Goal: Transaction & Acquisition: Purchase product/service

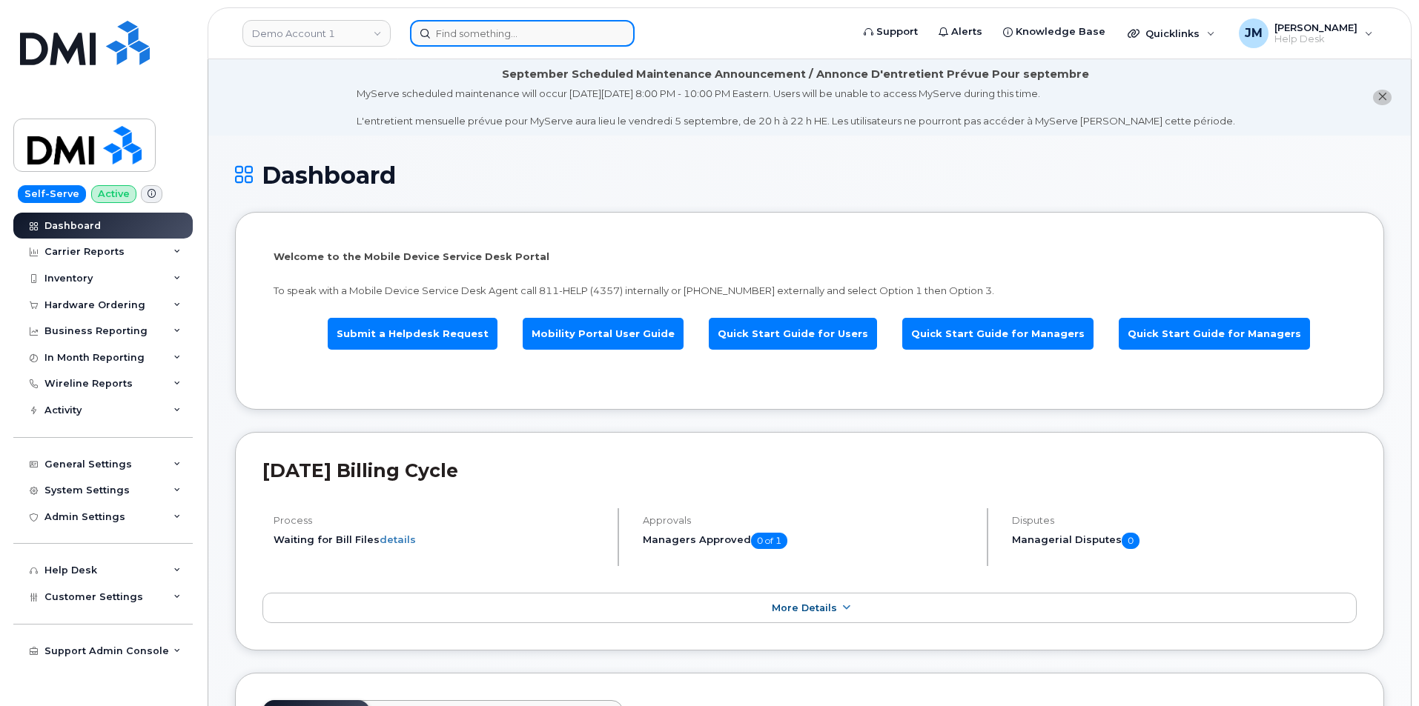
click at [463, 28] on input at bounding box center [522, 33] width 225 height 27
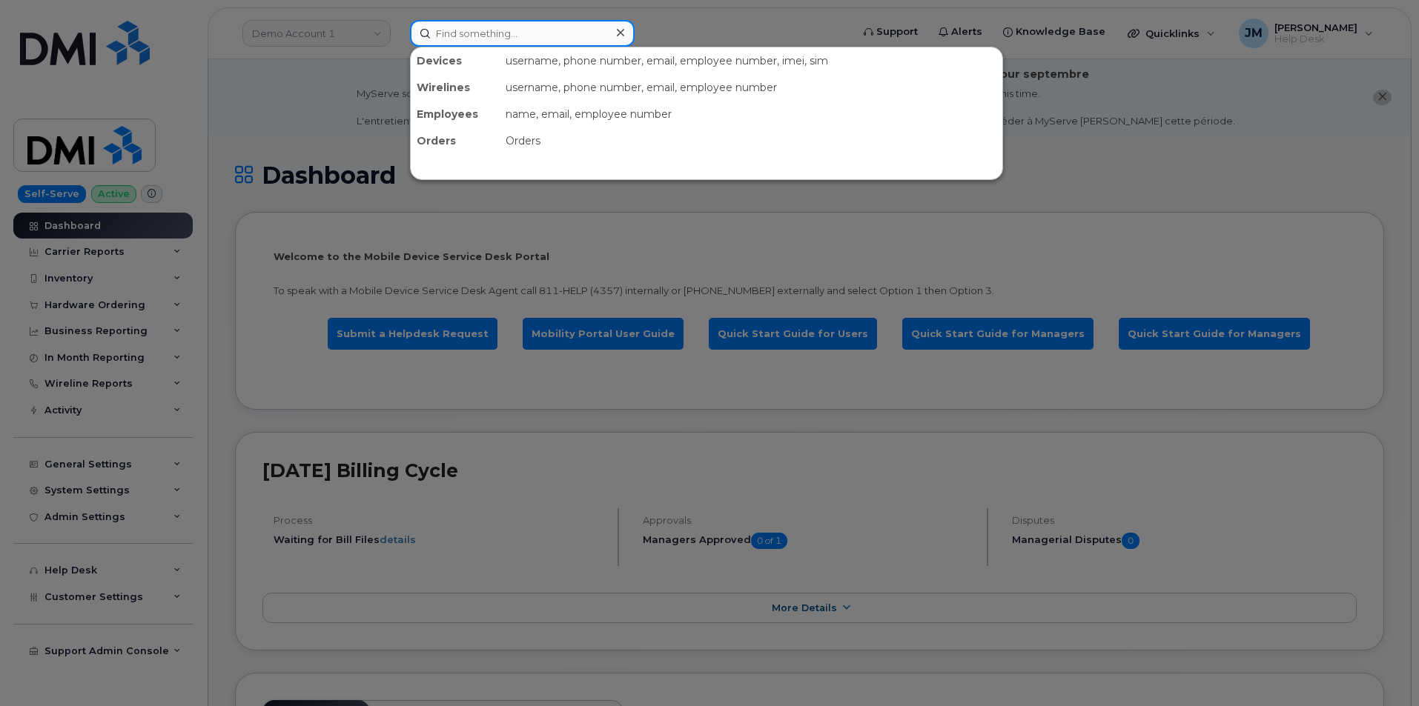
paste input "4588994490"
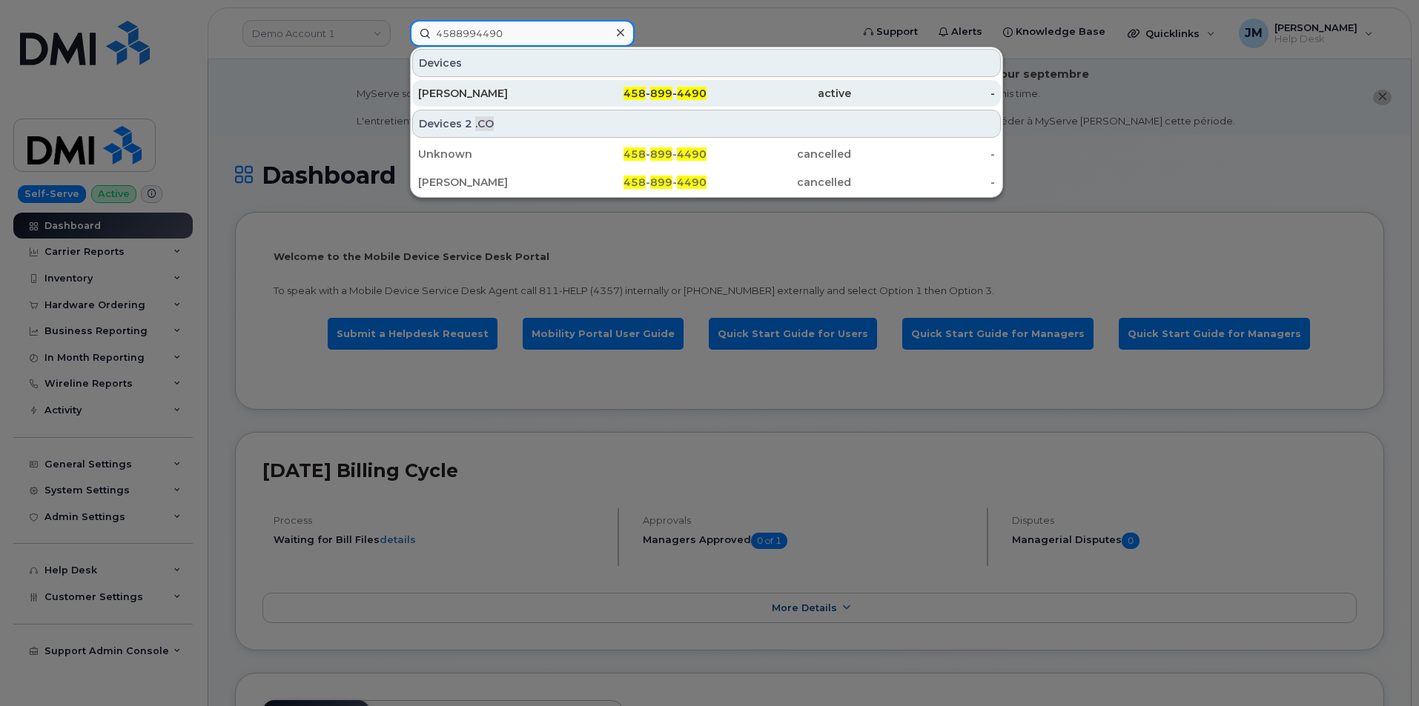
type input "4588994490"
click at [542, 93] on div "[PERSON_NAME]" at bounding box center [490, 93] width 145 height 15
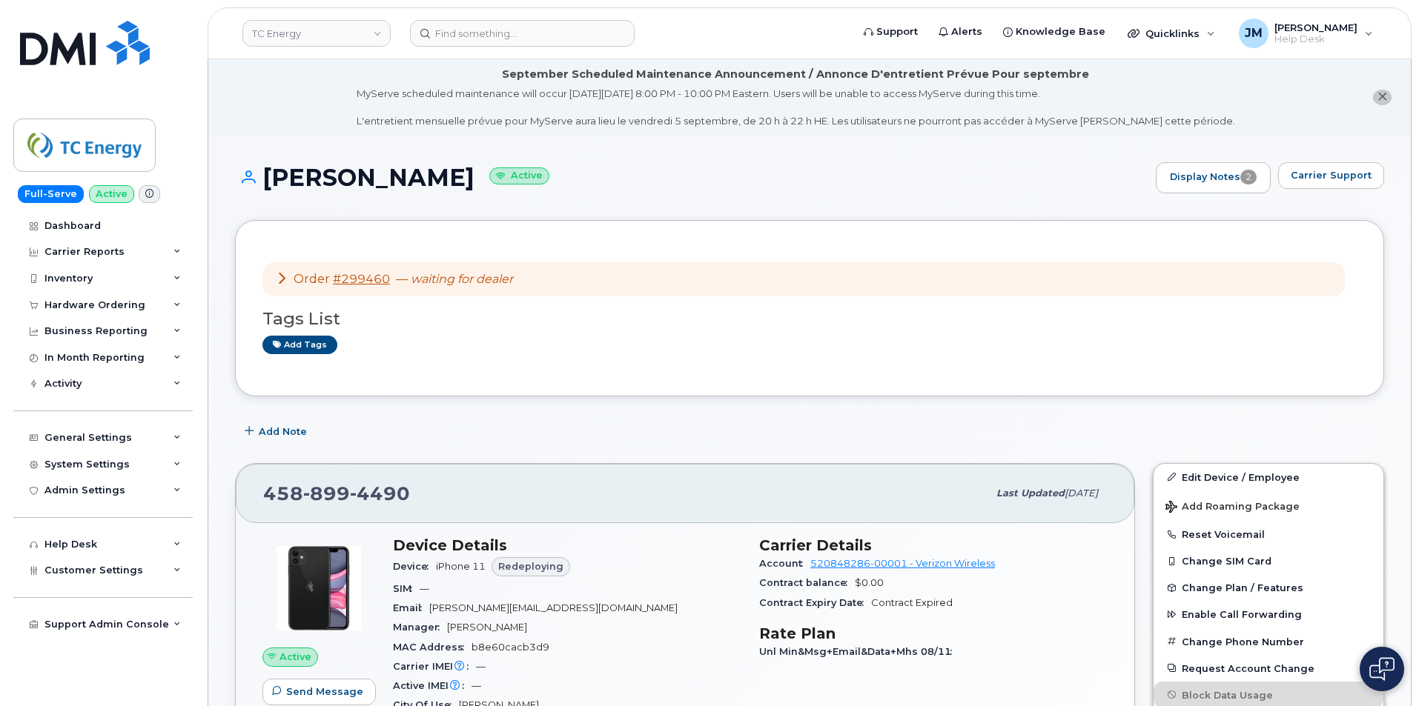
click at [282, 276] on icon at bounding box center [282, 278] width 12 height 12
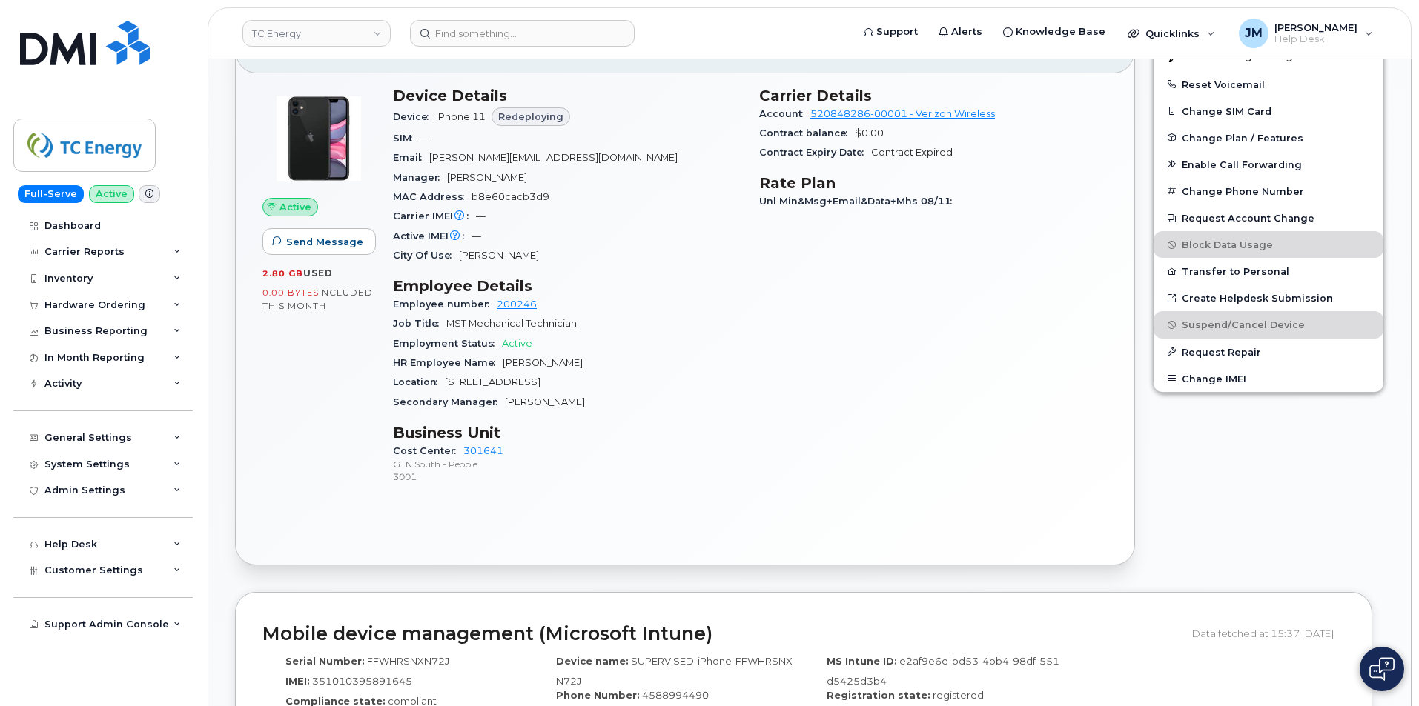
scroll to position [741, 0]
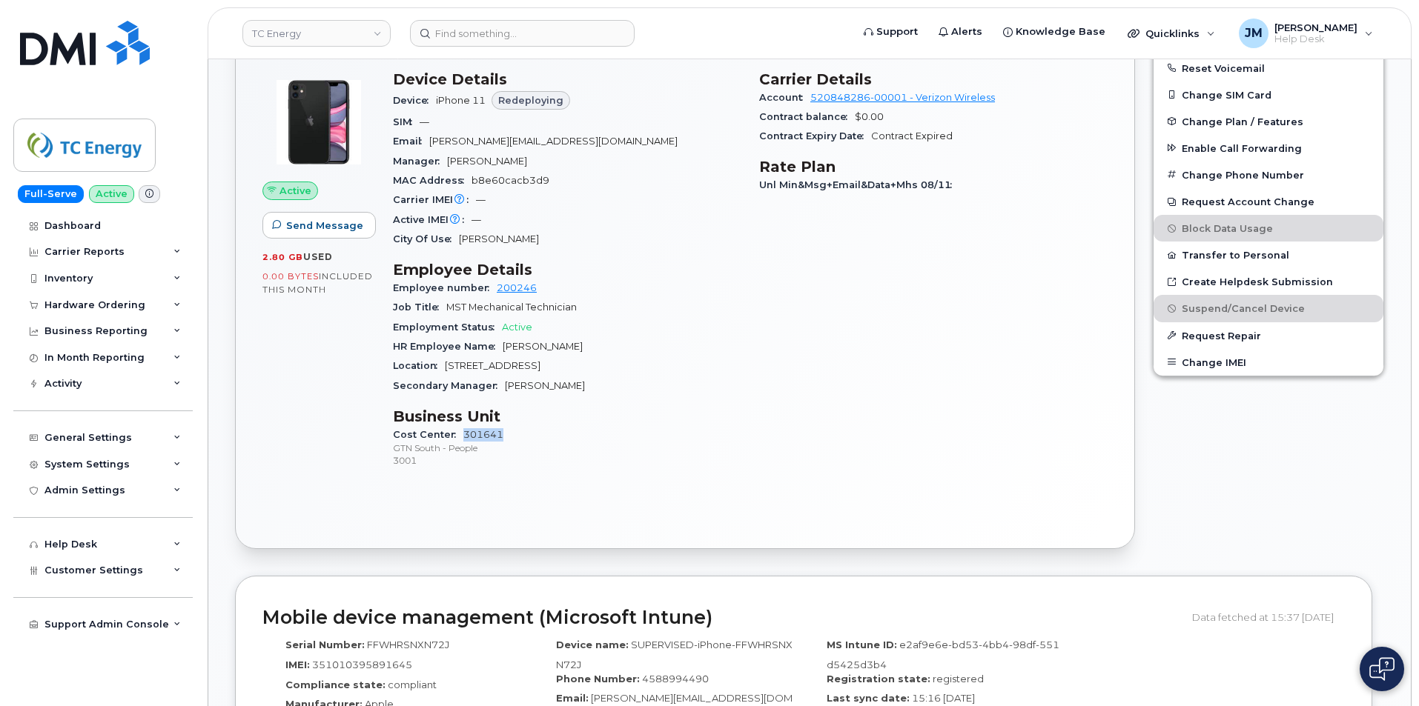
drag, startPoint x: 512, startPoint y: 422, endPoint x: 462, endPoint y: 422, distance: 50.4
click at [462, 425] on div "Cost Center 301641 GTN South - People 3001" at bounding box center [567, 447] width 348 height 45
copy link "301641"
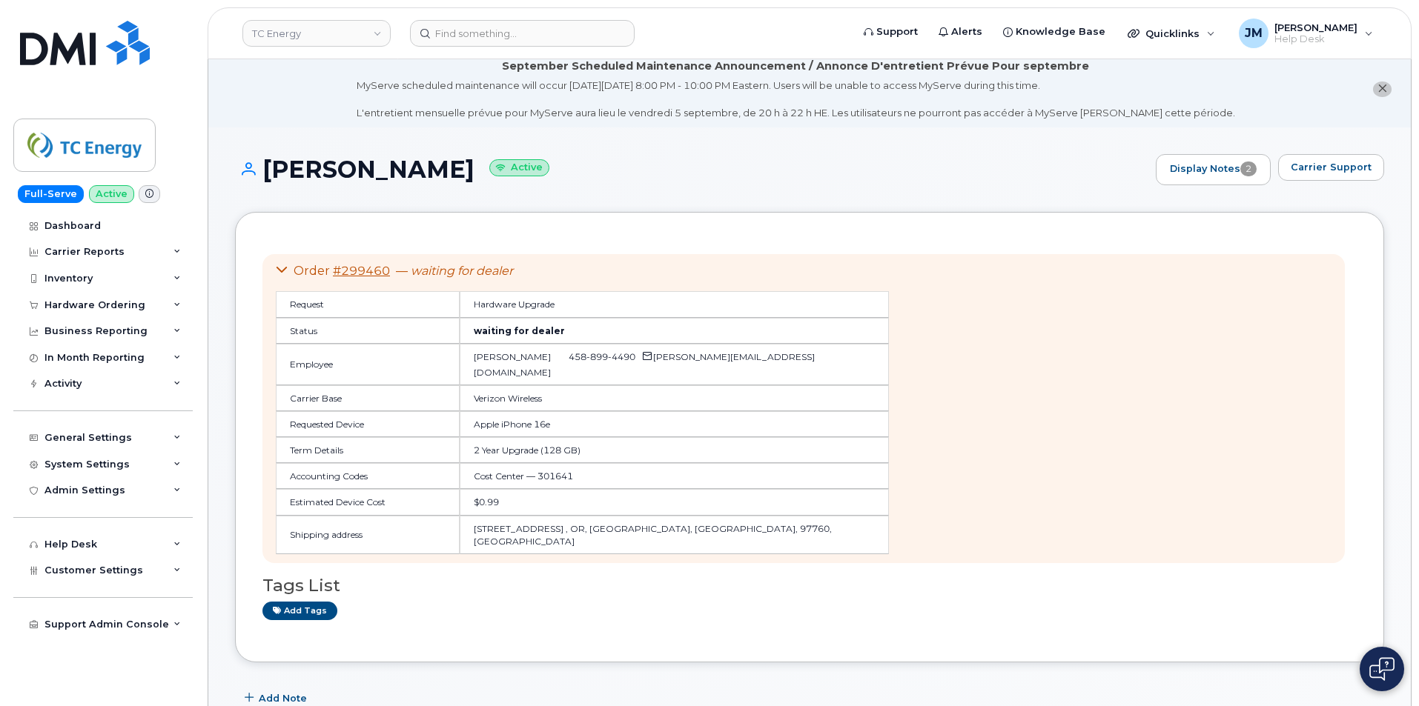
scroll to position [0, 0]
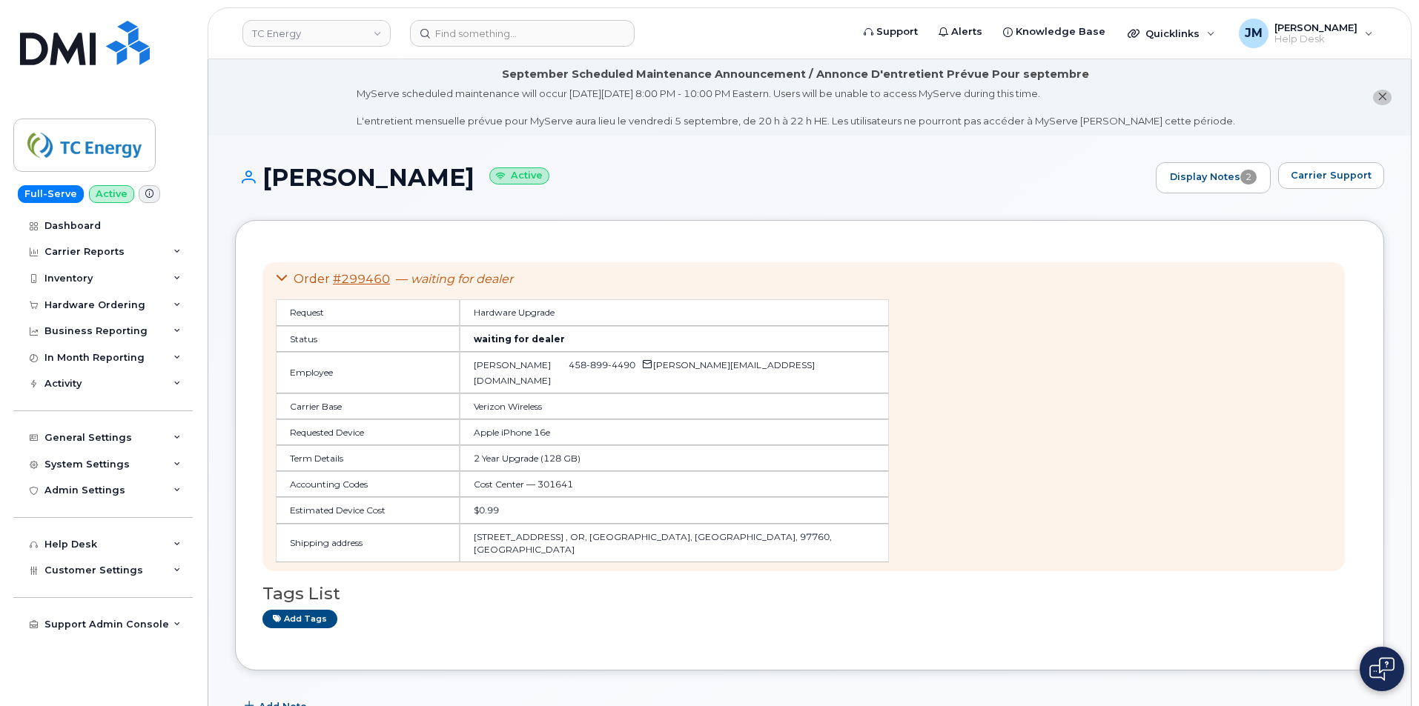
click at [1387, 100] on button "close notification" at bounding box center [1382, 98] width 19 height 16
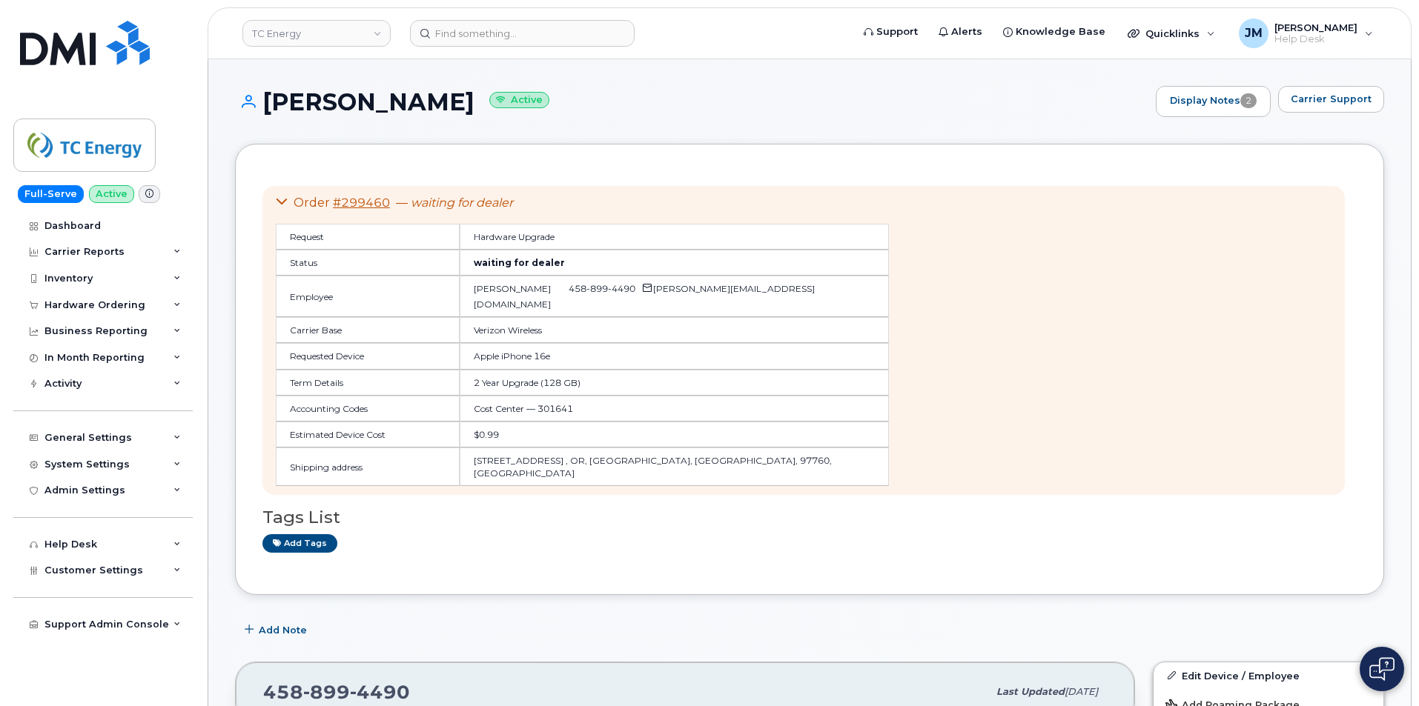
click at [282, 202] on icon at bounding box center [282, 202] width 12 height 12
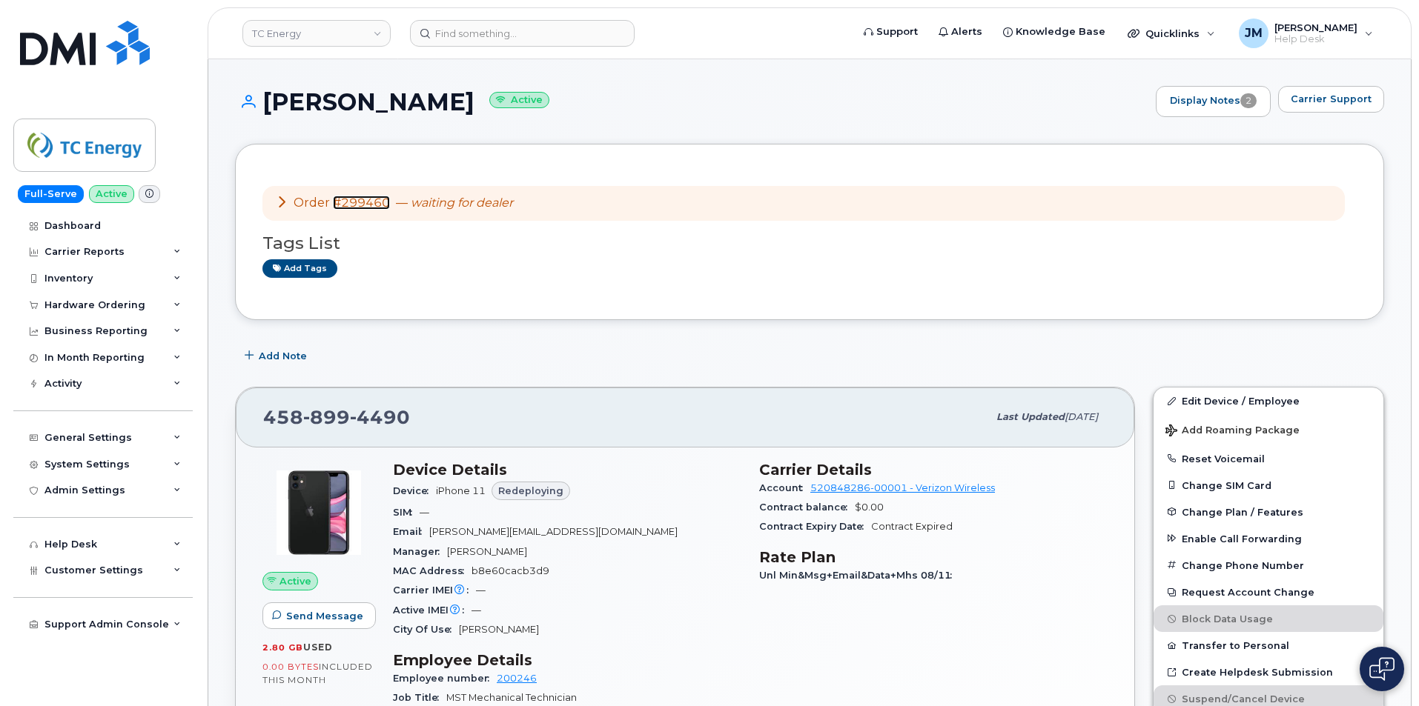
click at [365, 202] on link "#299460" at bounding box center [361, 203] width 57 height 14
drag, startPoint x: 392, startPoint y: 202, endPoint x: 338, endPoint y: 205, distance: 54.2
click at [342, 202] on div "Order #299460 — waiting for dealer" at bounding box center [394, 203] width 237 height 17
copy link "299460"
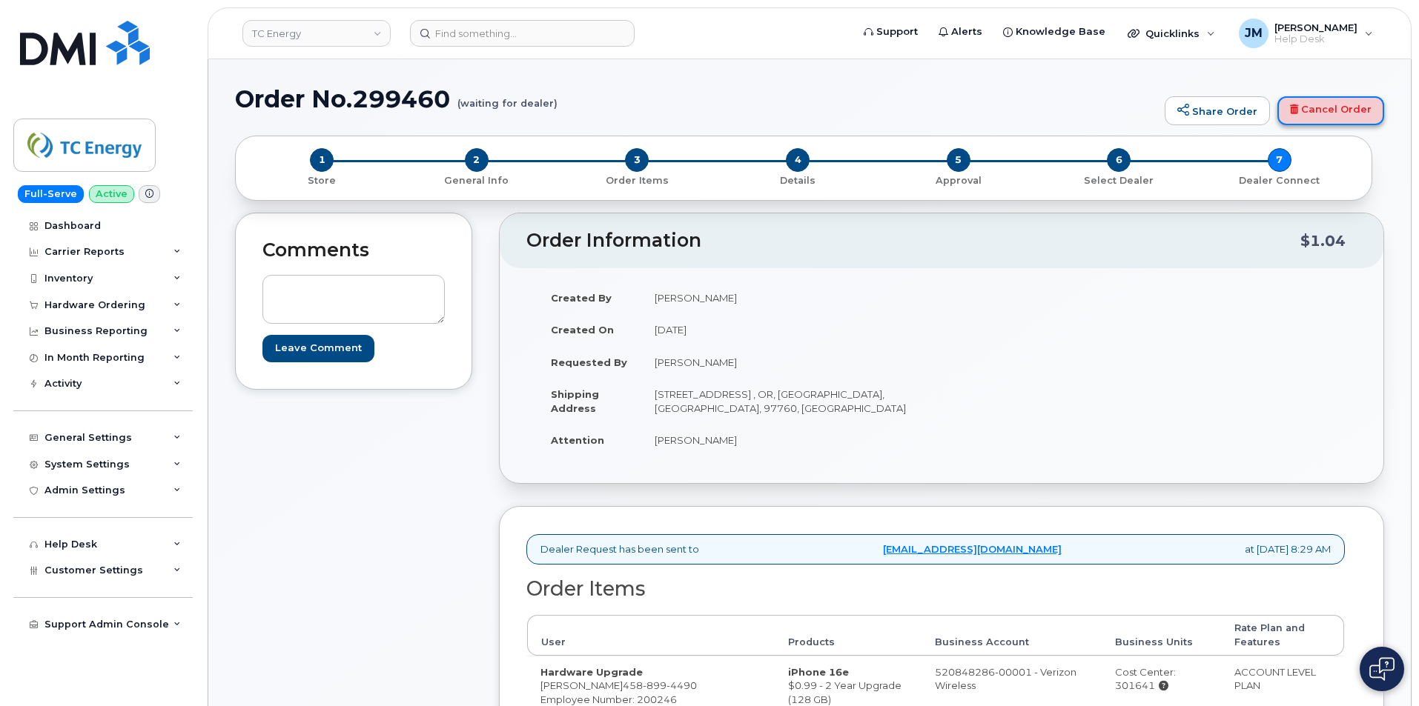
click at [1331, 110] on link "Cancel Order" at bounding box center [1330, 111] width 107 height 30
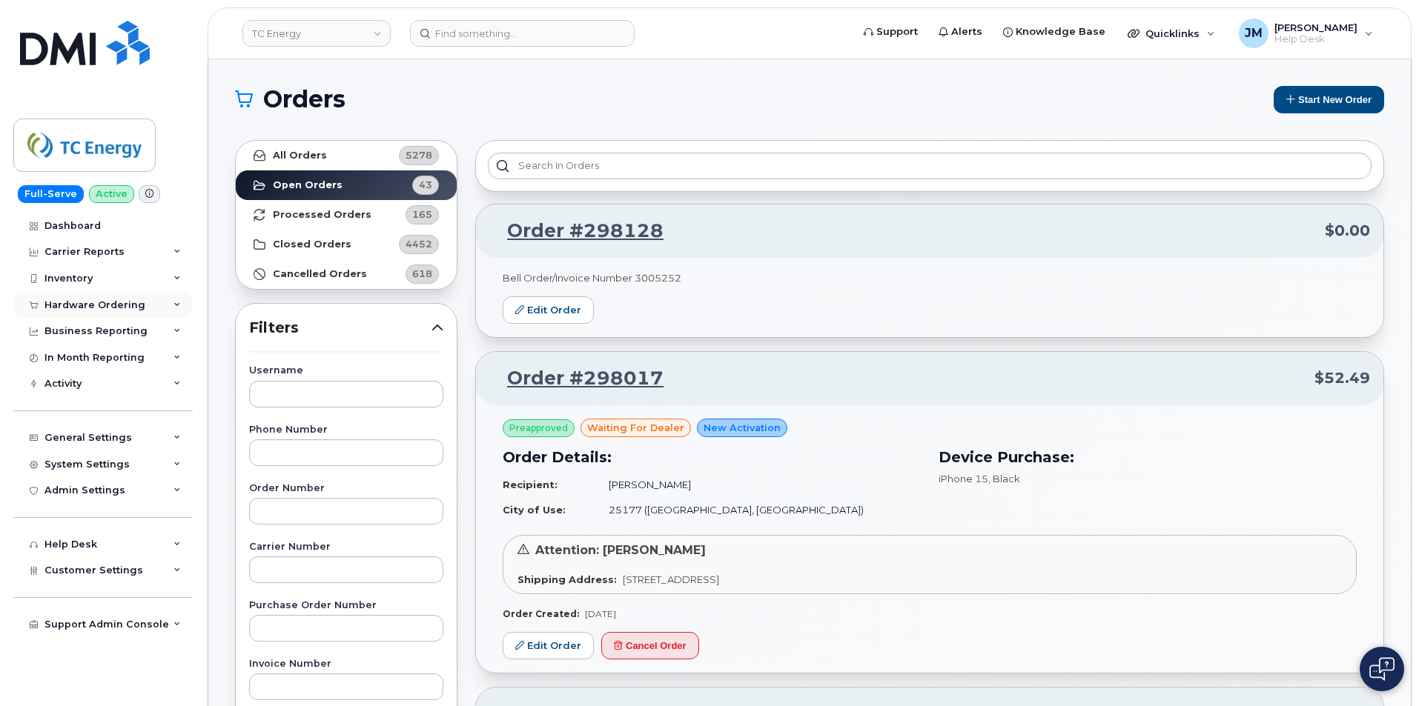
click at [87, 299] on div "Hardware Ordering" at bounding box center [94, 305] width 101 height 12
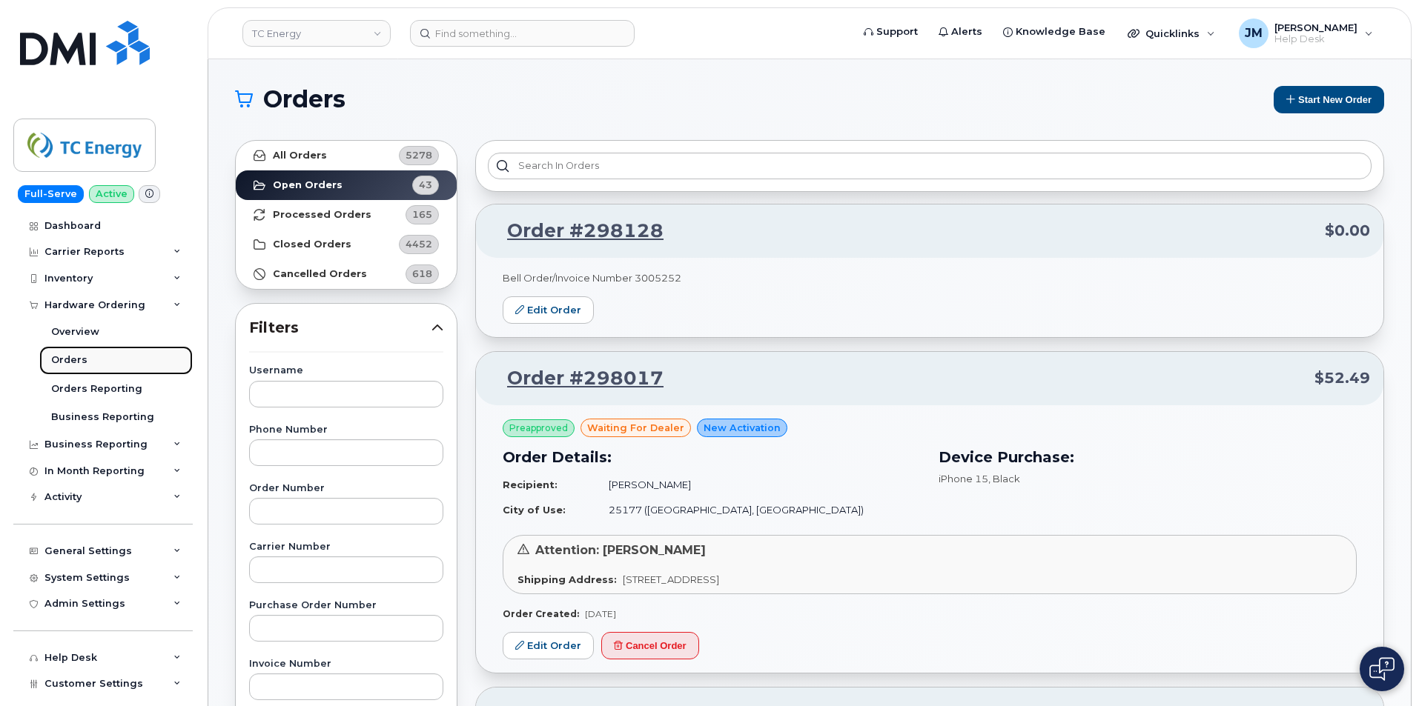
click at [66, 360] on div "Orders" at bounding box center [69, 360] width 36 height 13
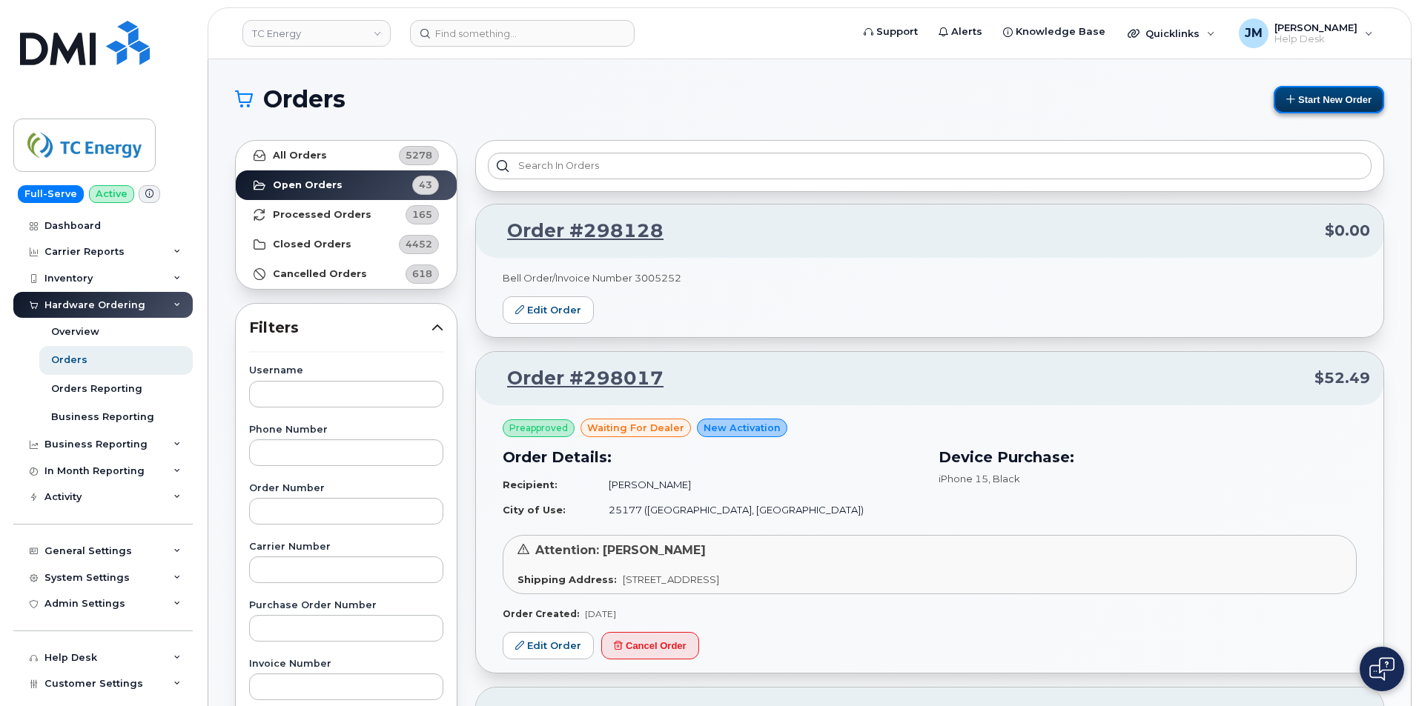
click at [1327, 98] on button "Start New Order" at bounding box center [1328, 99] width 110 height 27
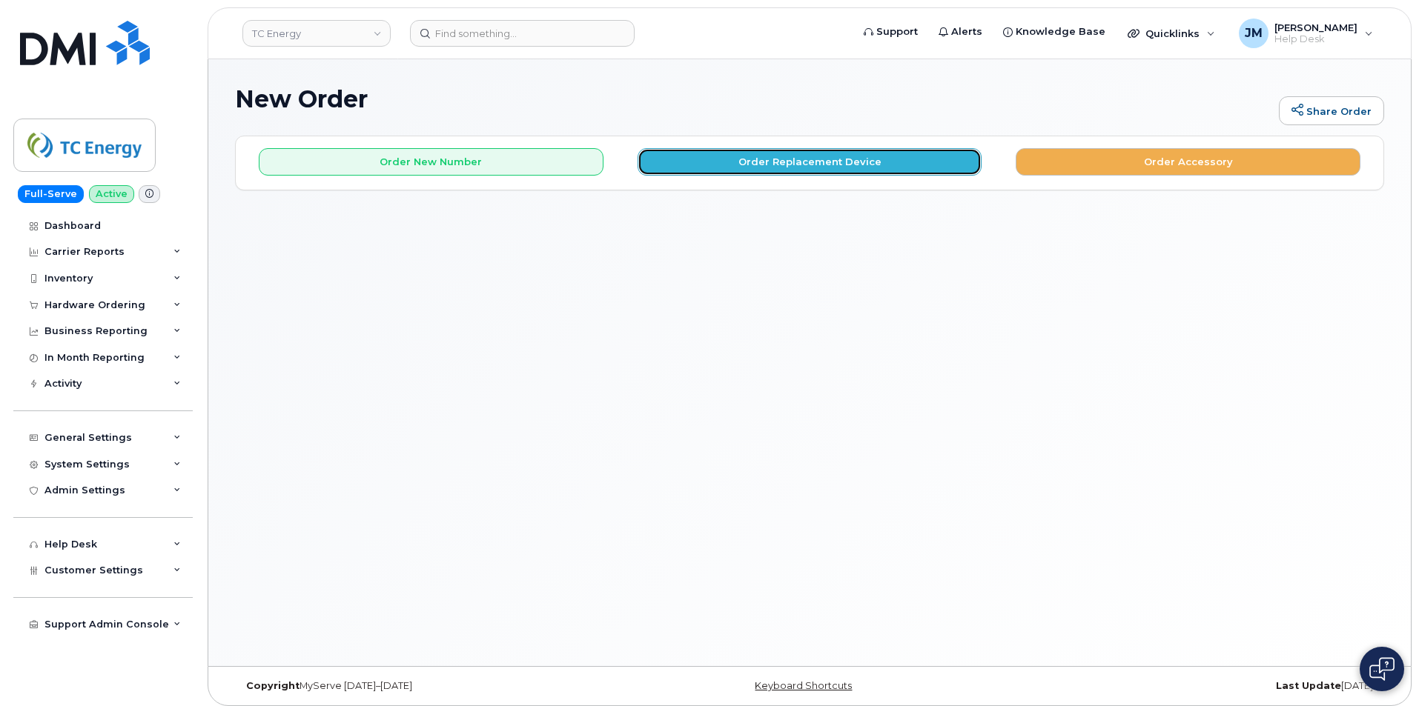
click at [748, 162] on button "Order Replacement Device" at bounding box center [809, 161] width 345 height 27
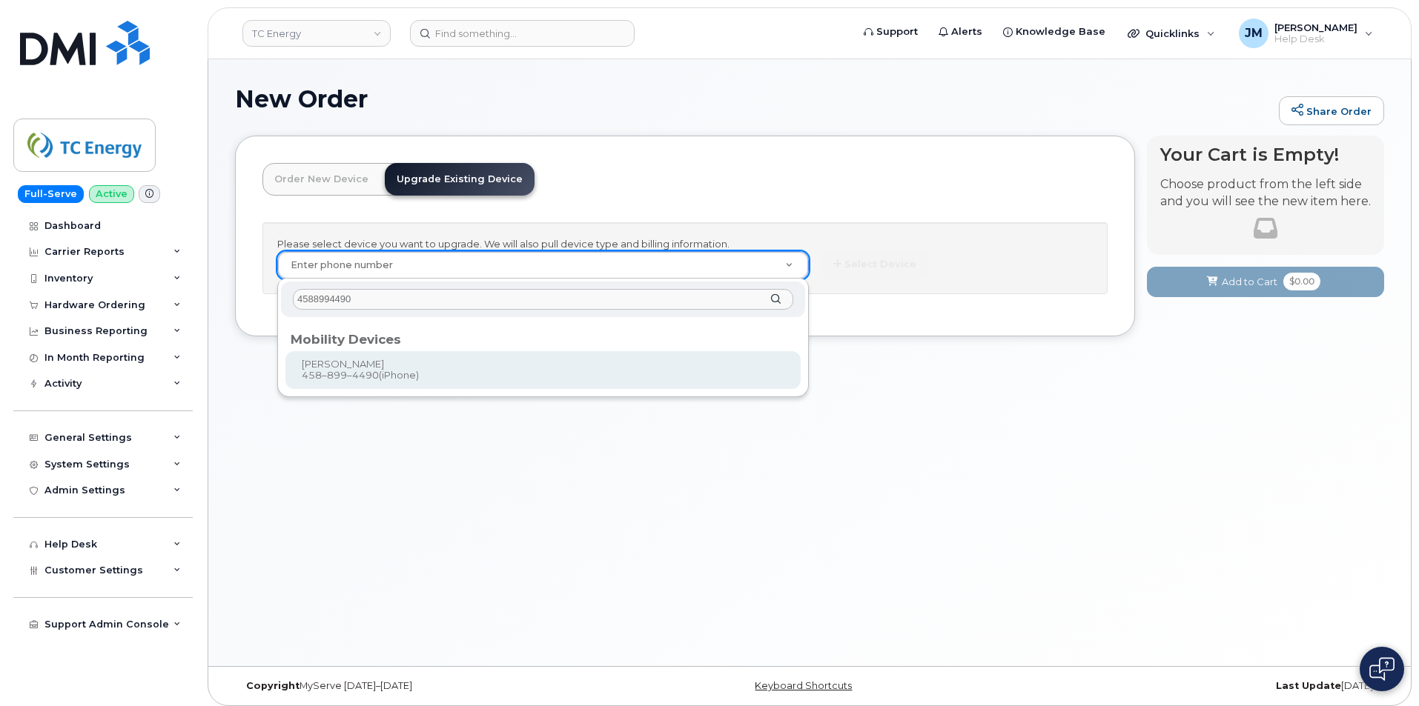
type input "4588994490"
type input "734516"
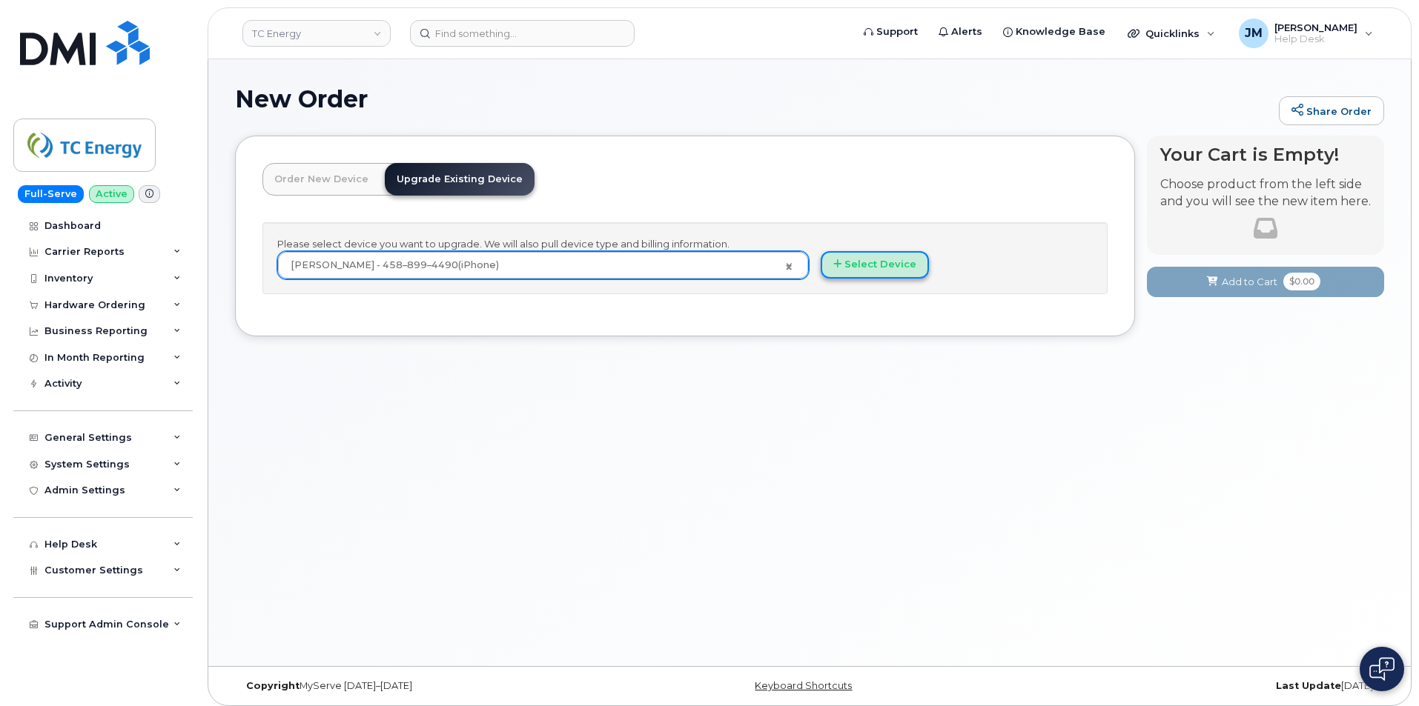
click at [880, 262] on button "Select Device" at bounding box center [875, 264] width 108 height 27
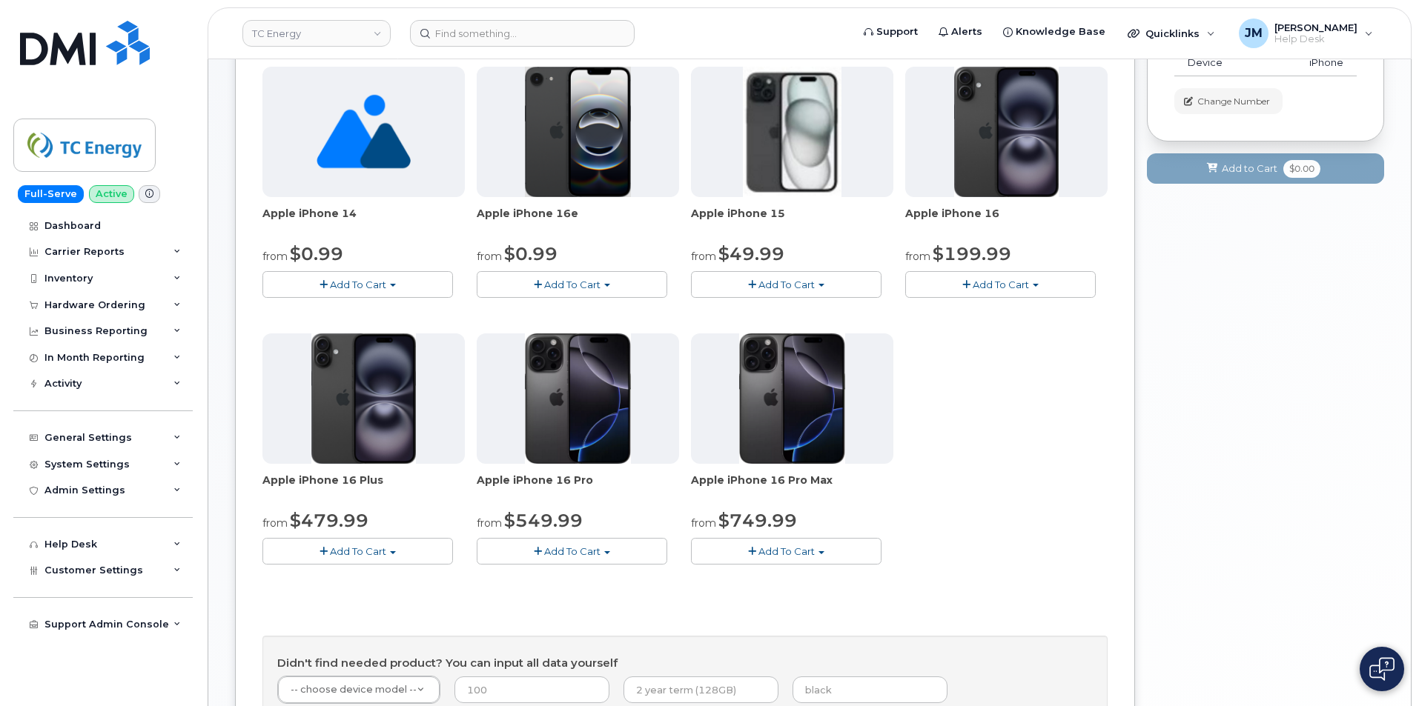
scroll to position [148, 0]
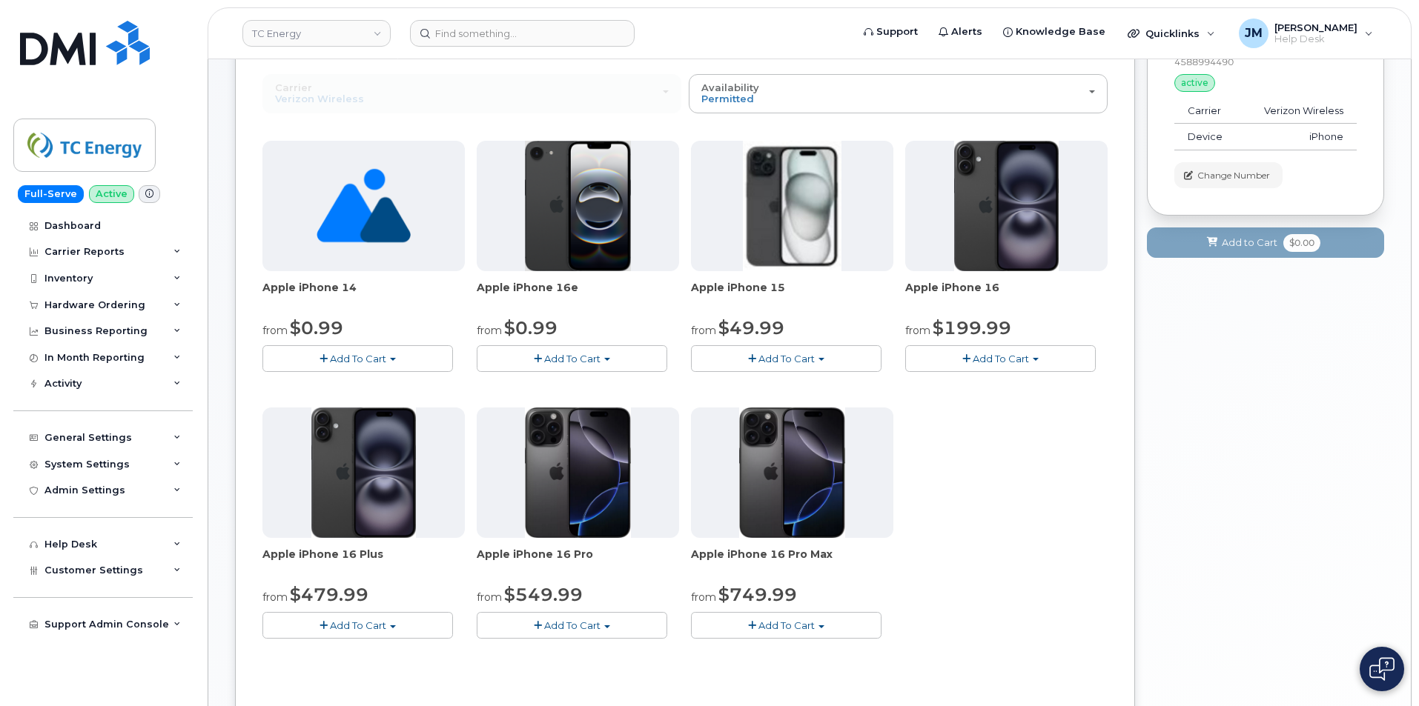
click at [577, 357] on span "Add To Cart" at bounding box center [572, 359] width 56 height 12
click at [557, 386] on link "$0.99 - 2 Year Upgrade (128 GB)" at bounding box center [581, 386] width 202 height 19
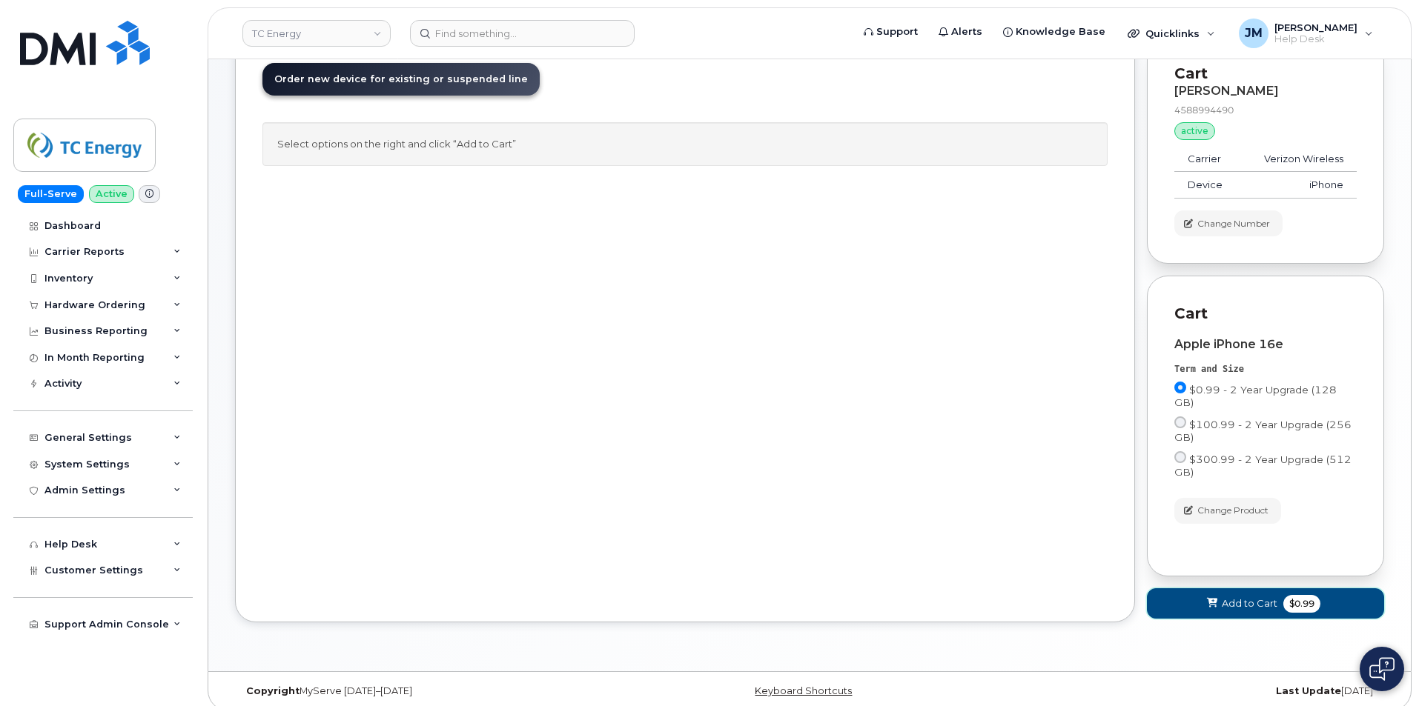
click at [1236, 597] on span "Add to Cart" at bounding box center [1250, 604] width 56 height 14
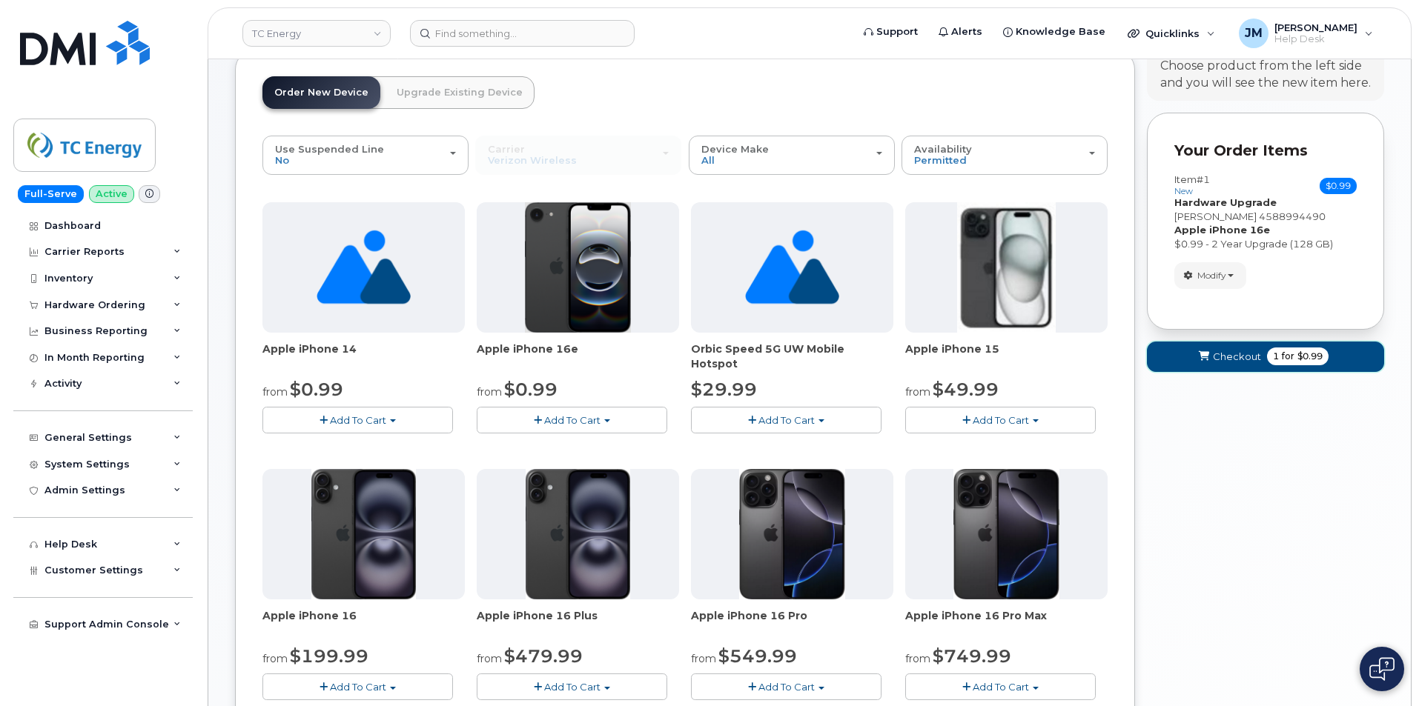
click at [1299, 352] on span "$0.99" at bounding box center [1309, 356] width 25 height 13
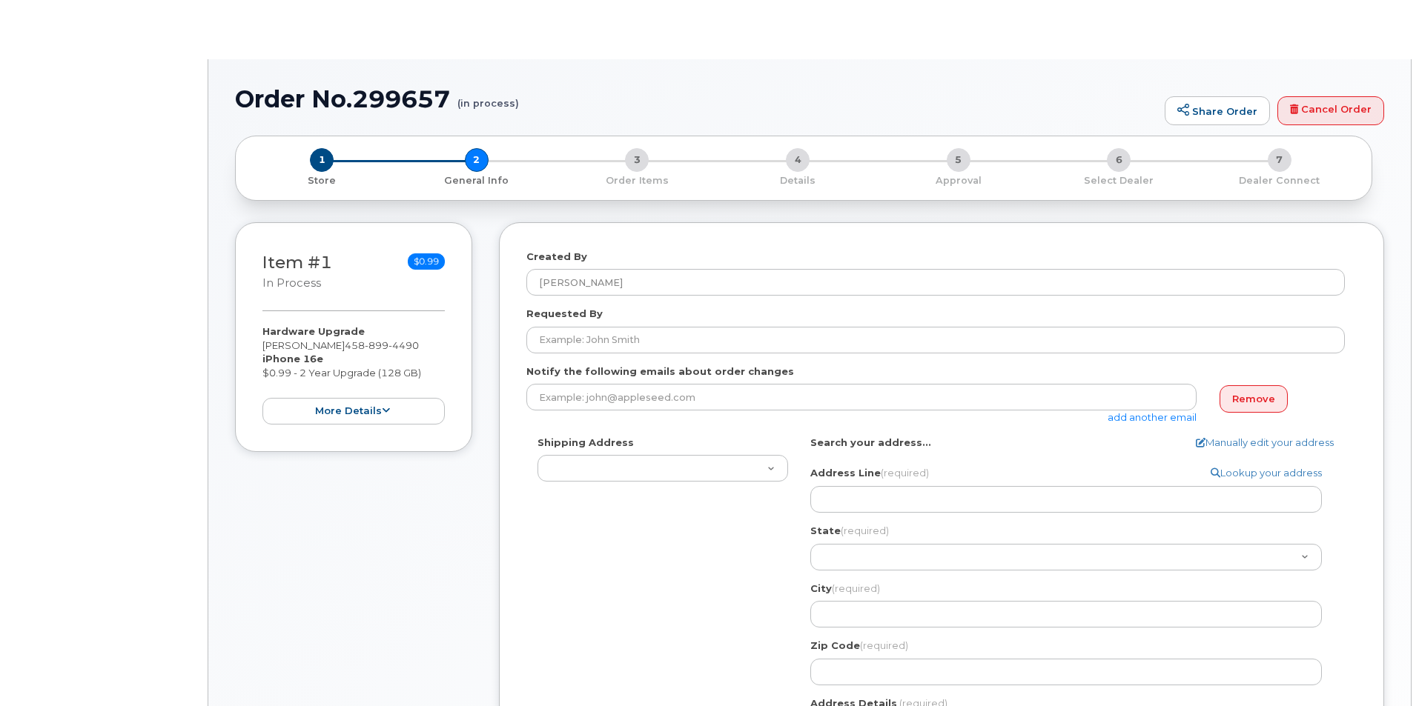
select select
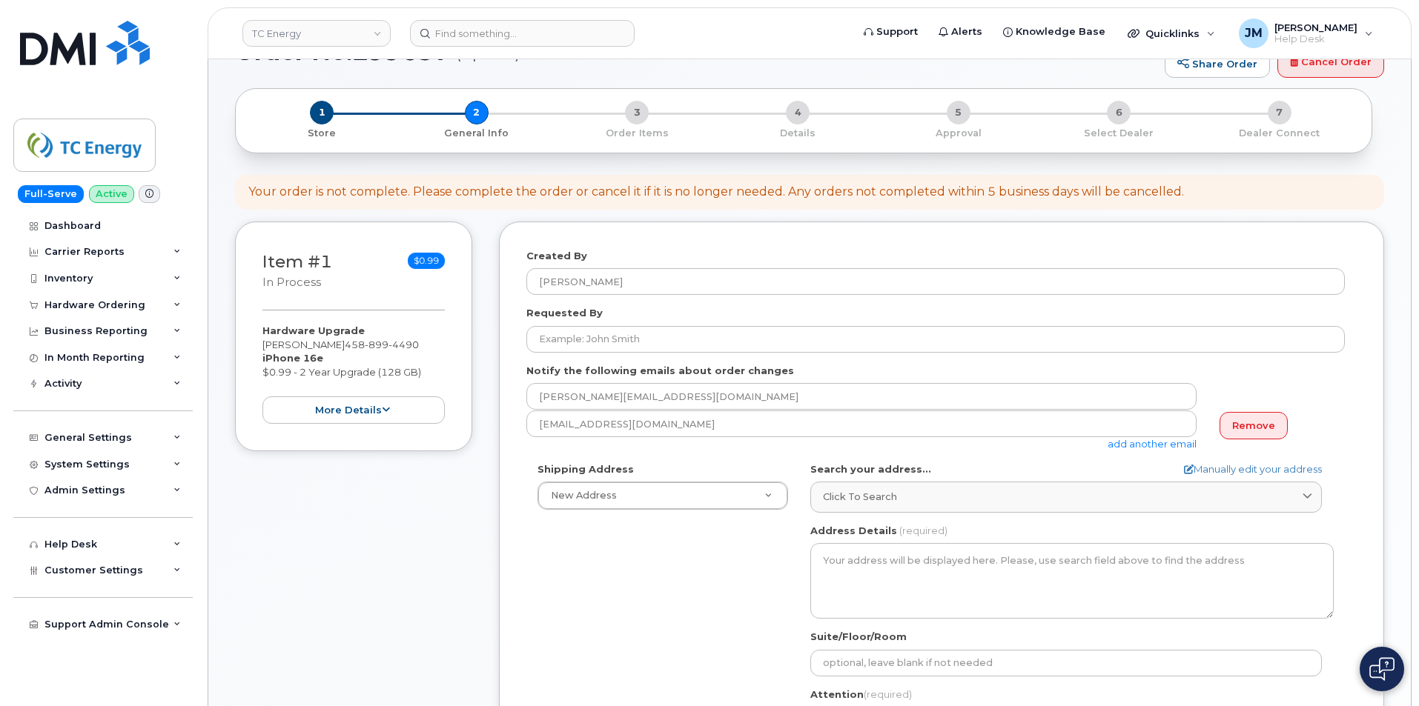
scroll to position [74, 0]
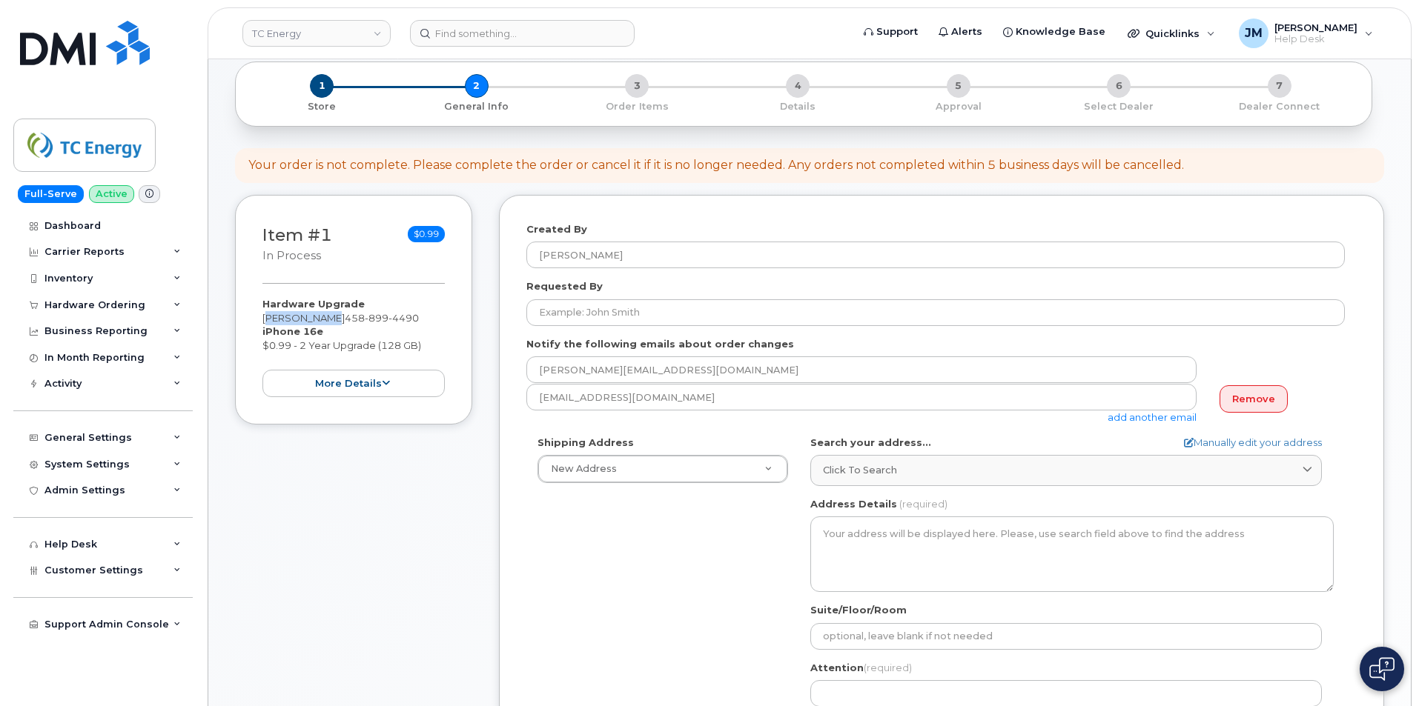
drag, startPoint x: 328, startPoint y: 319, endPoint x: 261, endPoint y: 316, distance: 66.8
click at [261, 316] on div "Item #1 in process $0.99 Hardware Upgrade Ruben Urena 458 899 4490 iPhone 16e $…" at bounding box center [353, 310] width 237 height 231
copy div "[PERSON_NAME]"
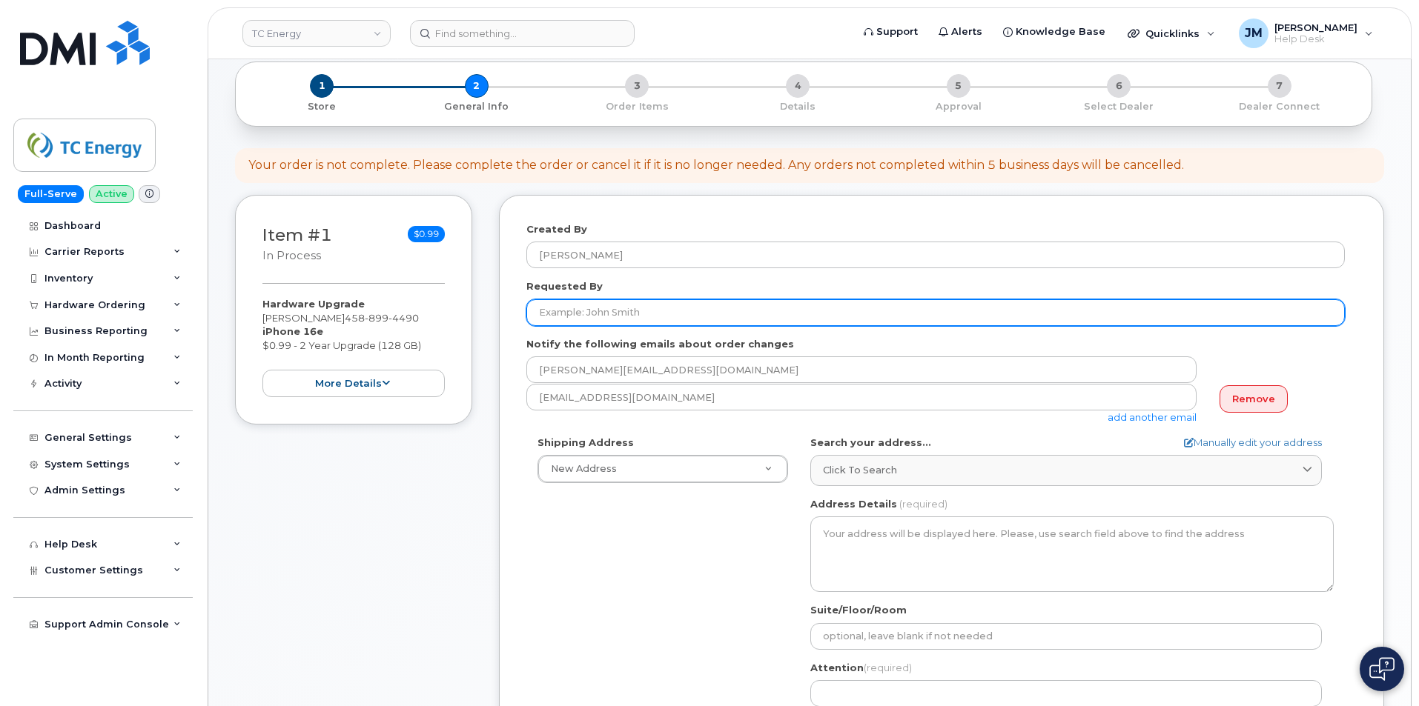
click at [575, 308] on input "Requested By" at bounding box center [935, 312] width 818 height 27
paste input "[PERSON_NAME]"
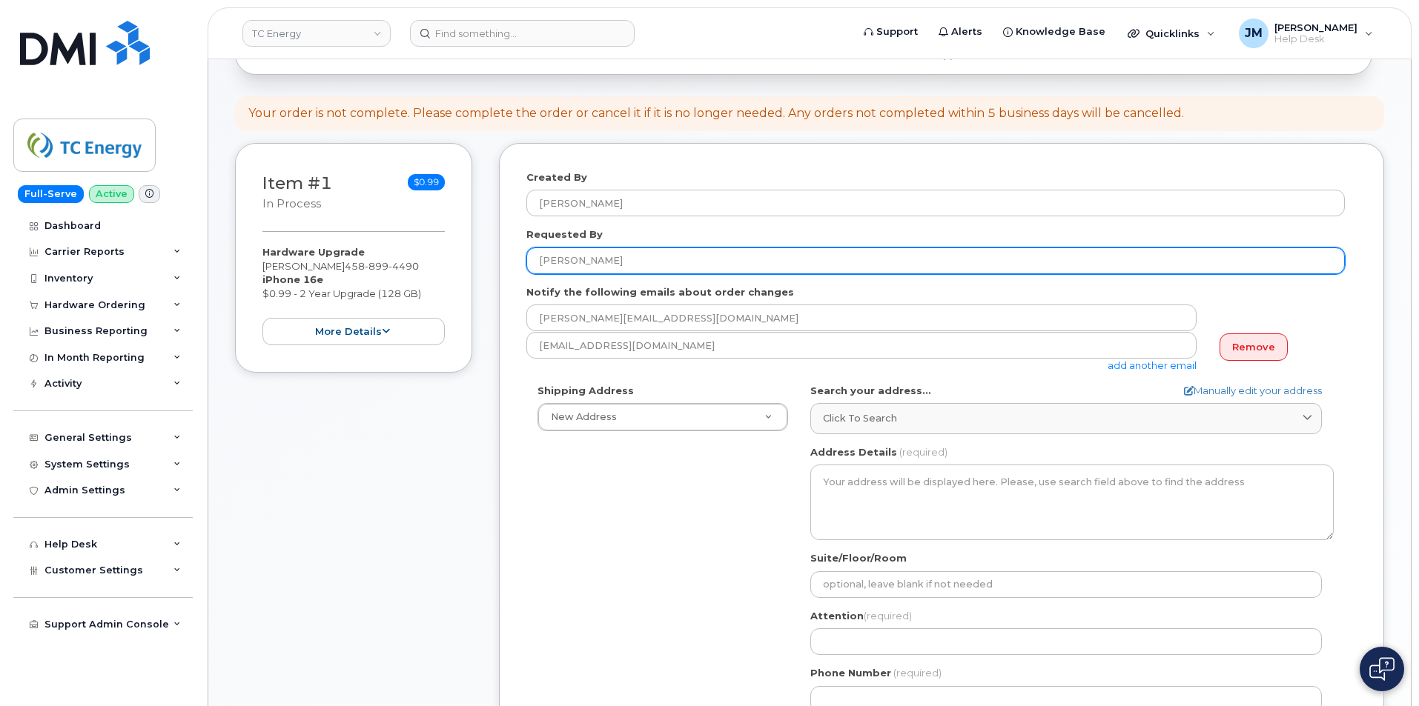
scroll to position [148, 0]
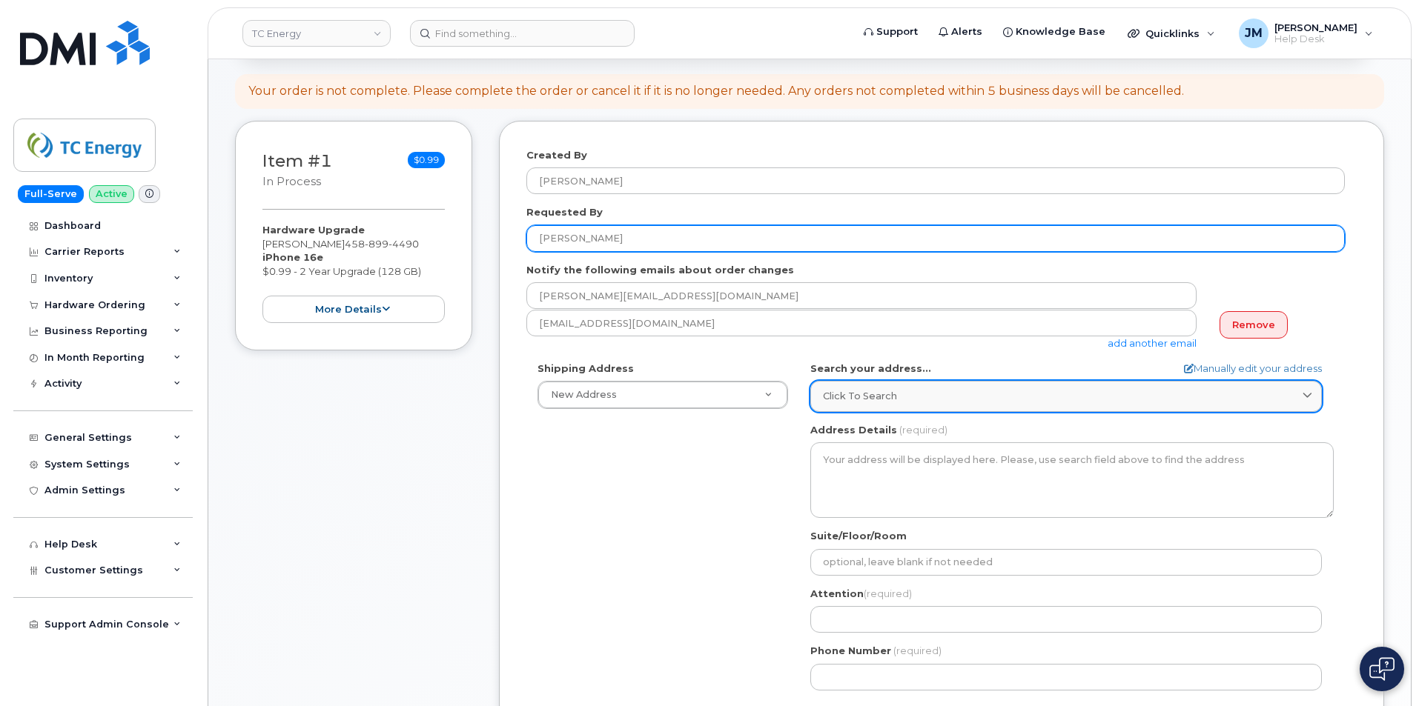
type input "[PERSON_NAME]"
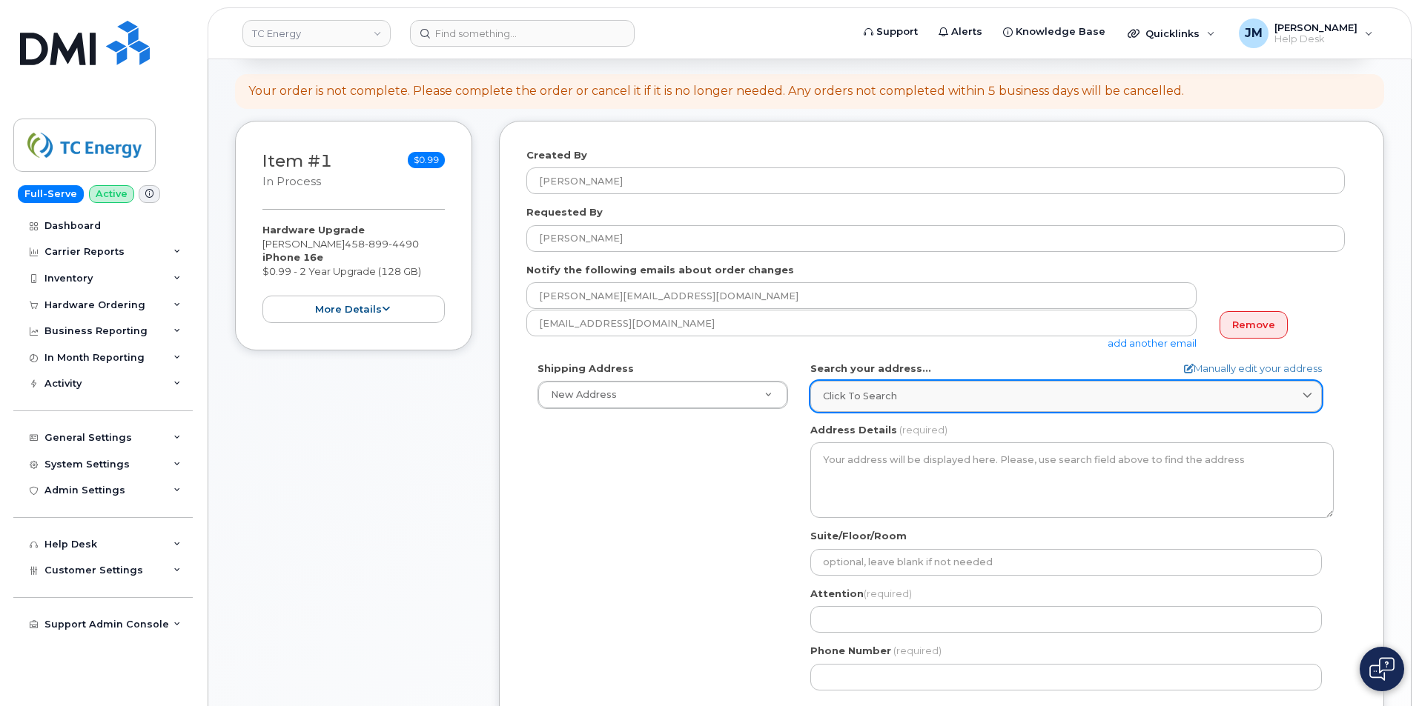
click at [1035, 400] on div "Click to search" at bounding box center [1066, 396] width 486 height 14
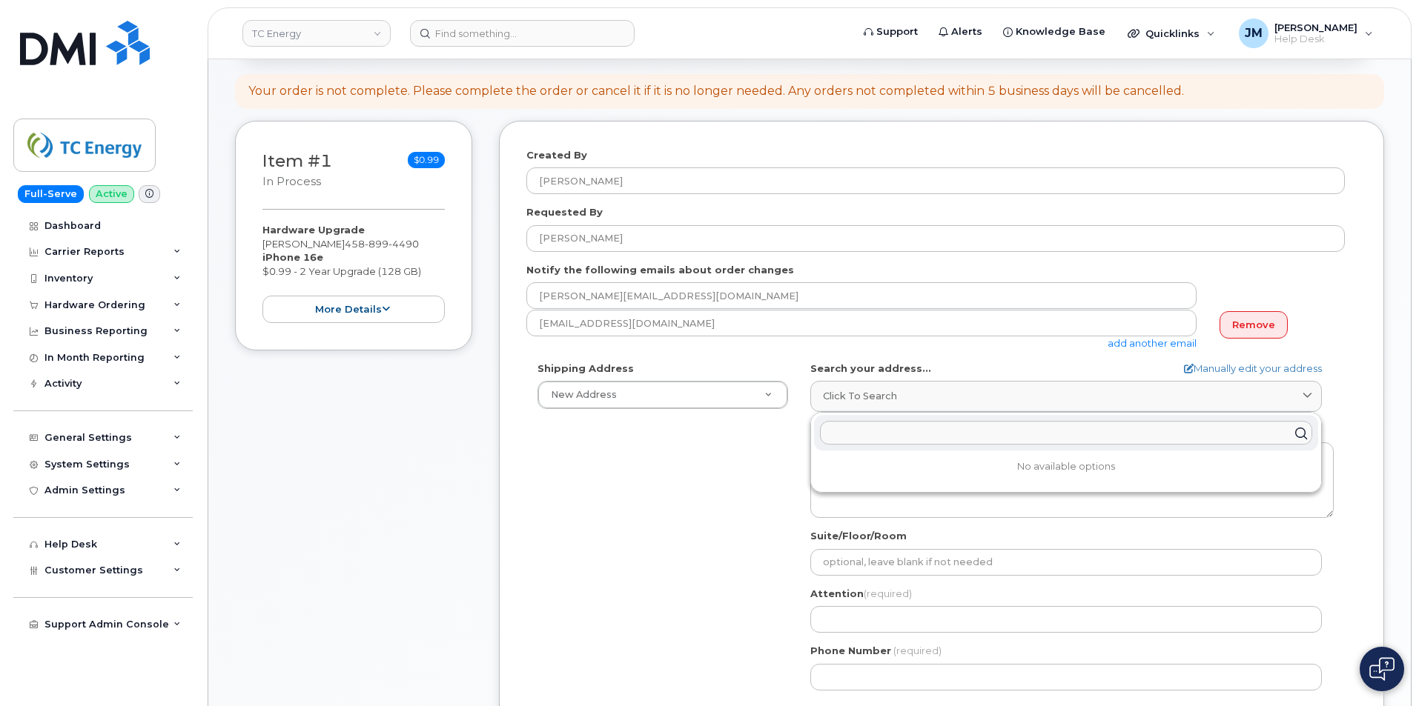
click at [979, 435] on input "text" at bounding box center [1066, 434] width 492 height 24
paste input "1440 SE lake Rd. Redmond, OR 97756"
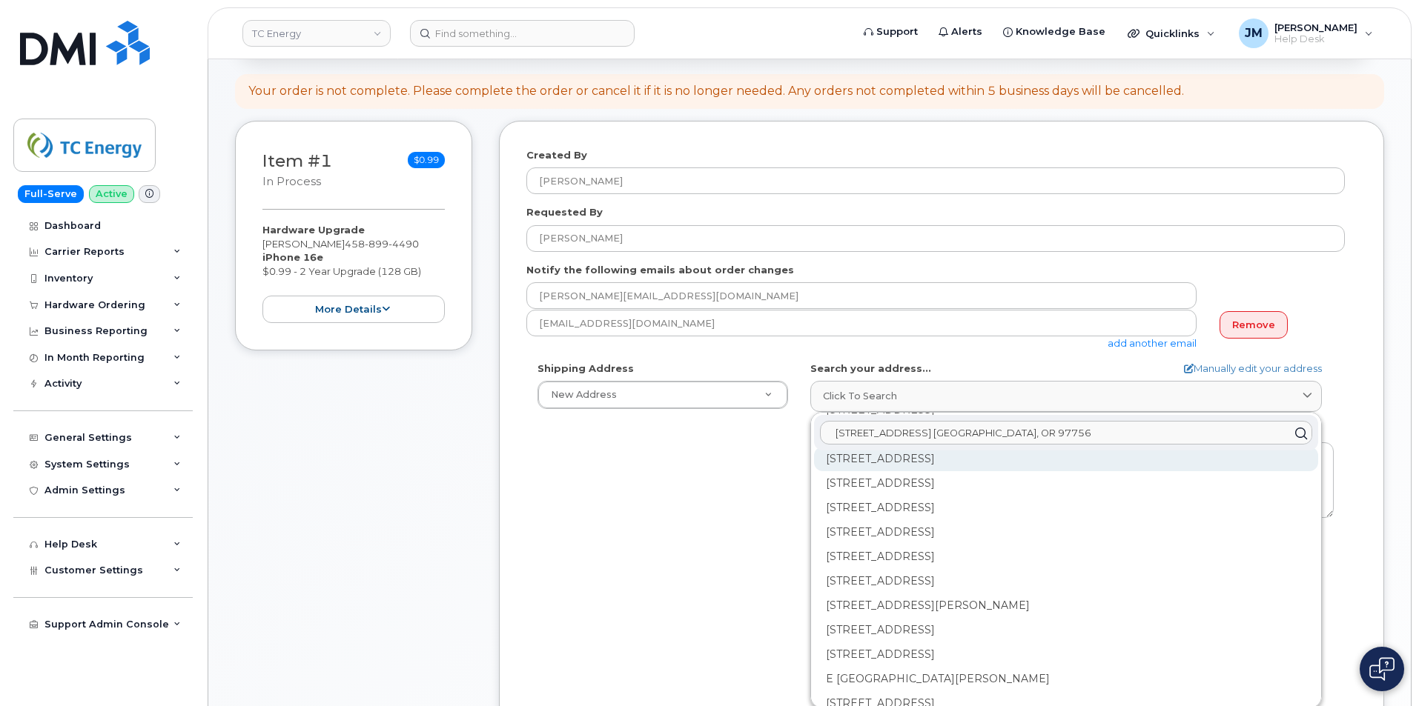
scroll to position [2150, 0]
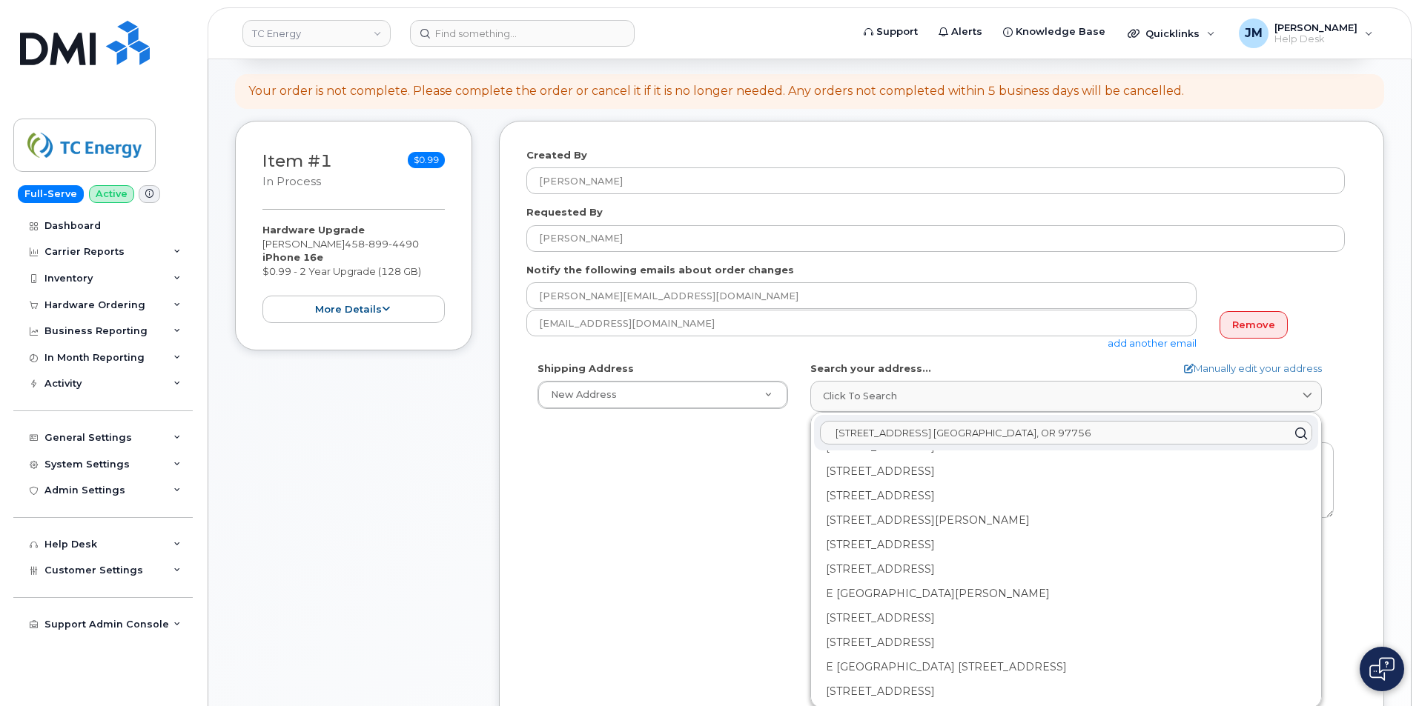
type input "1440 SE lake Rd. Redmond, OR 97756"
click at [700, 466] on div "Shipping Address New Address New Address 1-450 1 St SW US Headquarters (700 Lou…" at bounding box center [935, 532] width 818 height 340
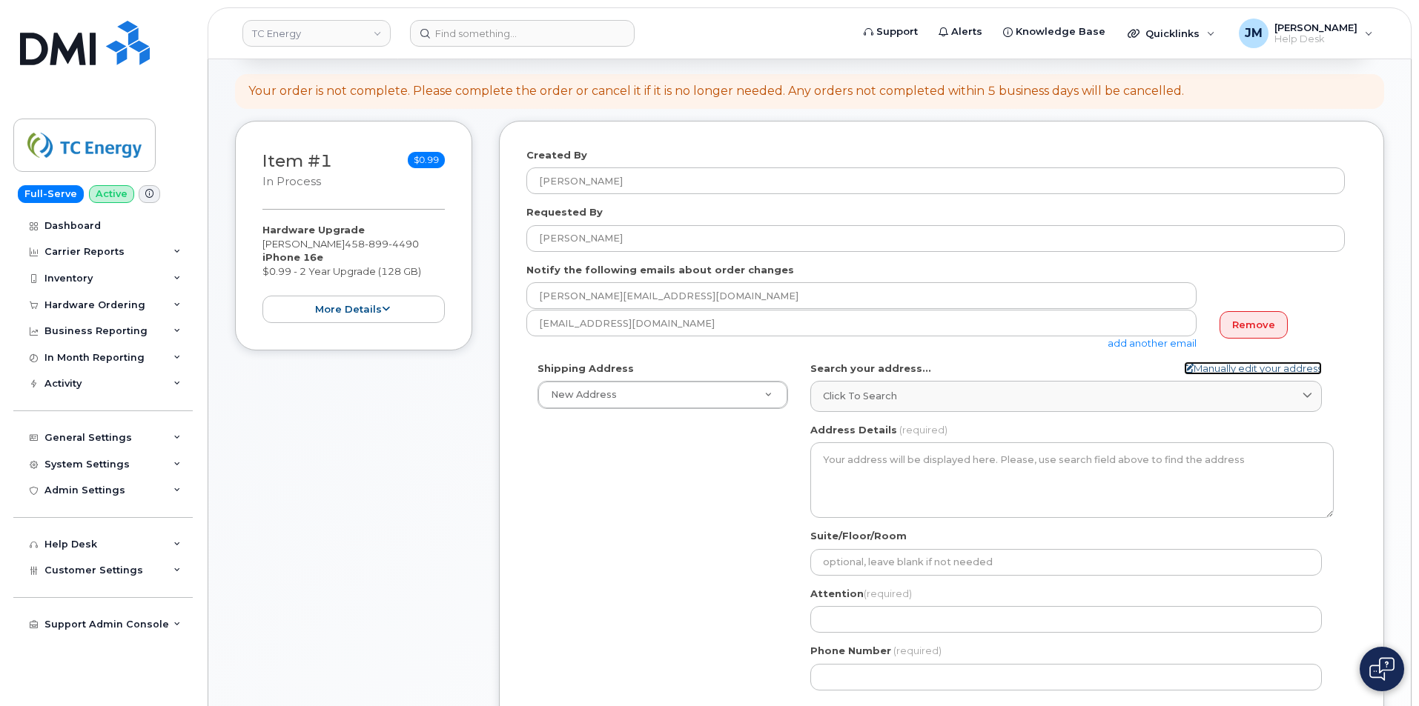
click at [1254, 365] on link "Manually edit your address" at bounding box center [1253, 369] width 138 height 14
select select
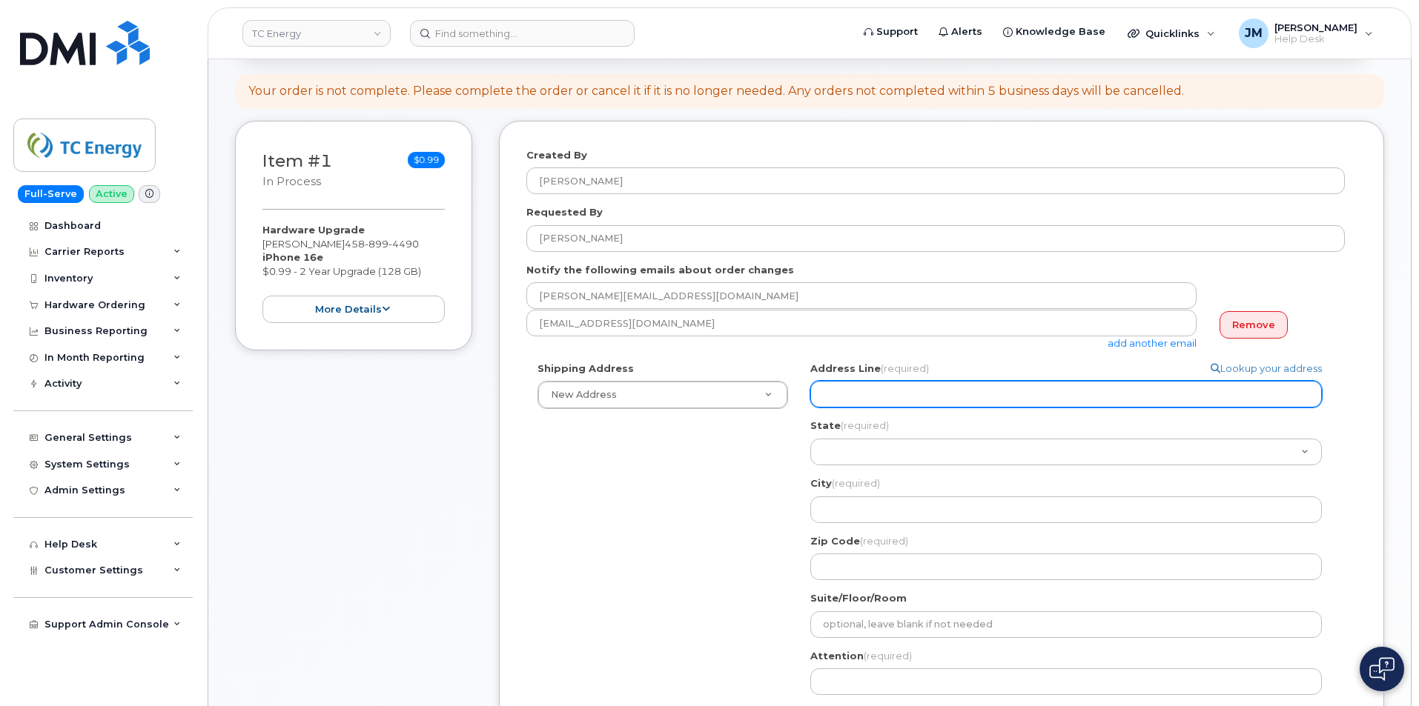
click at [861, 394] on input "Address Line (required)" at bounding box center [1065, 394] width 511 height 27
paste input "1440 SE lake Rd. Redmond, OR 97756"
select select
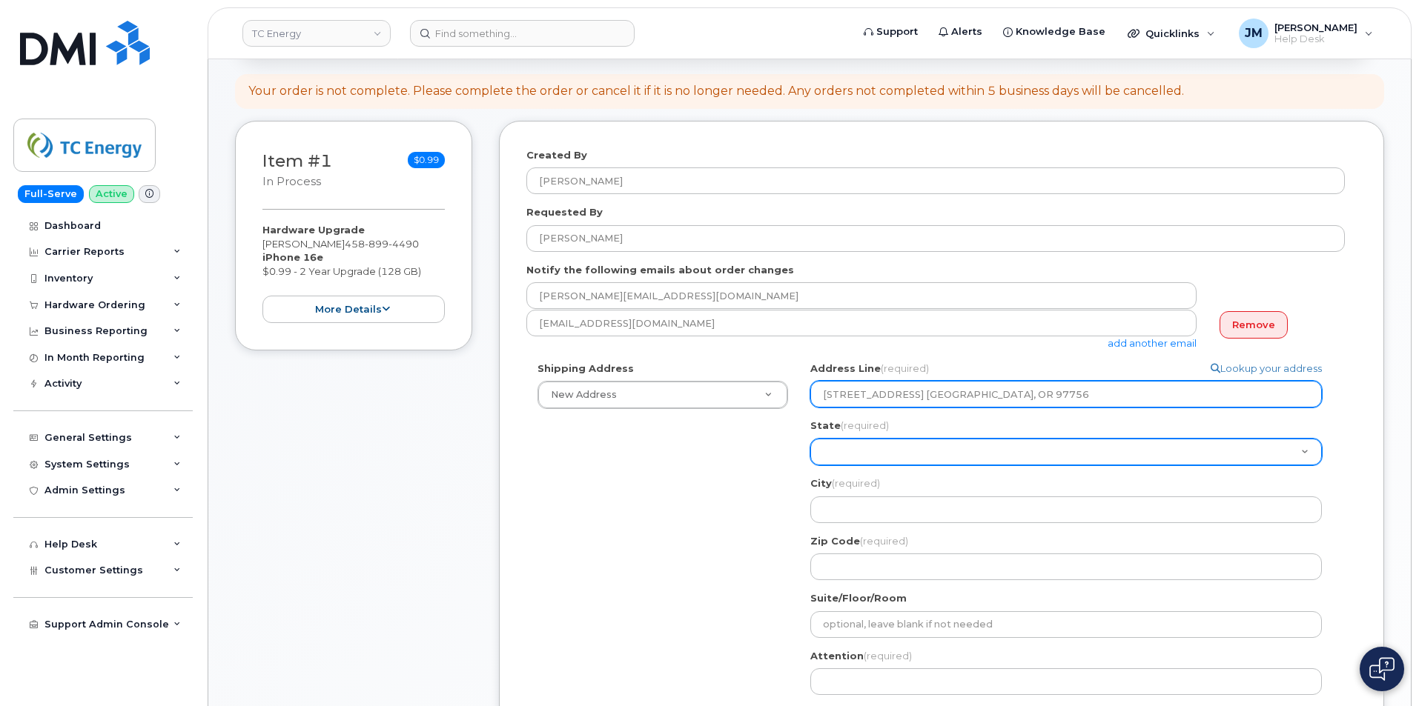
type input "1440 SE lake Rd. Redmond, OR 97756"
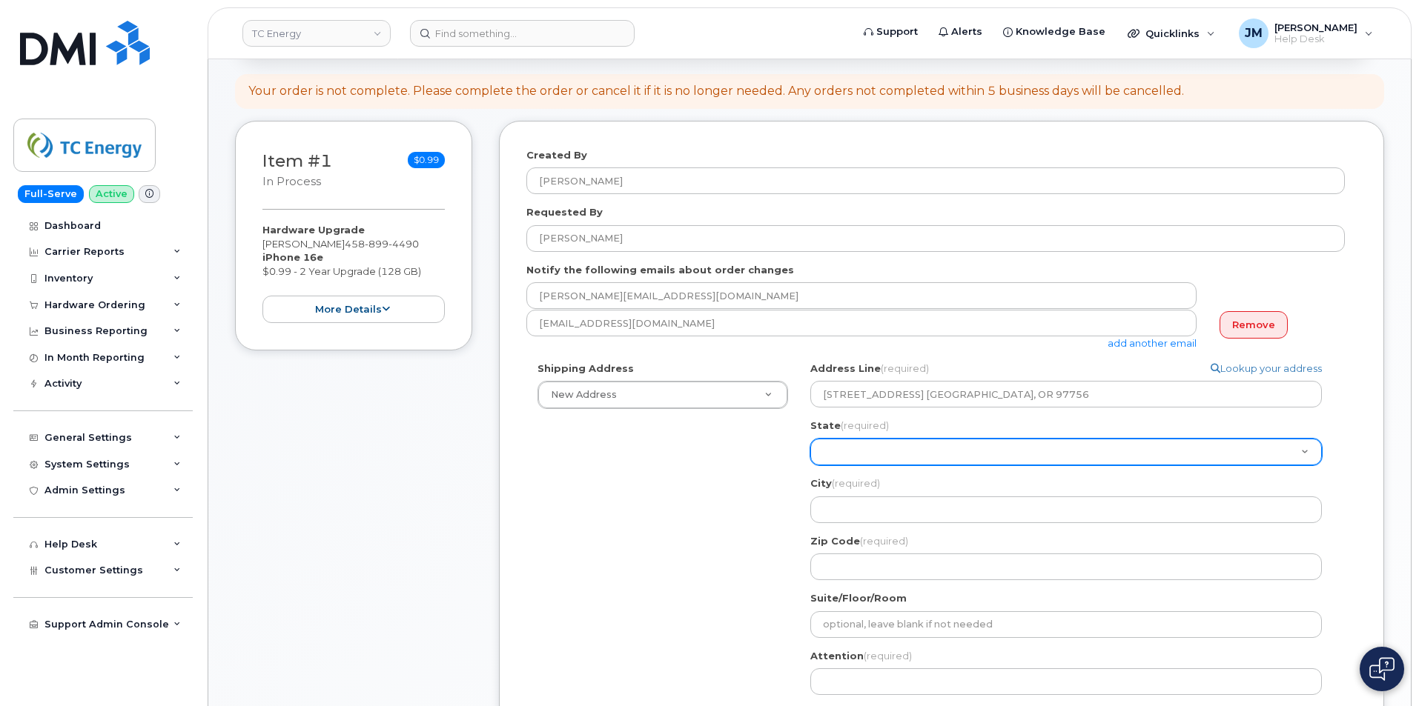
drag, startPoint x: 869, startPoint y: 452, endPoint x: 1150, endPoint y: 455, distance: 281.7
click at [1151, 455] on select "Alabama Alaska American Samoa Arizona Arkansas California Colorado Connecticut …" at bounding box center [1065, 452] width 511 height 27
select select "OR"
click at [810, 439] on select "Alabama Alaska American Samoa Arizona Arkansas California Colorado Connecticut …" at bounding box center [1065, 452] width 511 height 27
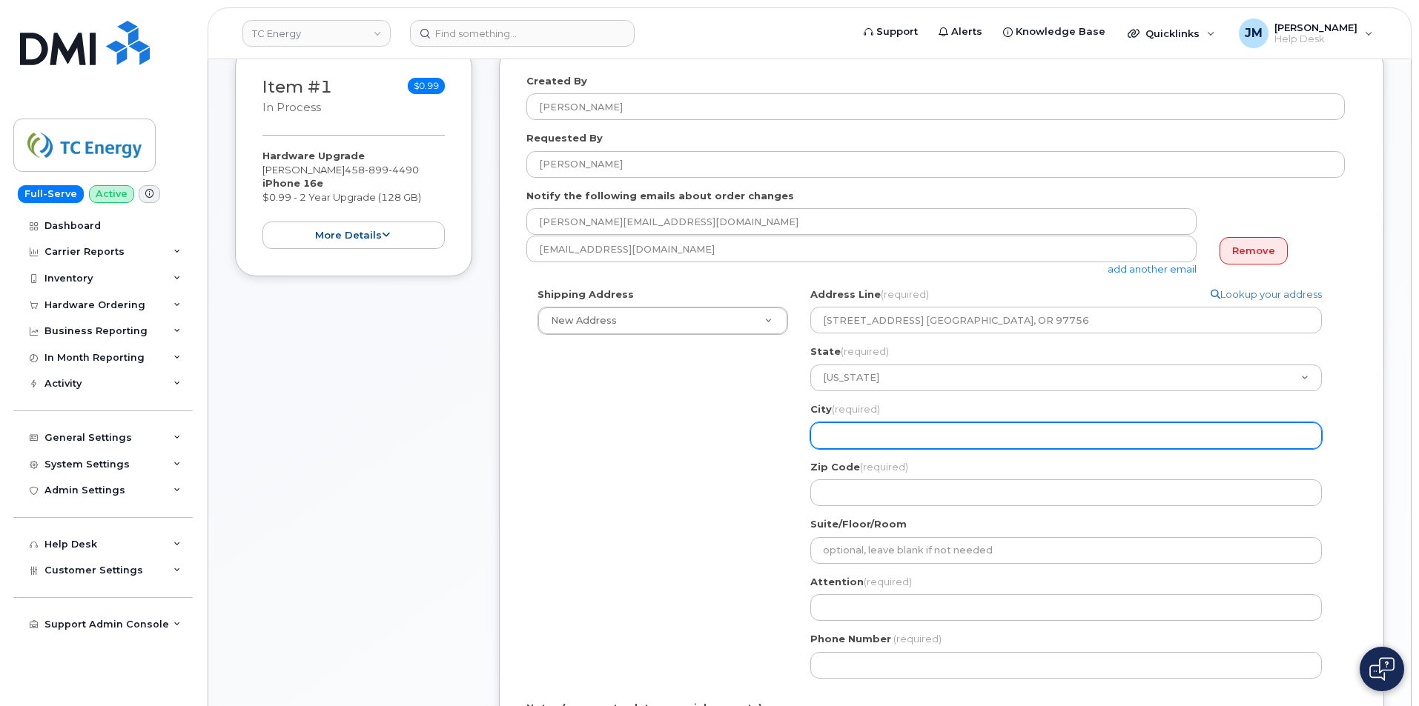
paste input "1440 SE lake Rd. Redmond, OR 97756"
select select
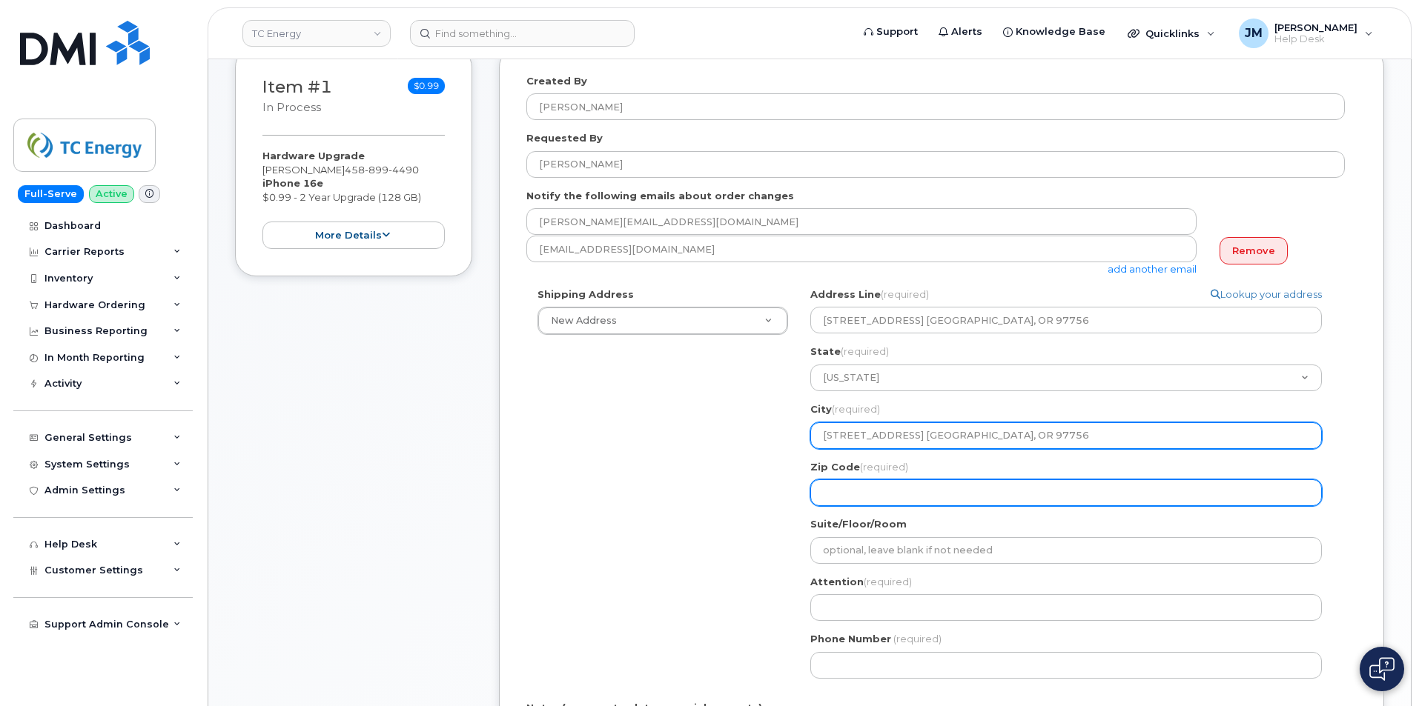
type input "1440 SE lake Rd. Redmond, OR 97756"
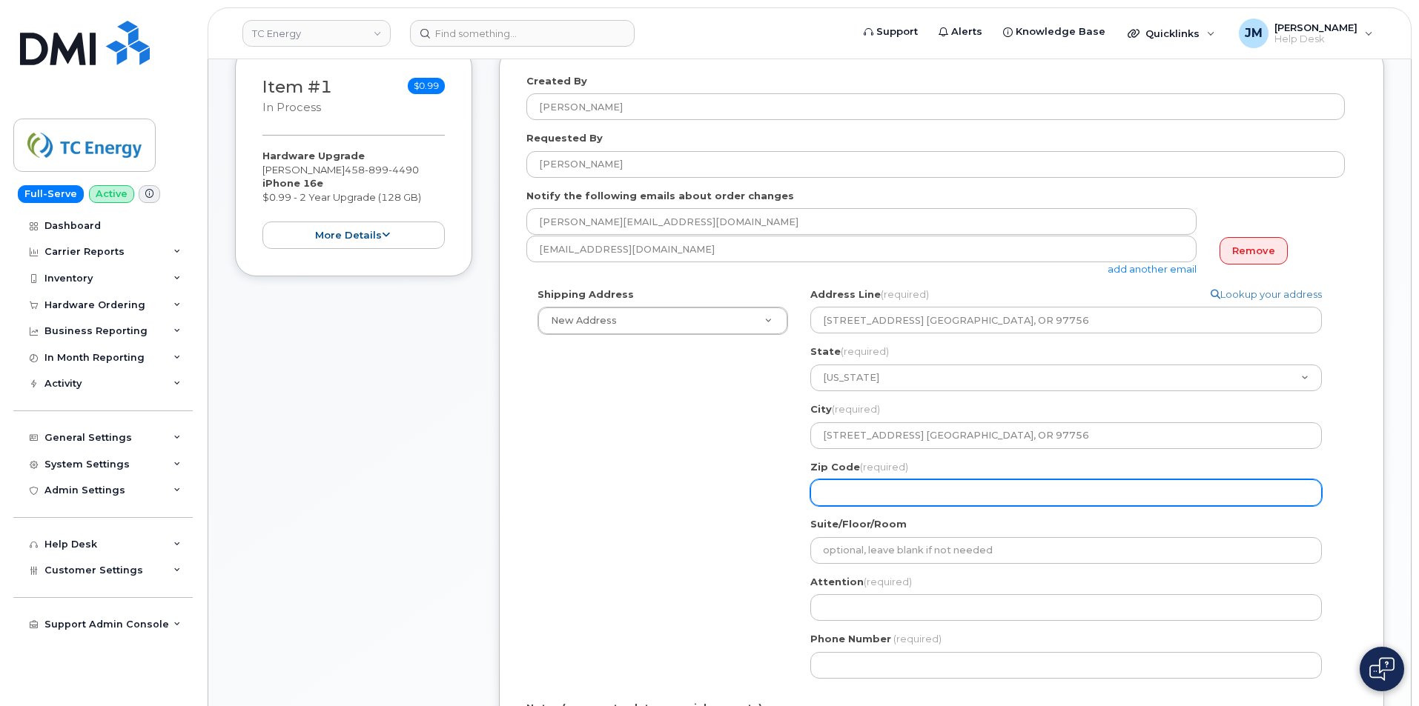
paste input "1440 SE lake Rd. Redmond, OR 97756"
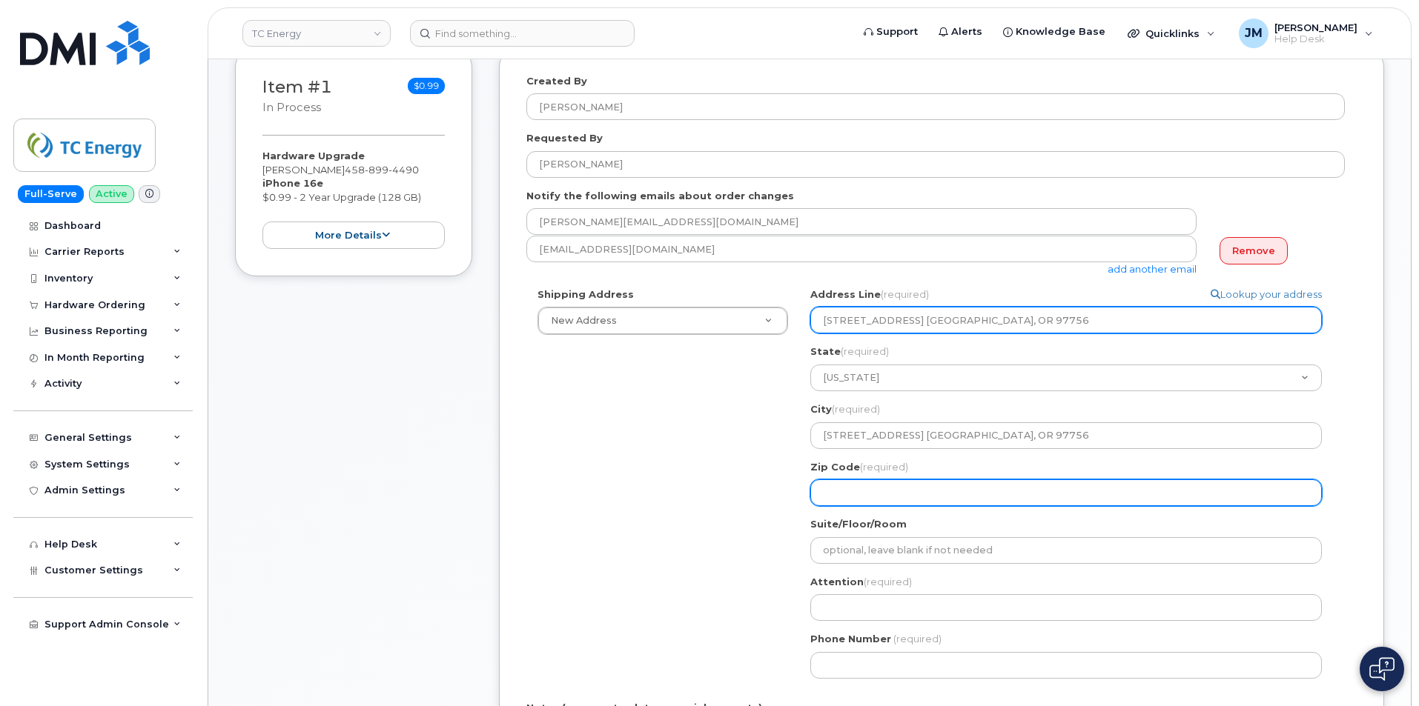
select select
type input "1440 SE lake Rd. Redmond, OR 97756"
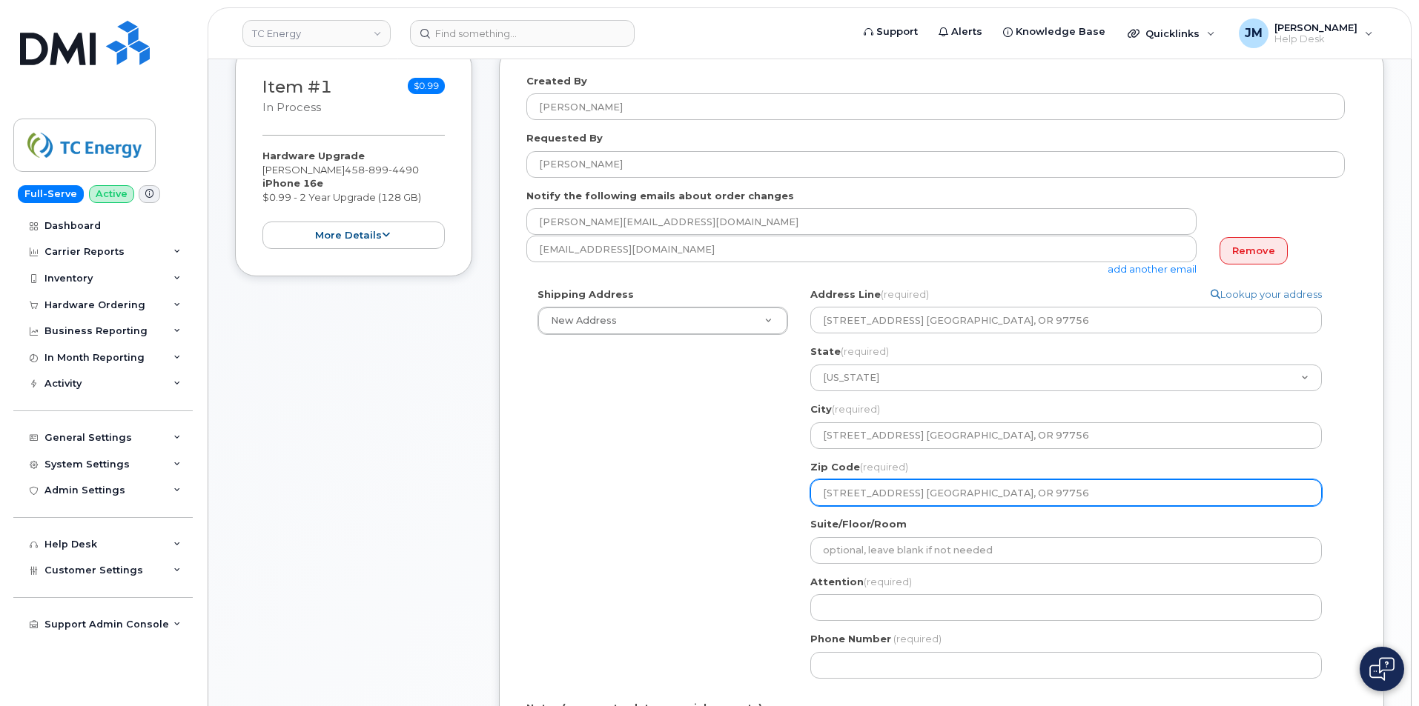
drag, startPoint x: 977, startPoint y: 496, endPoint x: 801, endPoint y: 491, distance: 176.5
click at [801, 491] on div "OR 1440 SE lake Rd. Redmond, OR 97756 Search your address... Manually edit your…" at bounding box center [1072, 489] width 546 height 403
select select
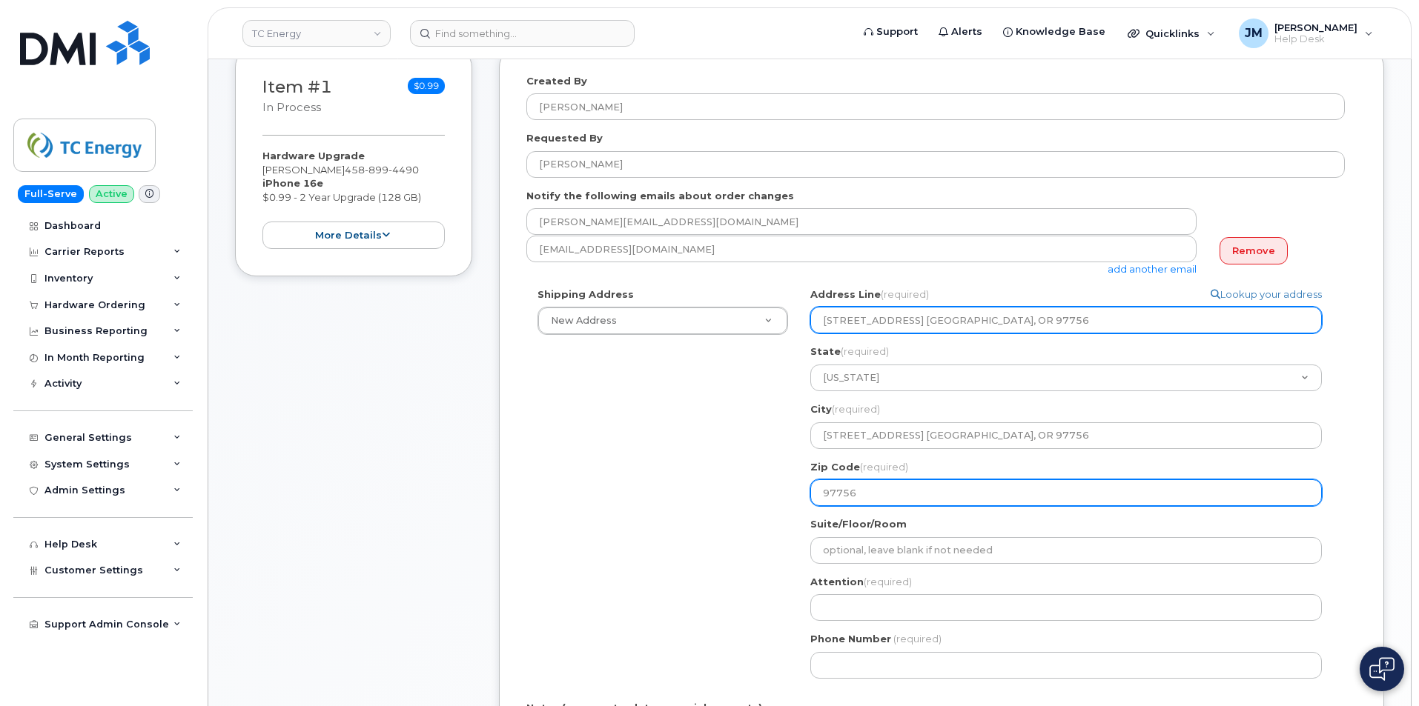
type input "97756"
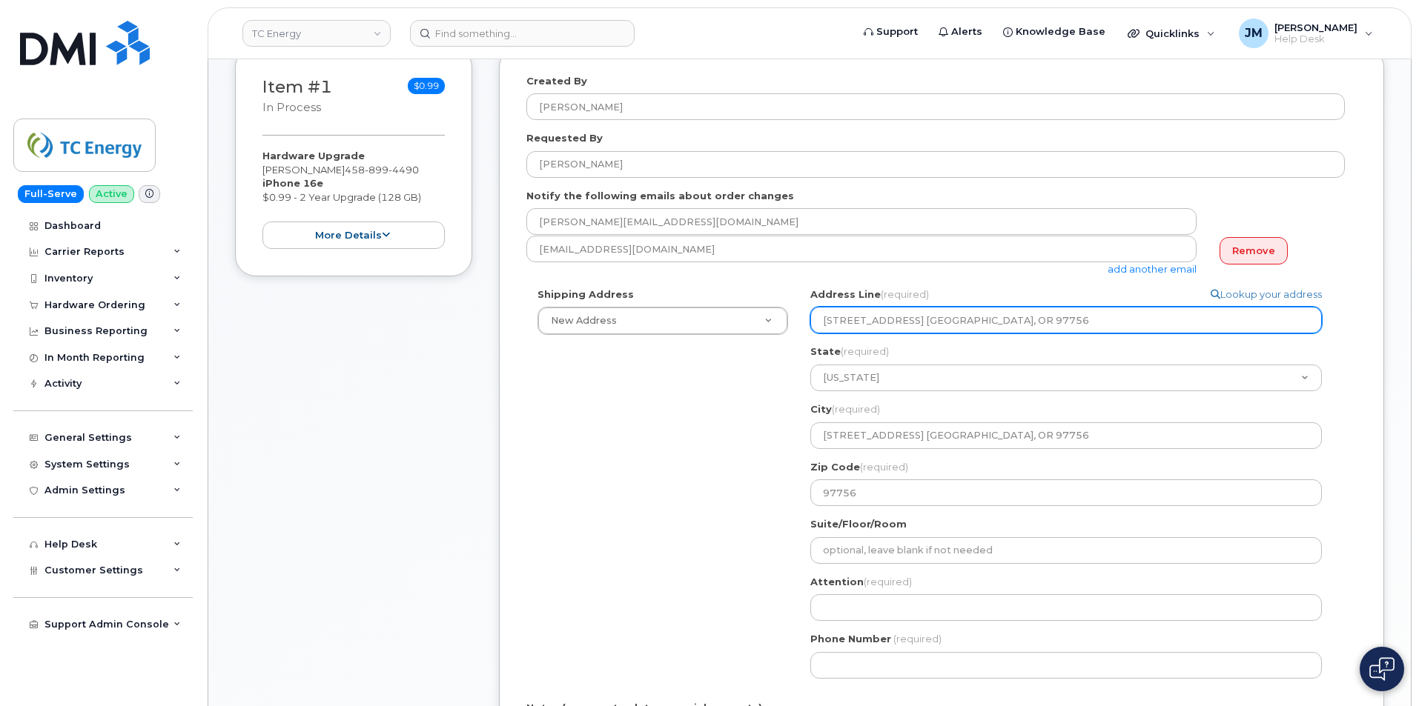
drag, startPoint x: 1021, startPoint y: 322, endPoint x: 905, endPoint y: 326, distance: 115.7
click at [905, 326] on input "1440 SE lake Rd. Redmond, OR 97756" at bounding box center [1065, 320] width 511 height 27
select select
type input "1440 SE lake Rd."
select select
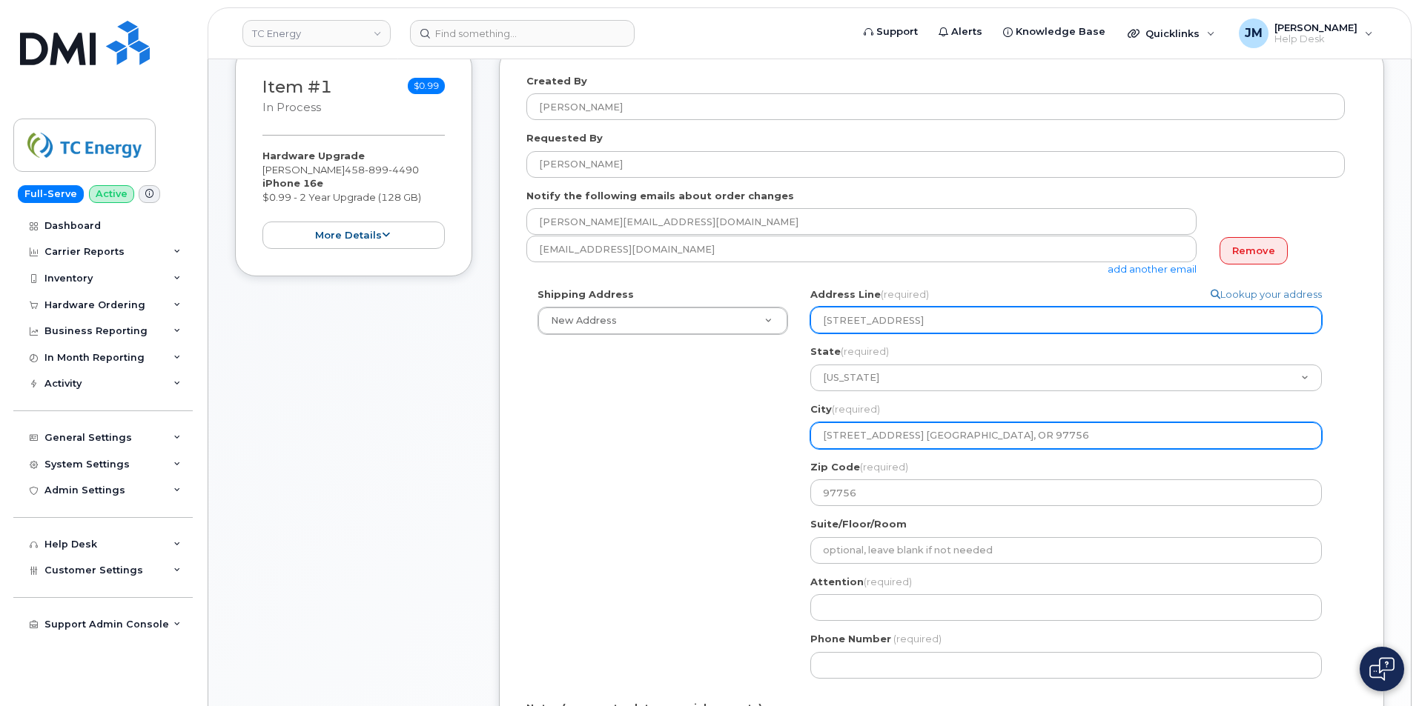
type input "1440 SE lake Rd"
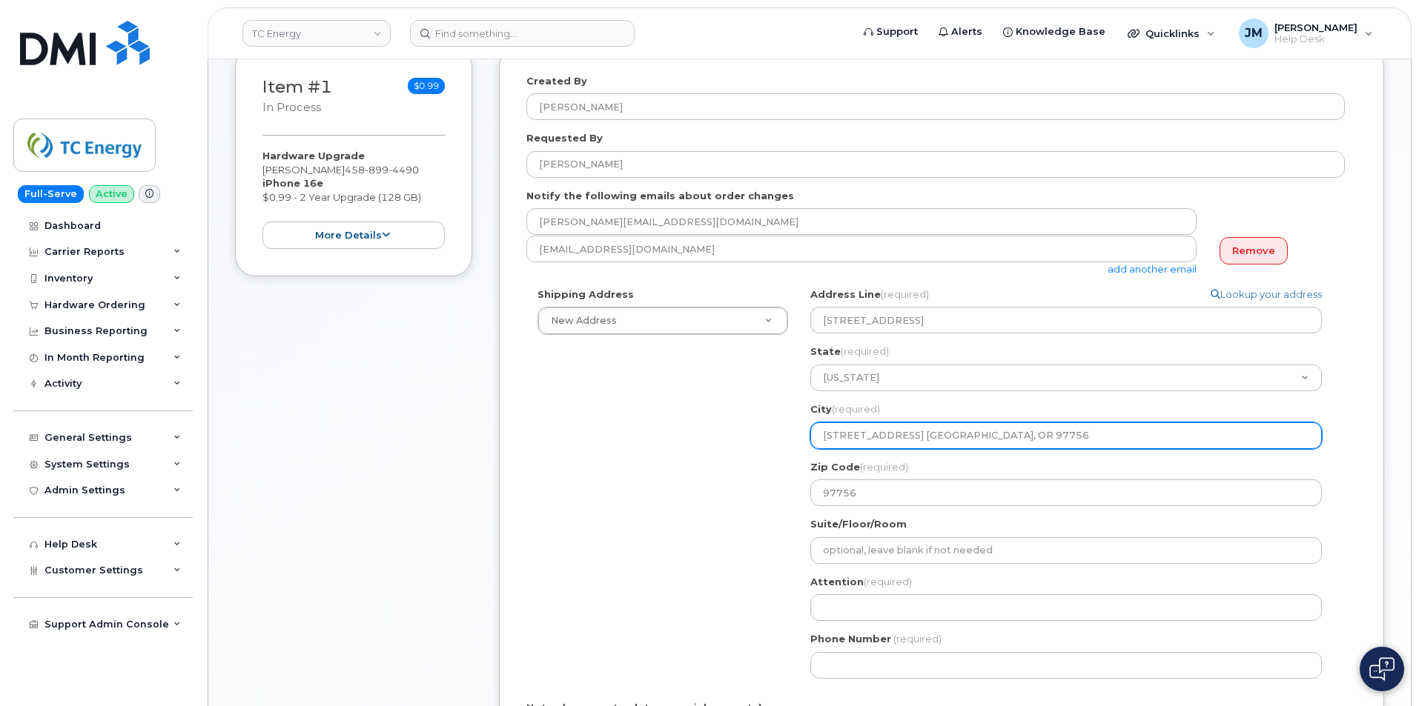
drag, startPoint x: 907, startPoint y: 437, endPoint x: 736, endPoint y: 448, distance: 171.6
click at [736, 448] on div "Shipping Address New Address New Address 1-450 1 St SW US Headquarters (700 Lou…" at bounding box center [935, 489] width 818 height 403
select select
type input "Redmond, OR 97756"
drag, startPoint x: 950, startPoint y: 437, endPoint x: 873, endPoint y: 437, distance: 77.1
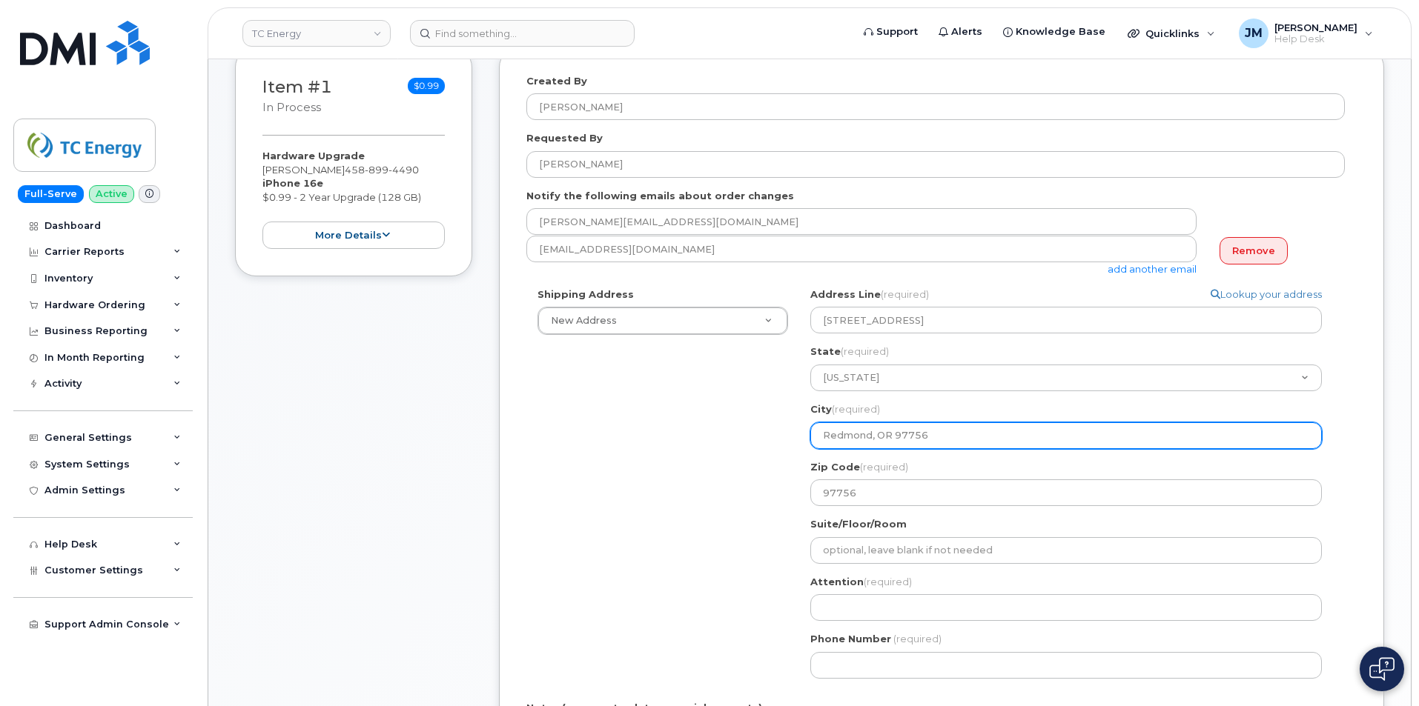
click at [873, 437] on input "Redmond, OR 97756" at bounding box center [1065, 436] width 511 height 27
select select
type input "Redmond,"
select select
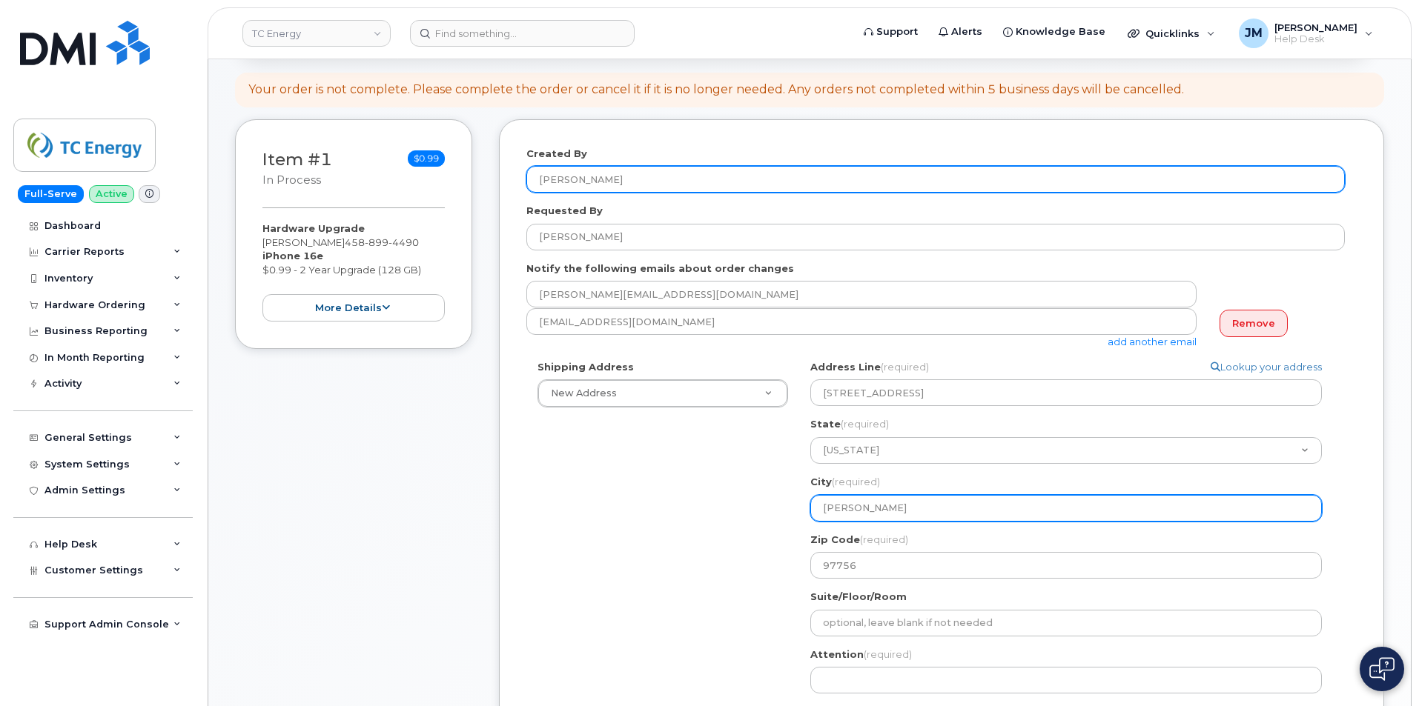
scroll to position [148, 0]
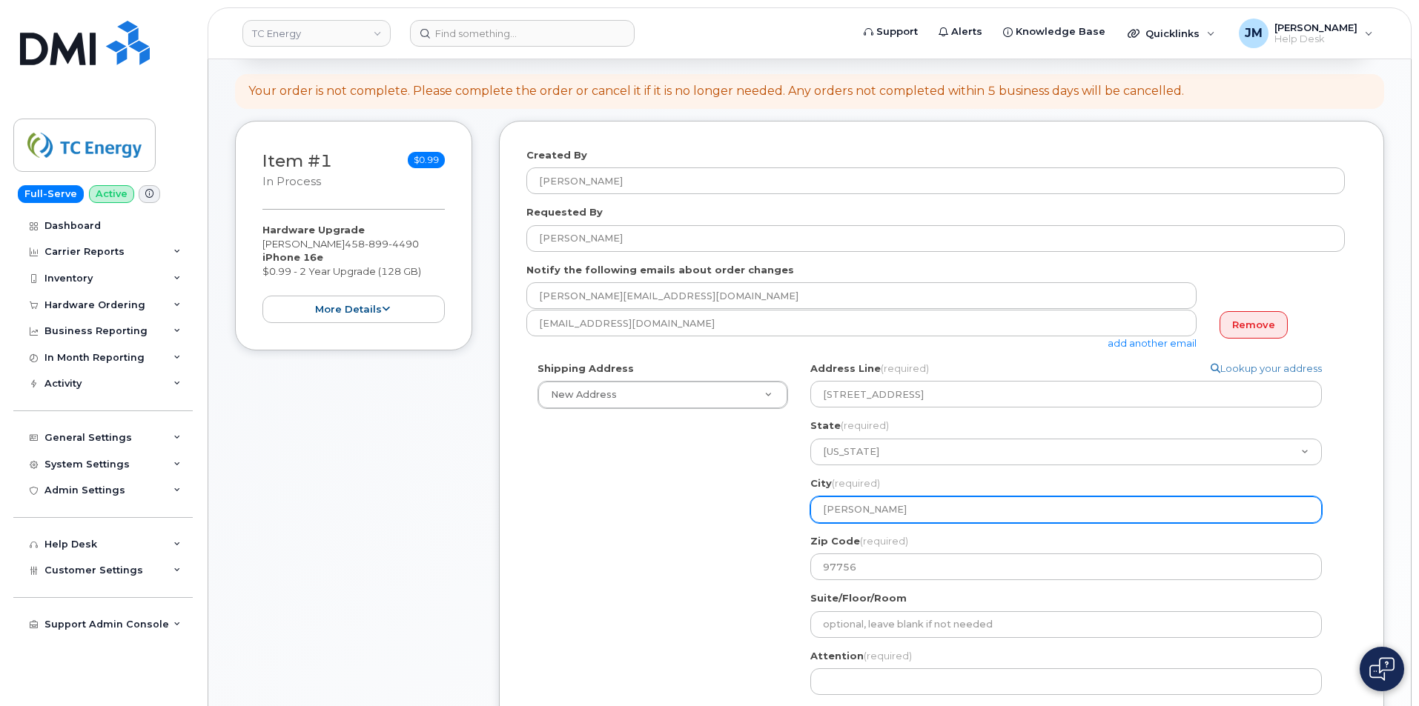
type input "Redmond"
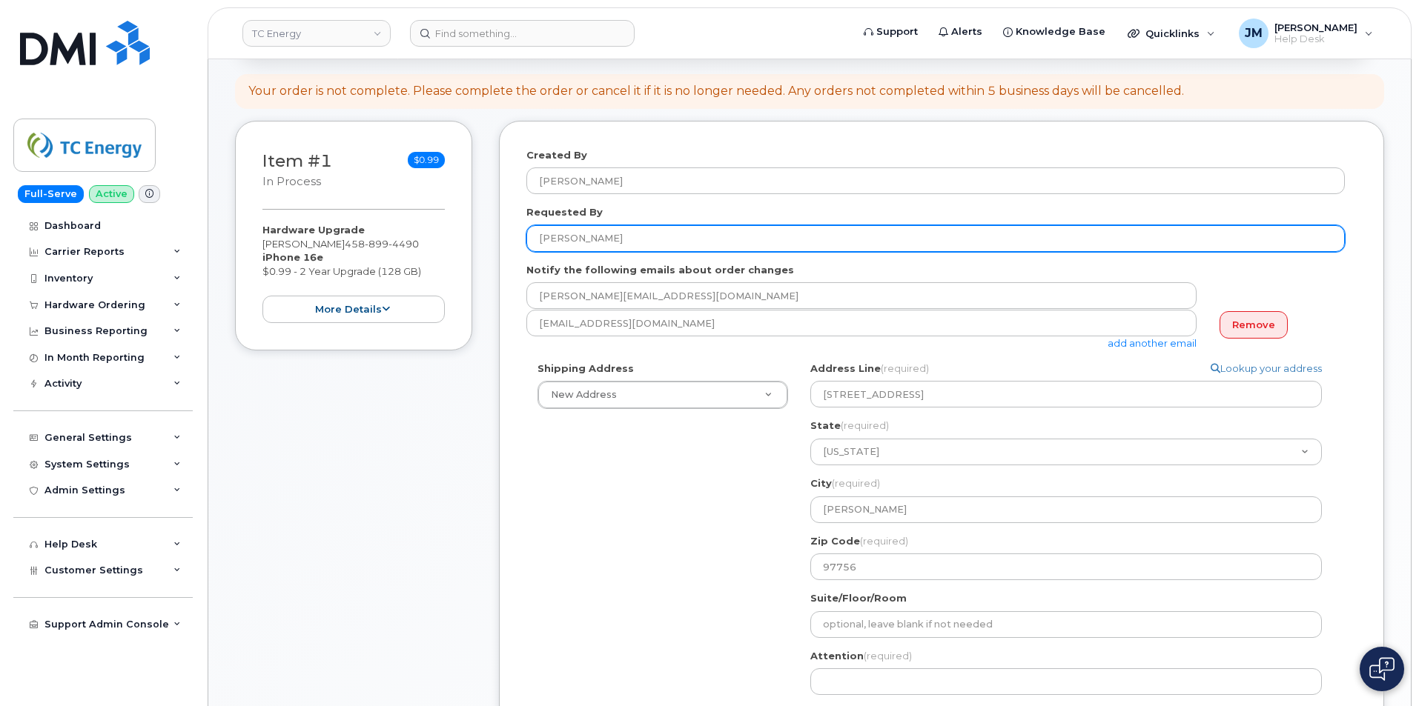
drag, startPoint x: 512, startPoint y: 236, endPoint x: 491, endPoint y: 239, distance: 21.0
click at [491, 239] on div "Item #1 in process $0.99 Hardware Upgrade Ruben Urena 458 899 4490 iPhone 16e $…" at bounding box center [809, 566] width 1149 height 890
click at [603, 240] on input "[PERSON_NAME]" at bounding box center [935, 238] width 818 height 27
drag, startPoint x: 602, startPoint y: 236, endPoint x: 491, endPoint y: 239, distance: 111.2
click at [491, 239] on div "Item #1 in process $0.99 Hardware Upgrade Ruben Urena 458 899 4490 iPhone 16e $…" at bounding box center [809, 566] width 1149 height 890
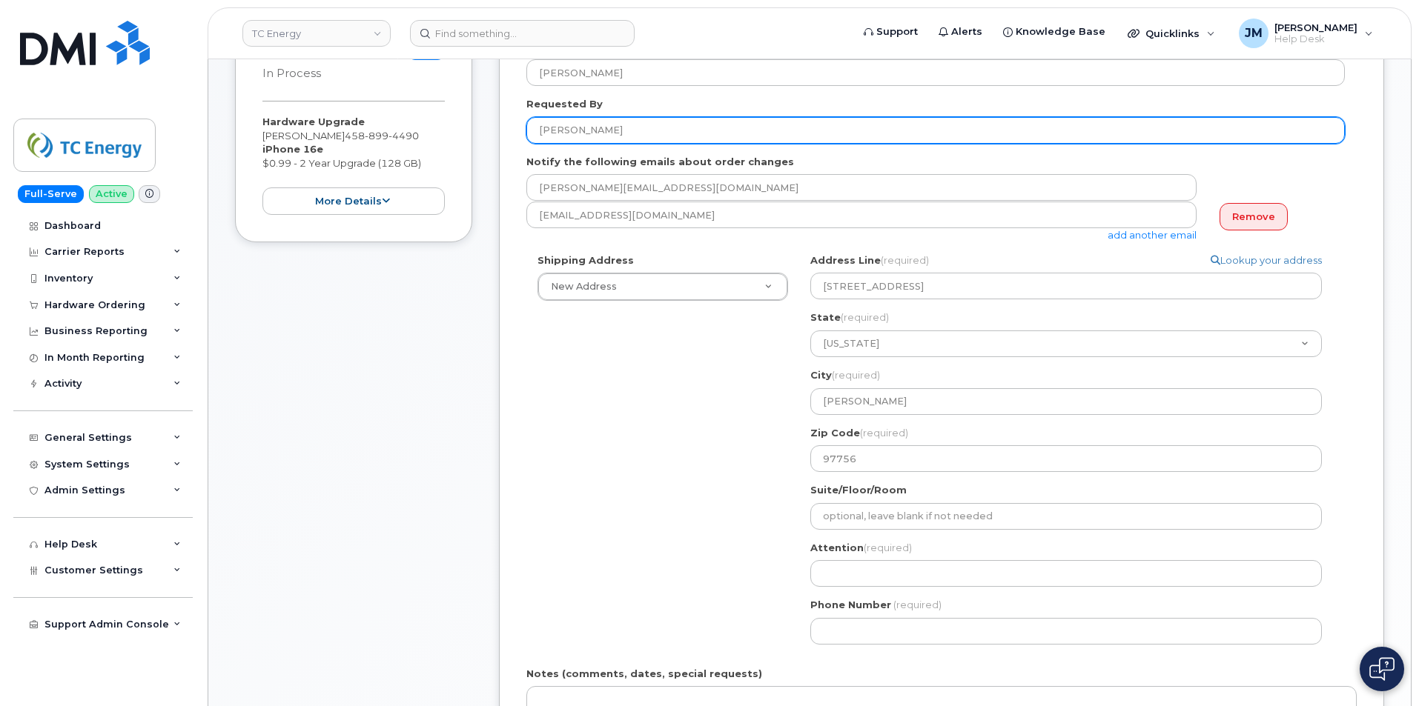
scroll to position [519, 0]
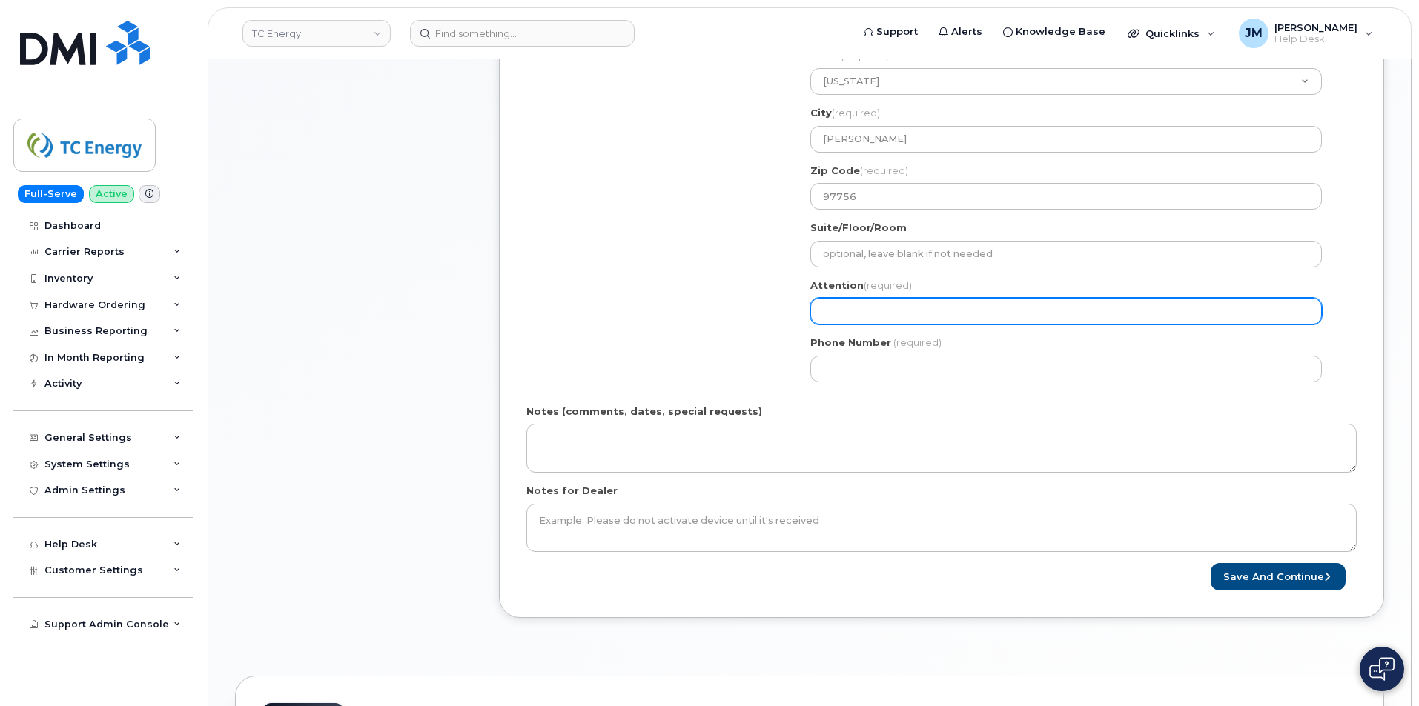
click at [846, 314] on input "Attention (required)" at bounding box center [1065, 311] width 511 height 27
paste input "[PERSON_NAME]"
select select
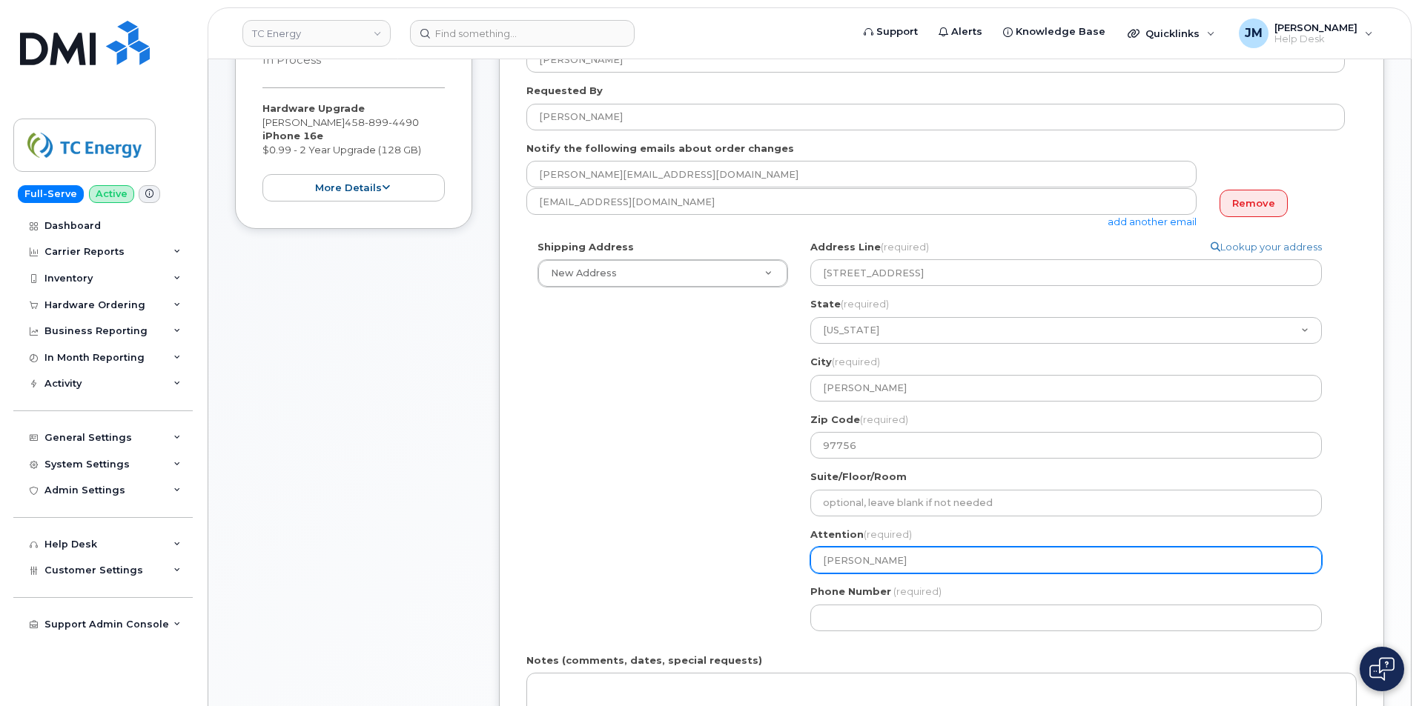
scroll to position [222, 0]
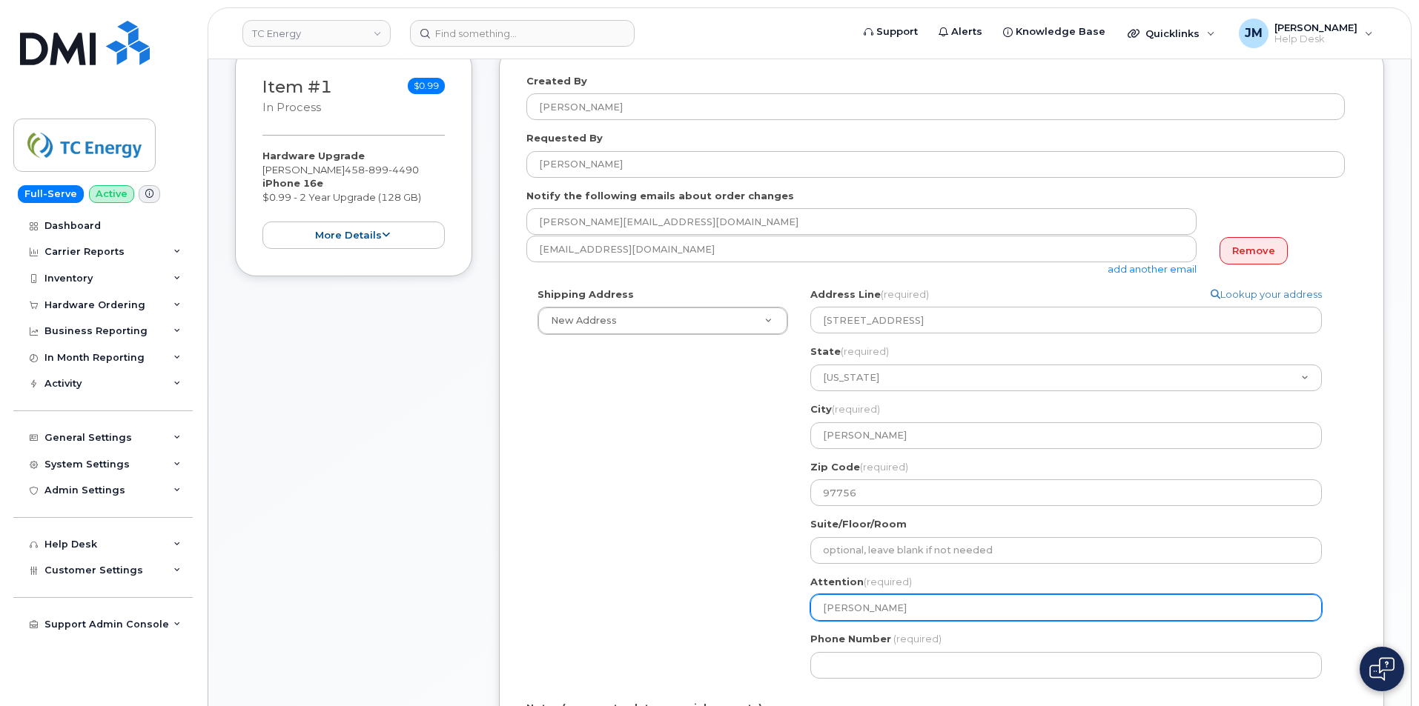
type input "[PERSON_NAME]"
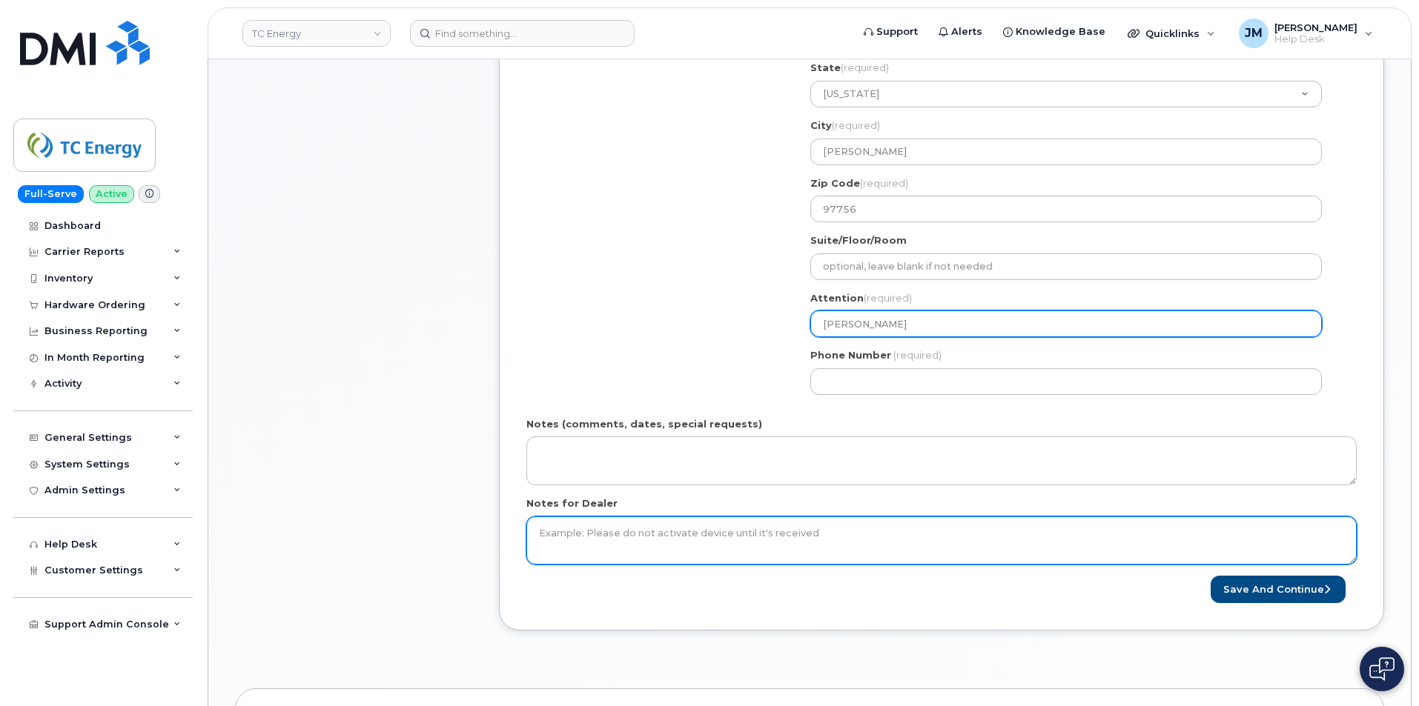
scroll to position [519, 0]
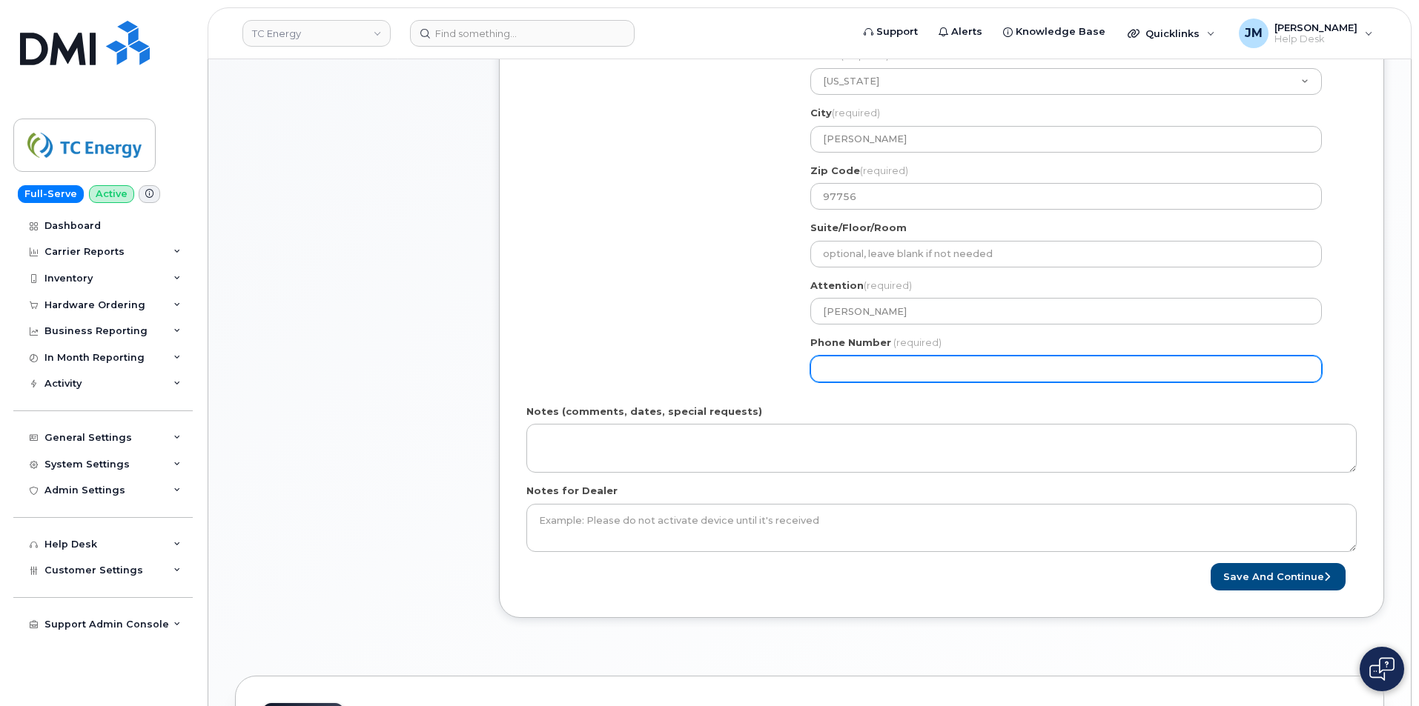
paste input "4588994490"
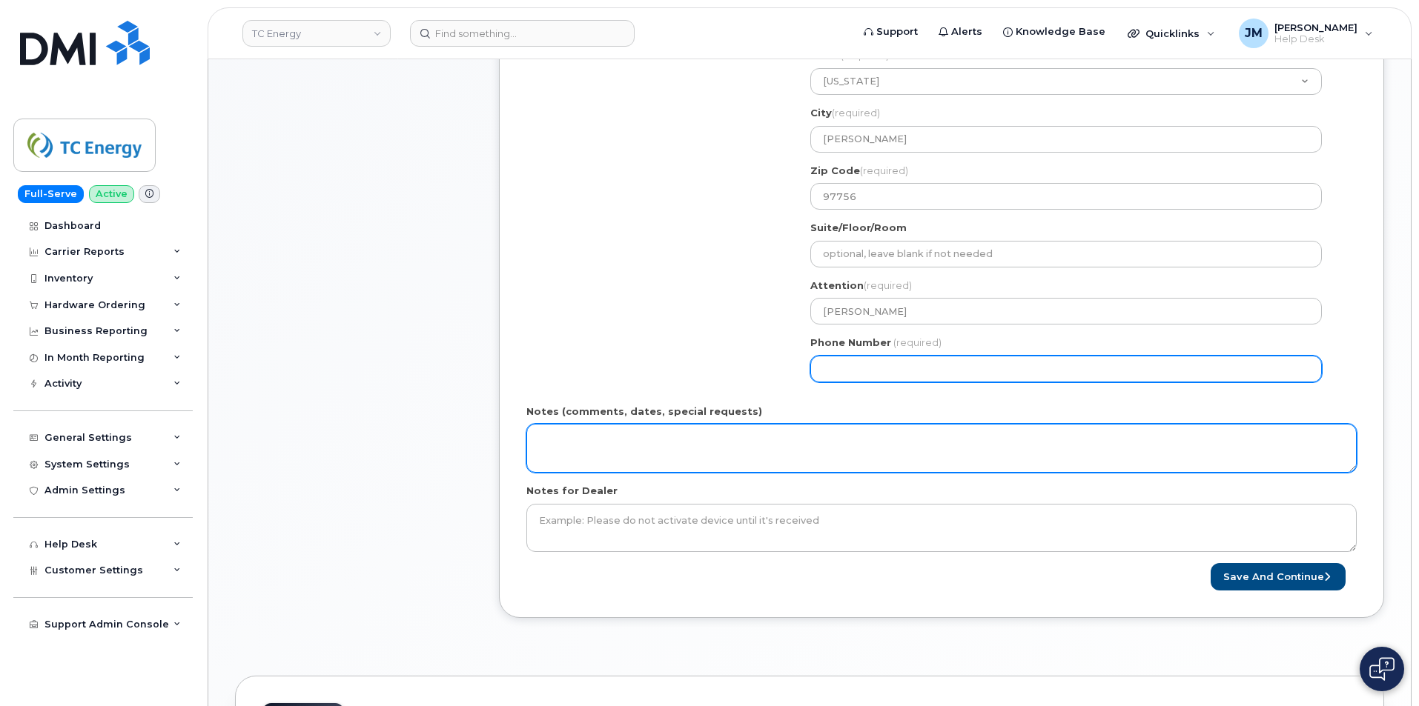
select select
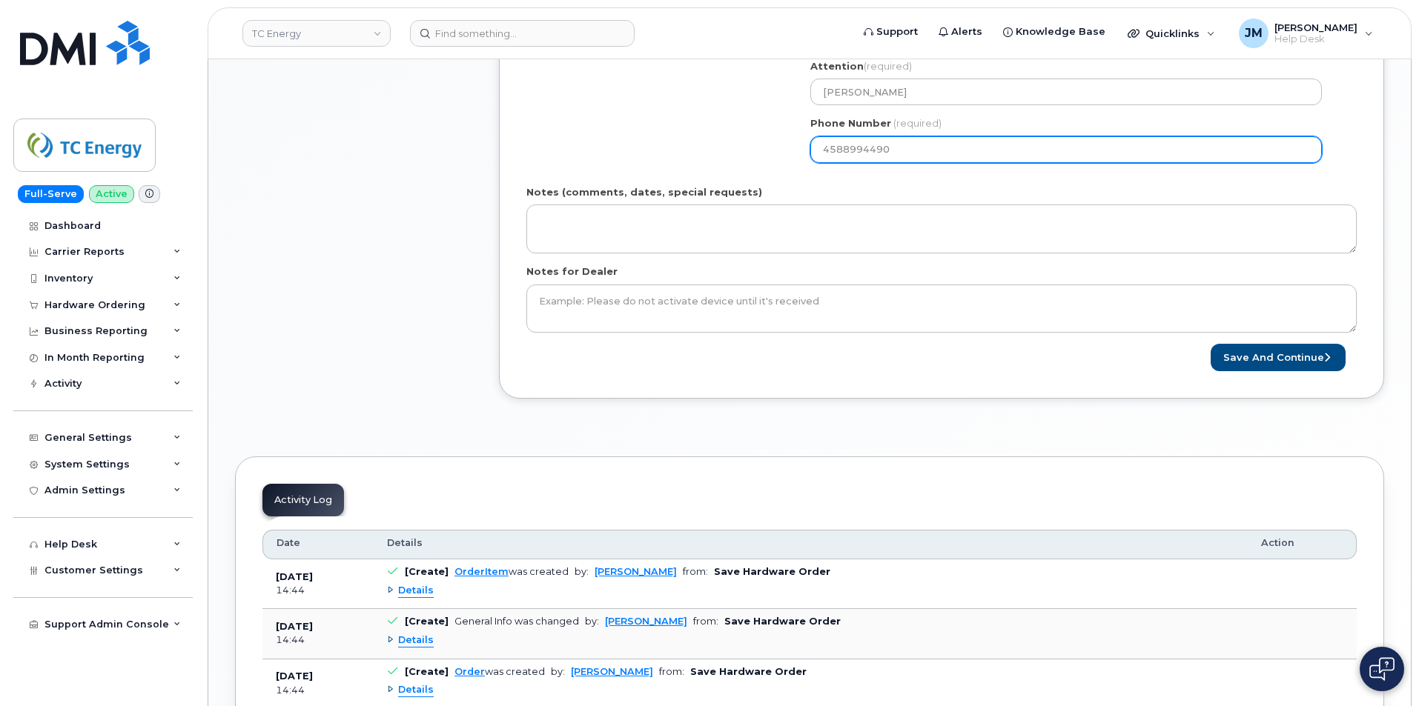
scroll to position [741, 0]
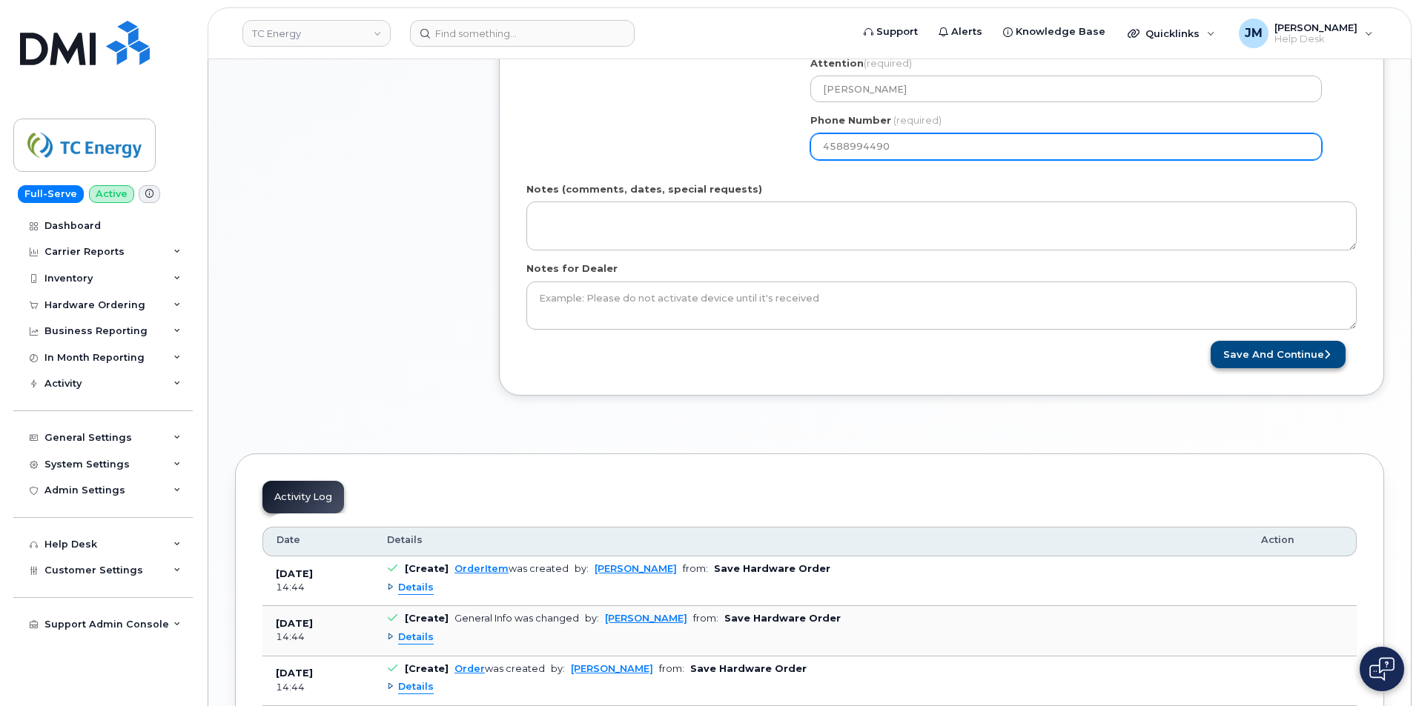
type input "4588994490"
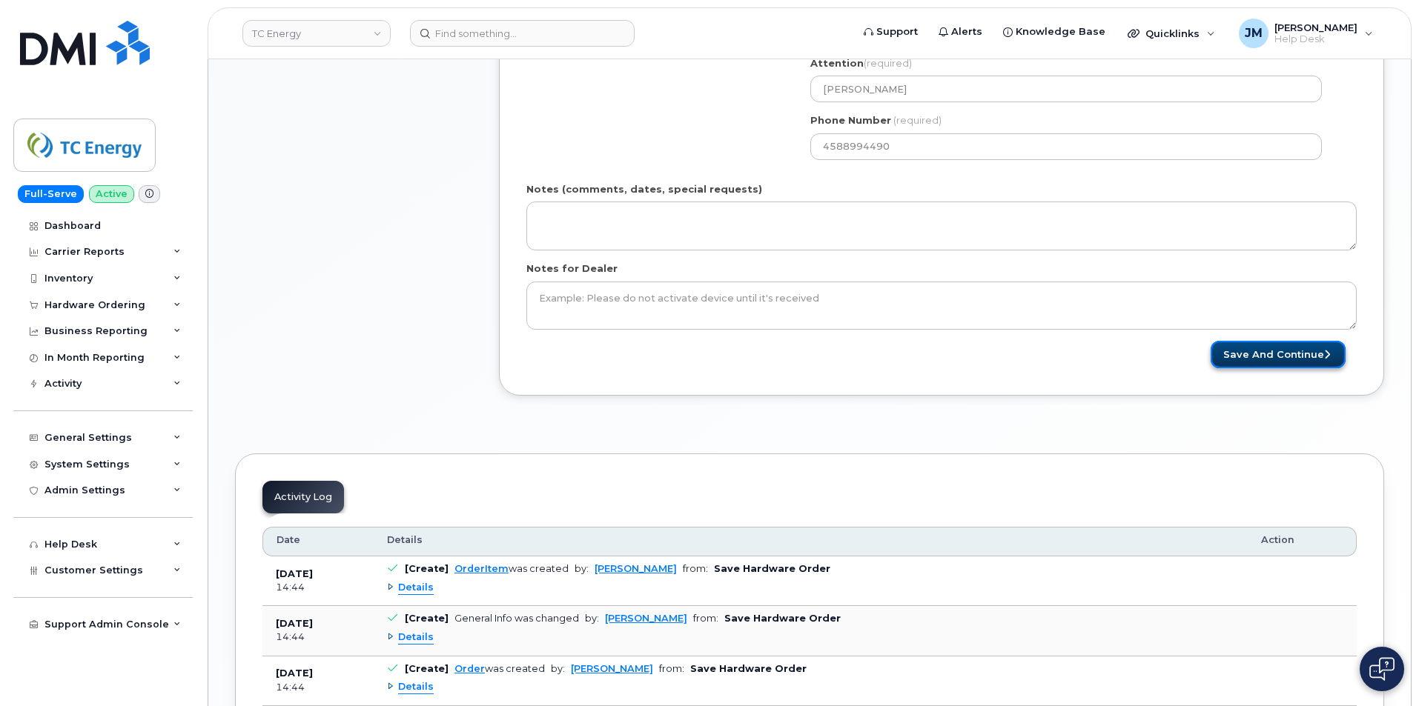
click at [1262, 351] on button "Save and Continue" at bounding box center [1277, 354] width 135 height 27
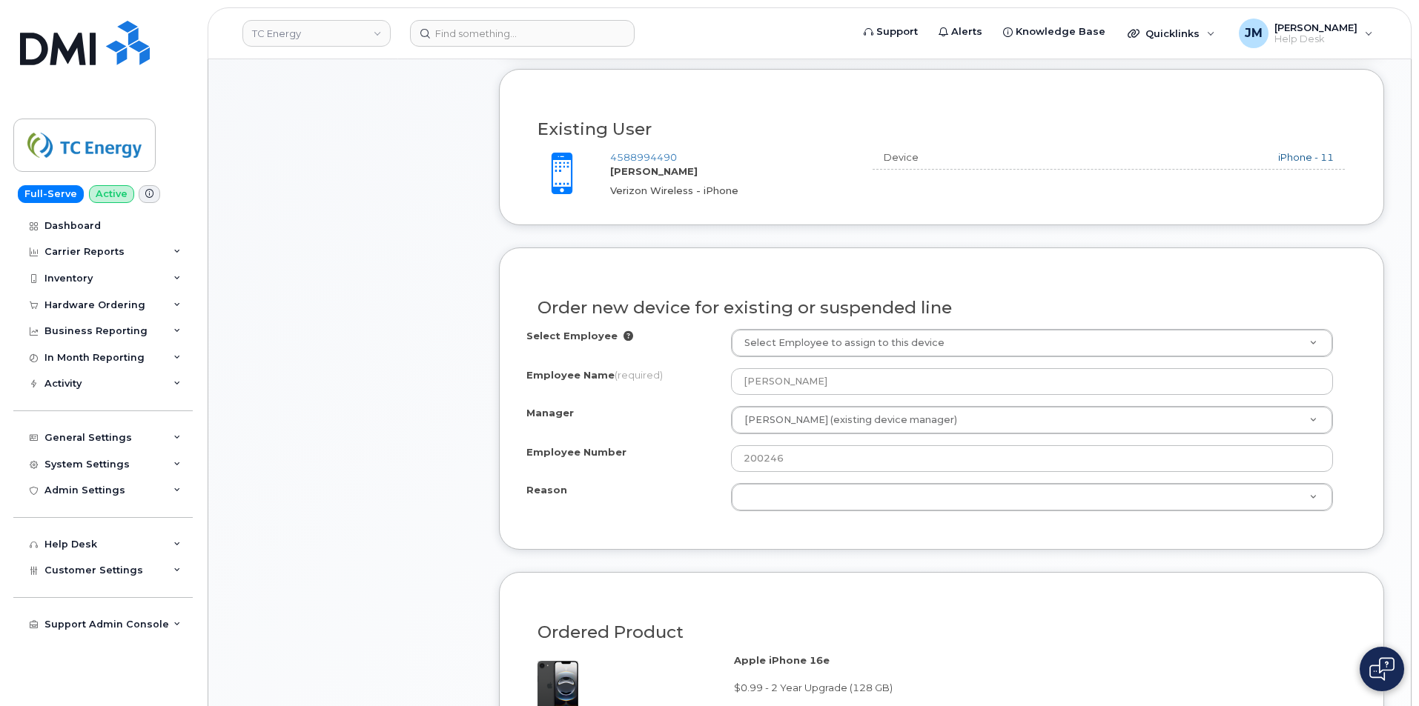
scroll to position [593, 0]
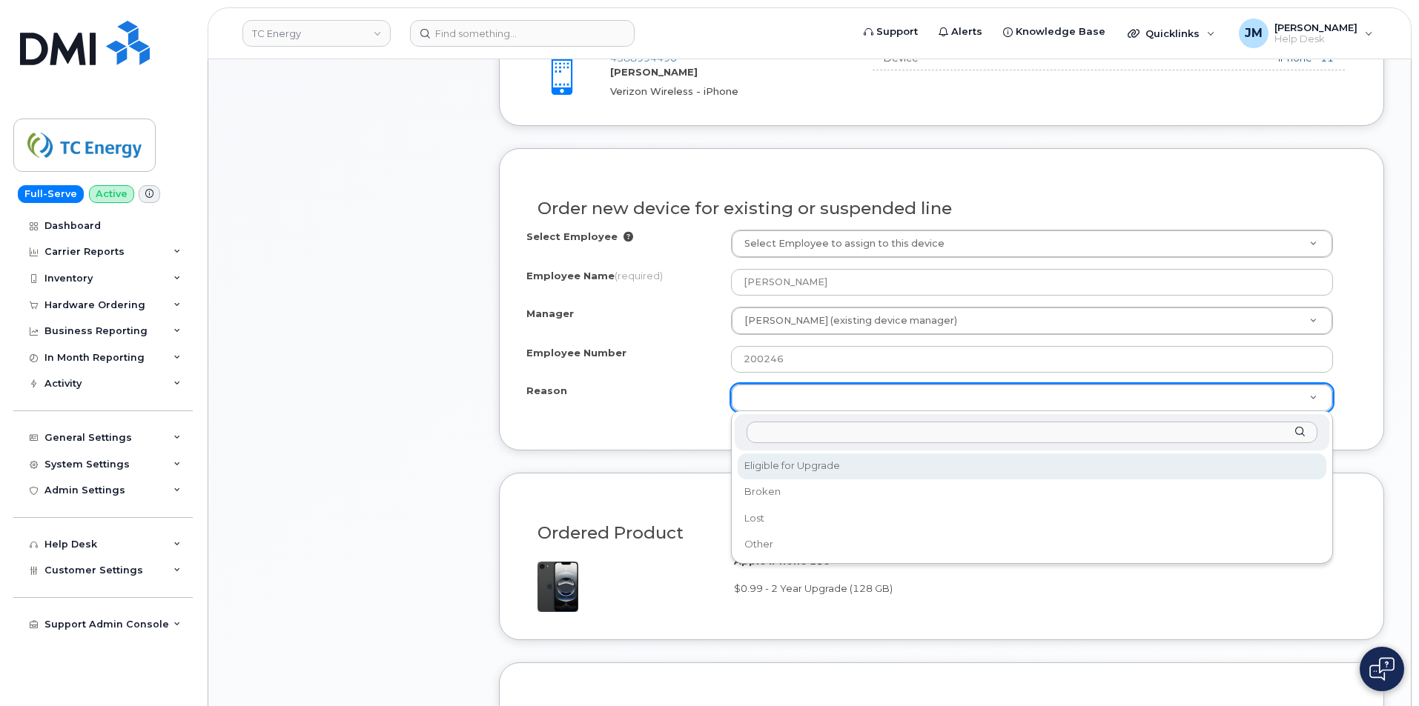
select select "eligible_for_upgrade"
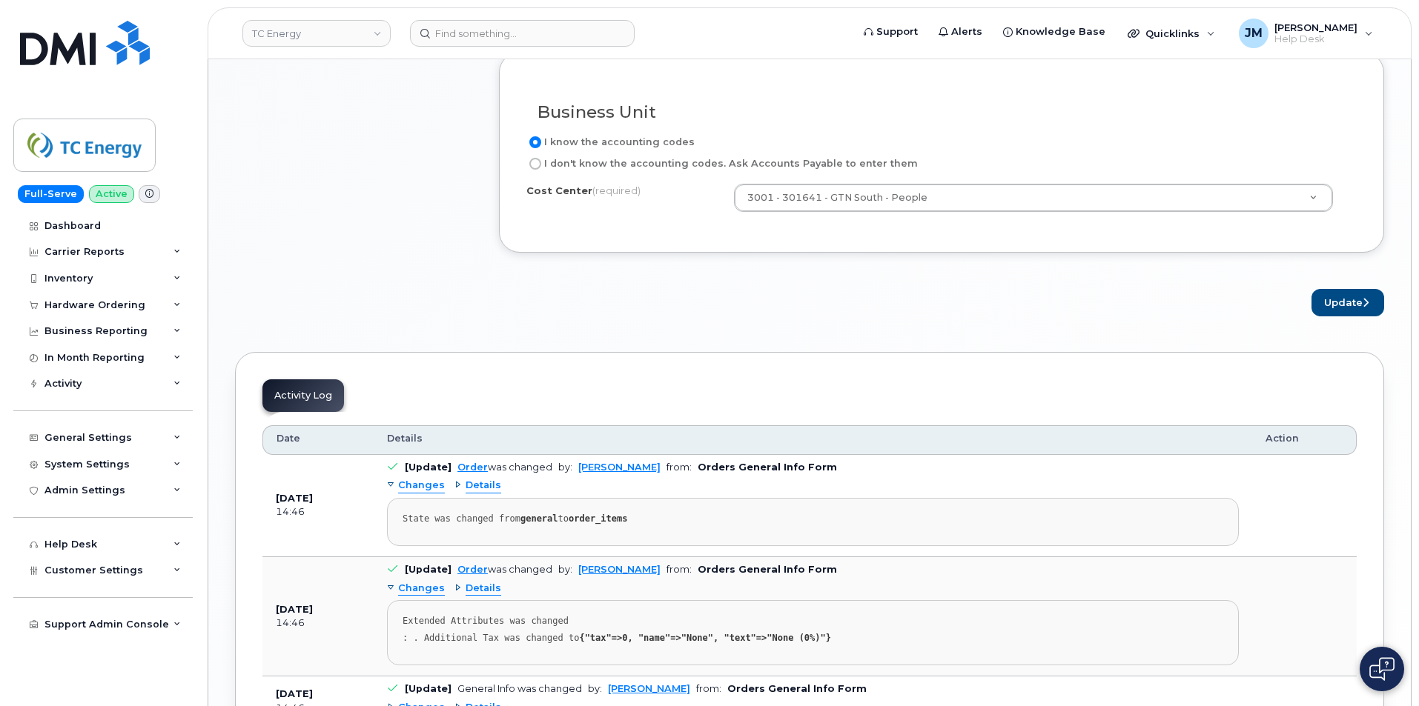
scroll to position [1334, 0]
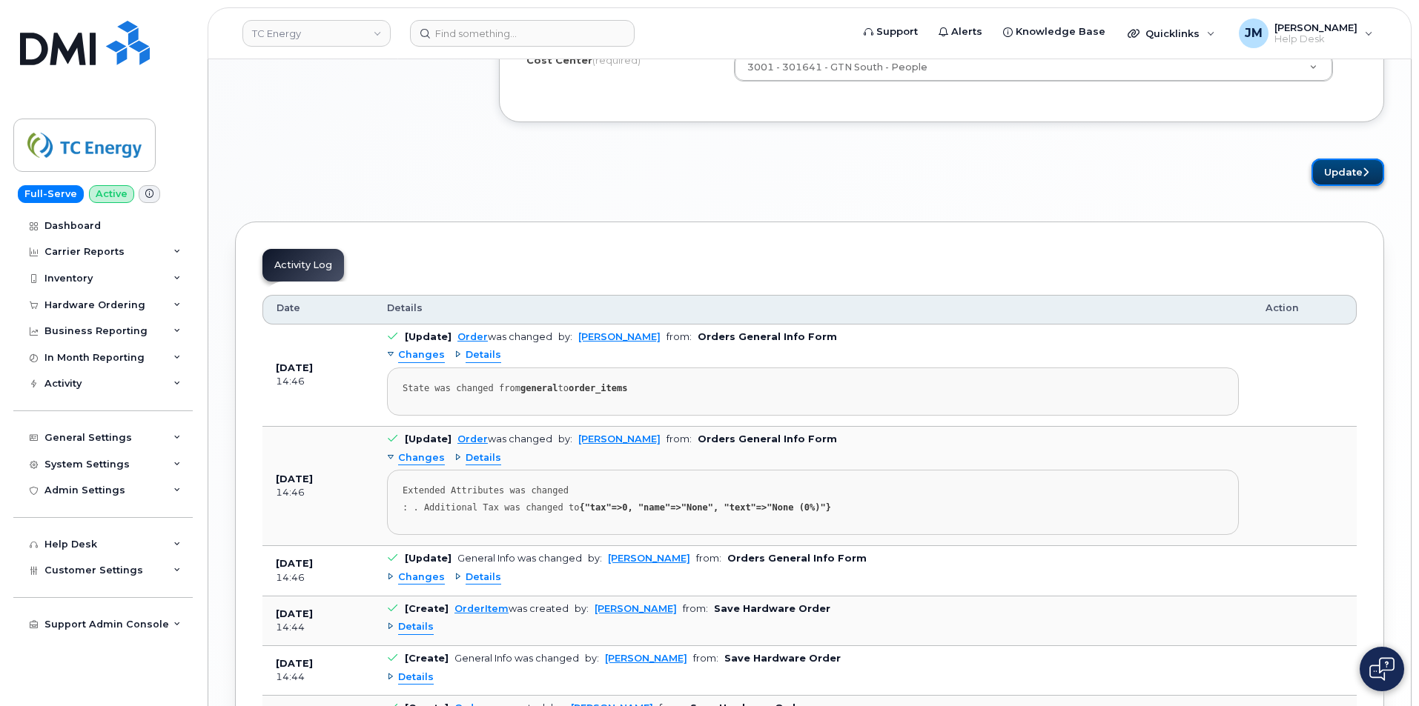
click at [1362, 174] on icon "submit" at bounding box center [1365, 173] width 6 height 10
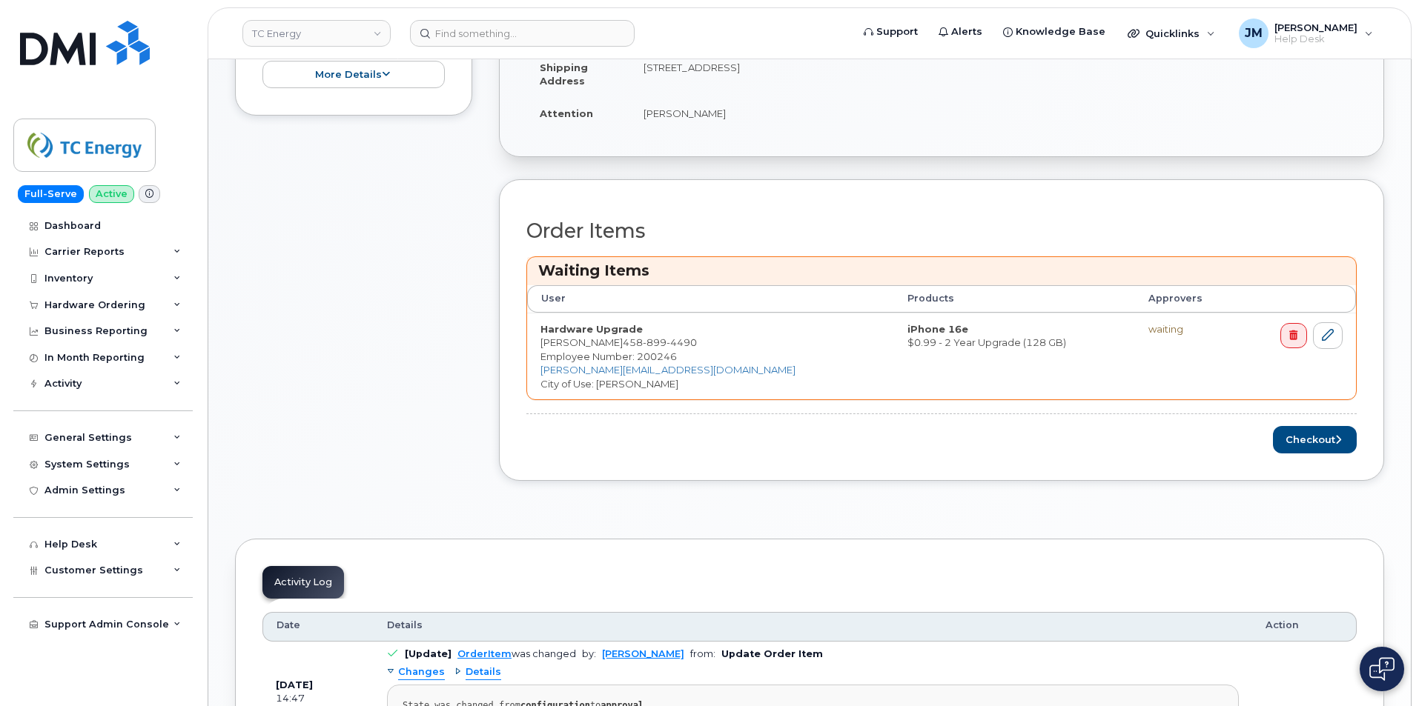
scroll to position [519, 0]
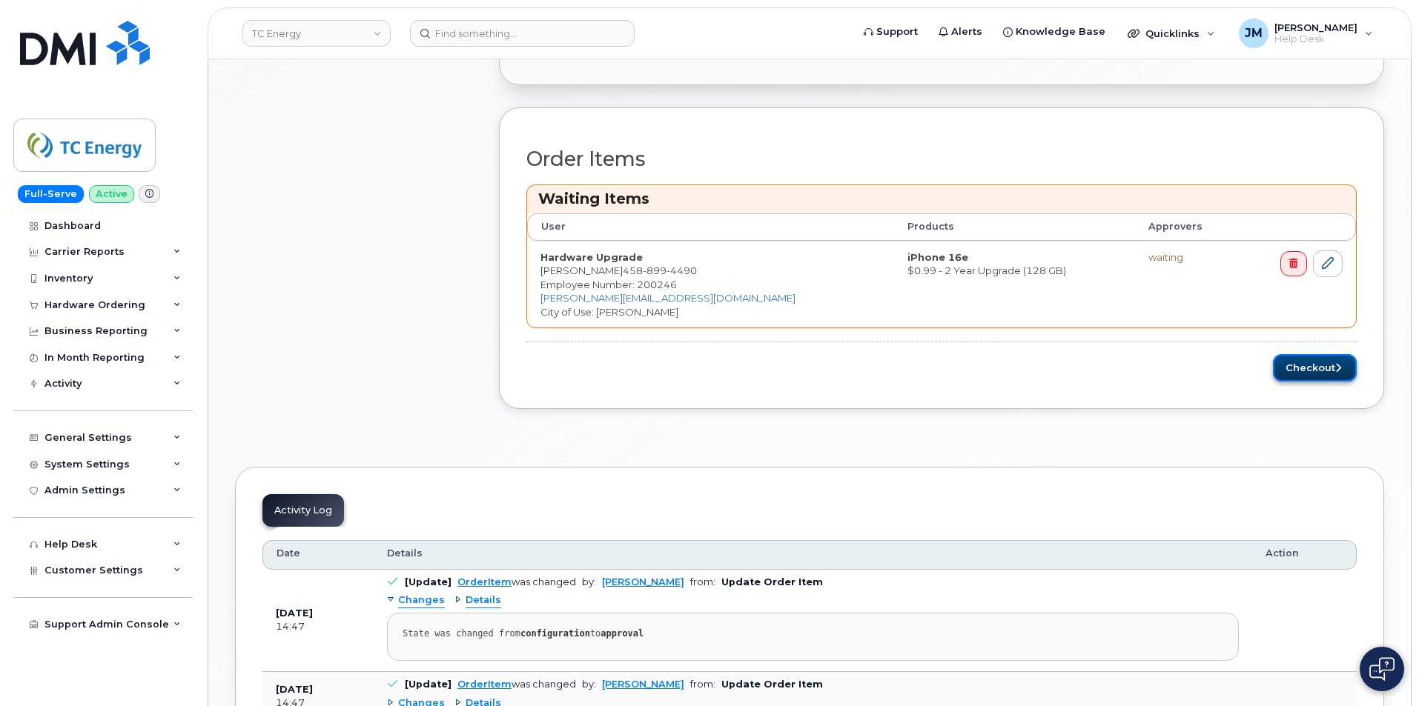
click at [1320, 370] on button "Checkout" at bounding box center [1315, 367] width 84 height 27
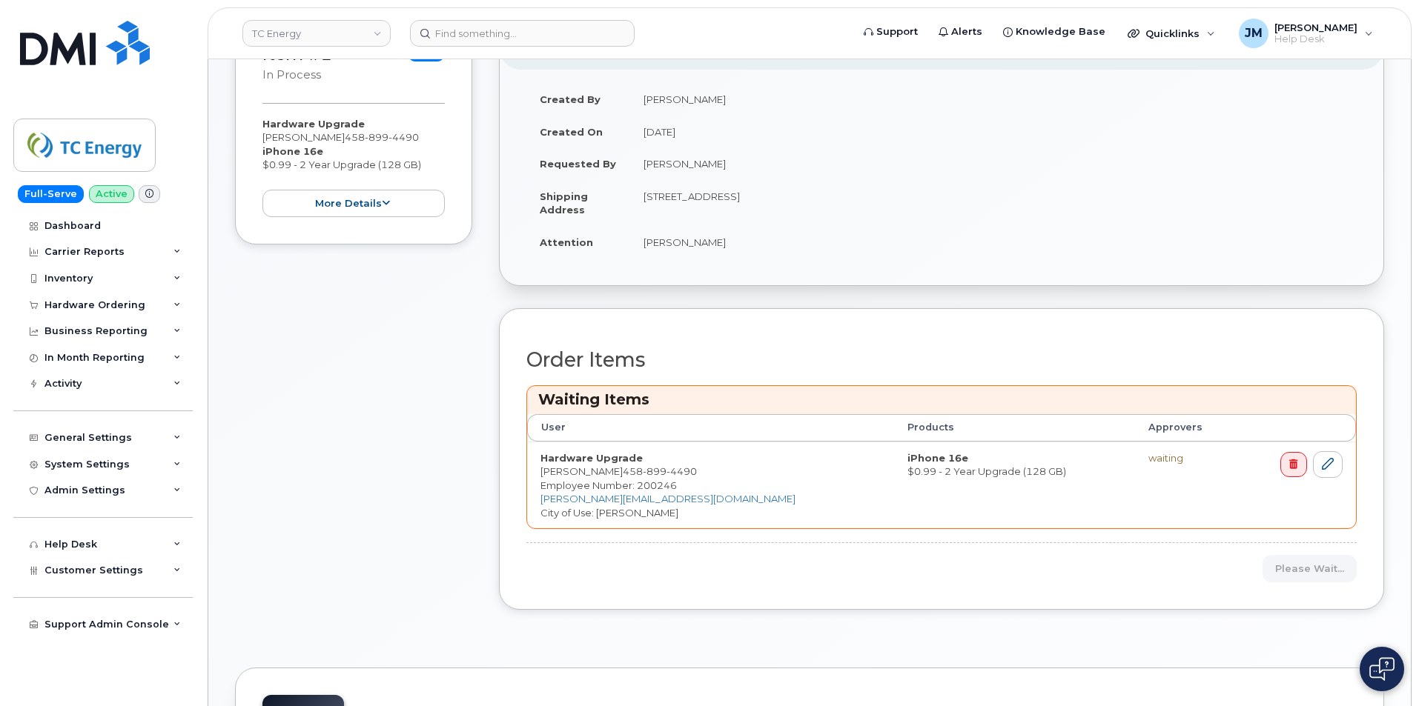
scroll to position [222, 0]
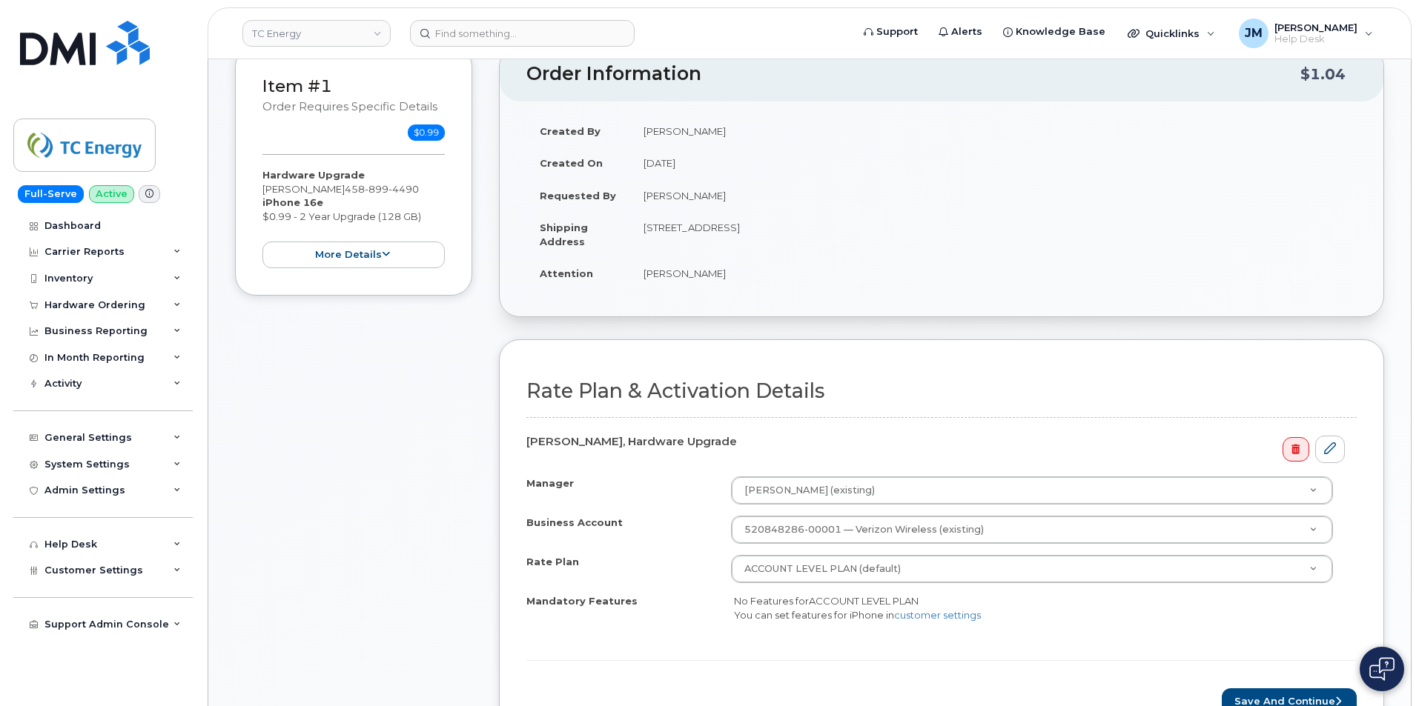
scroll to position [371, 0]
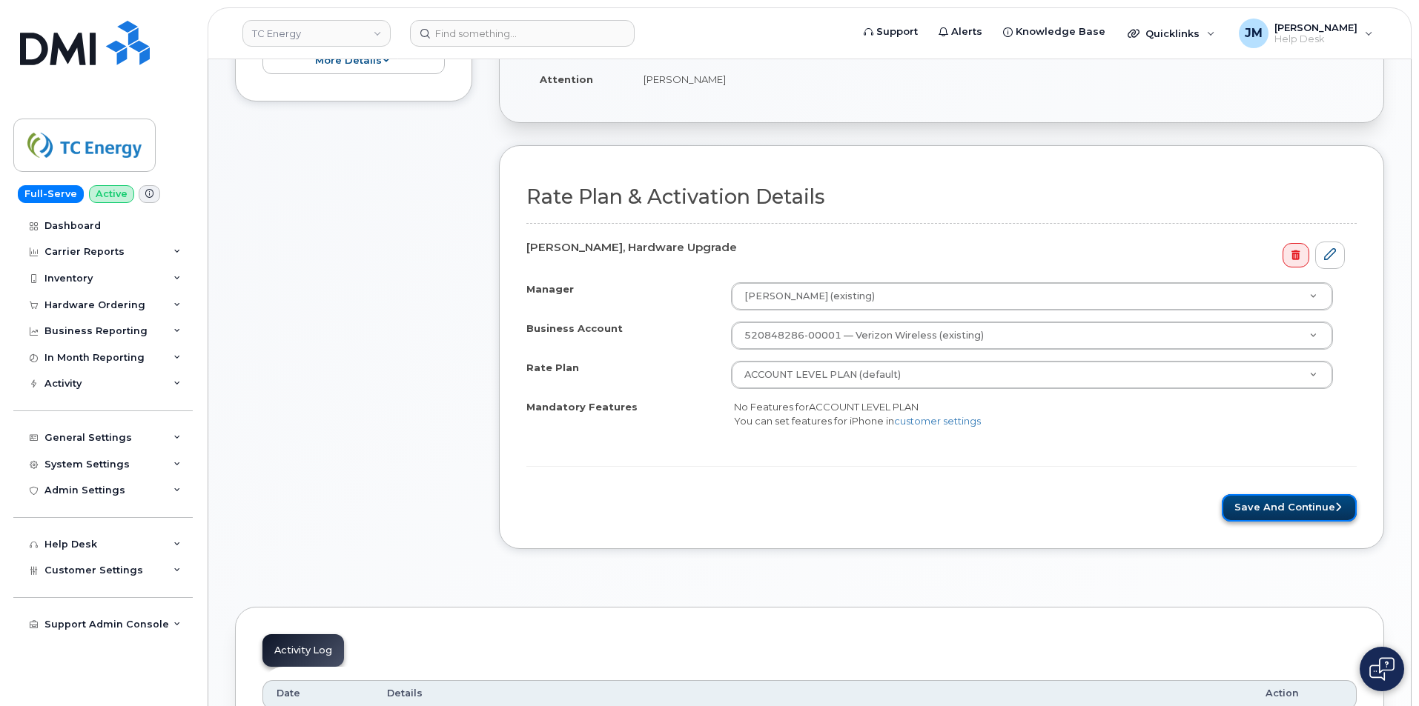
click at [1277, 506] on button "Save and Continue" at bounding box center [1289, 507] width 135 height 27
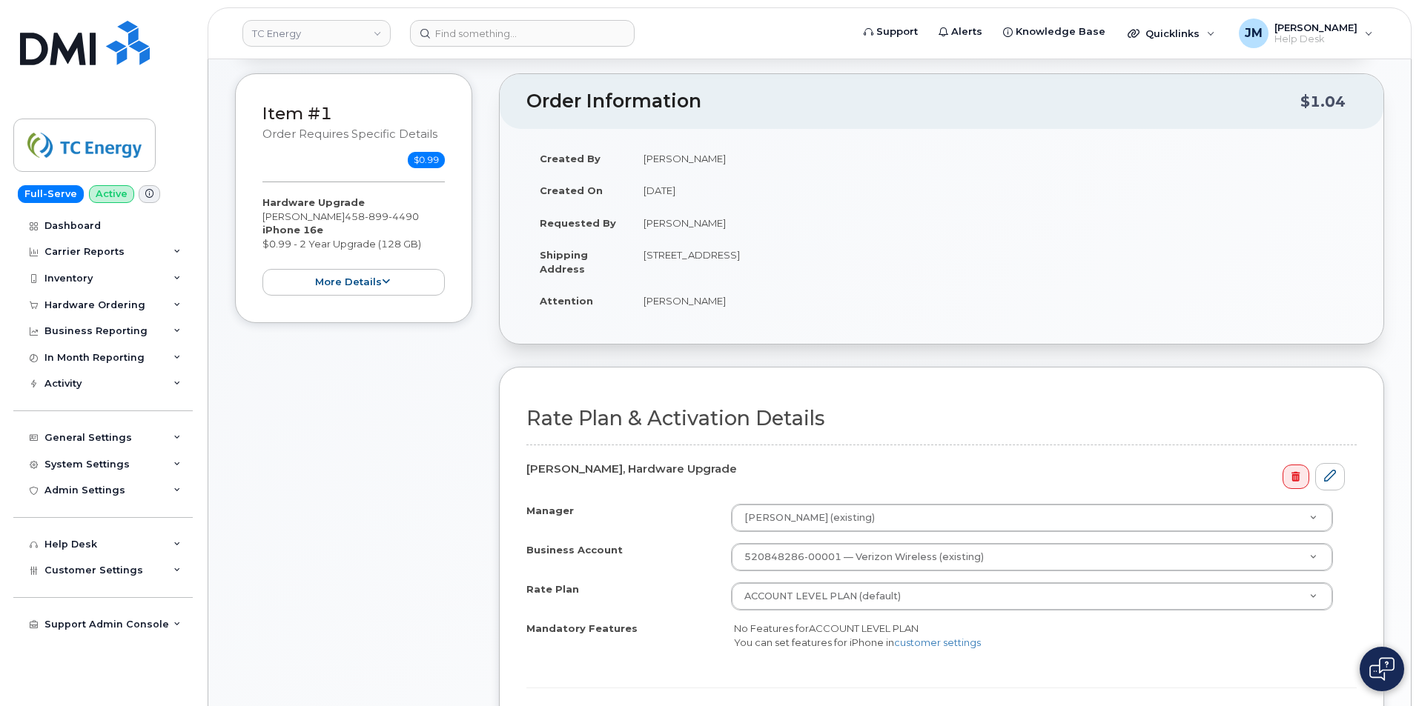
scroll to position [148, 0]
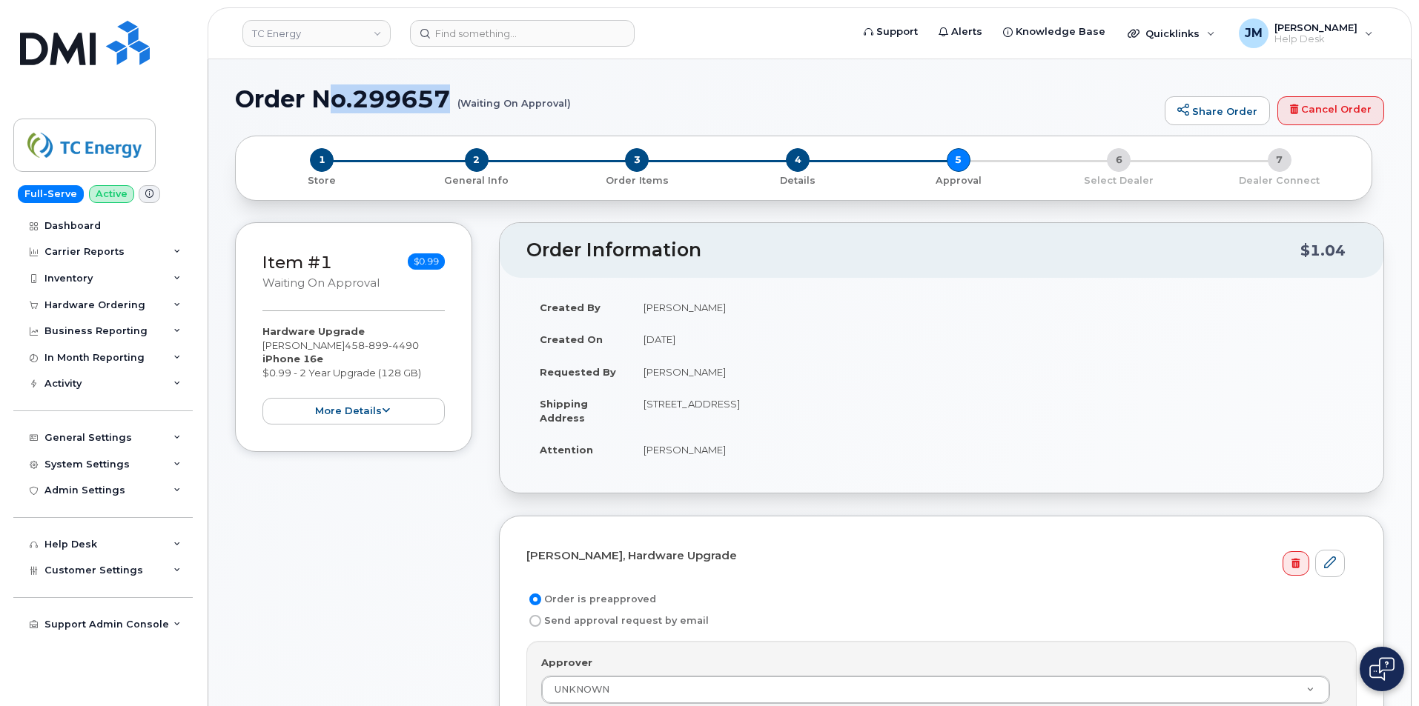
drag, startPoint x: 574, startPoint y: 99, endPoint x: 338, endPoint y: 96, distance: 236.5
click at [338, 96] on h1 "Order No.299657 (Waiting On Approval)" at bounding box center [696, 99] width 922 height 26
drag, startPoint x: 235, startPoint y: 96, endPoint x: 569, endPoint y: 107, distance: 334.5
click at [569, 107] on h1 "Order No.299657 (Waiting On Approval)" at bounding box center [696, 99] width 922 height 26
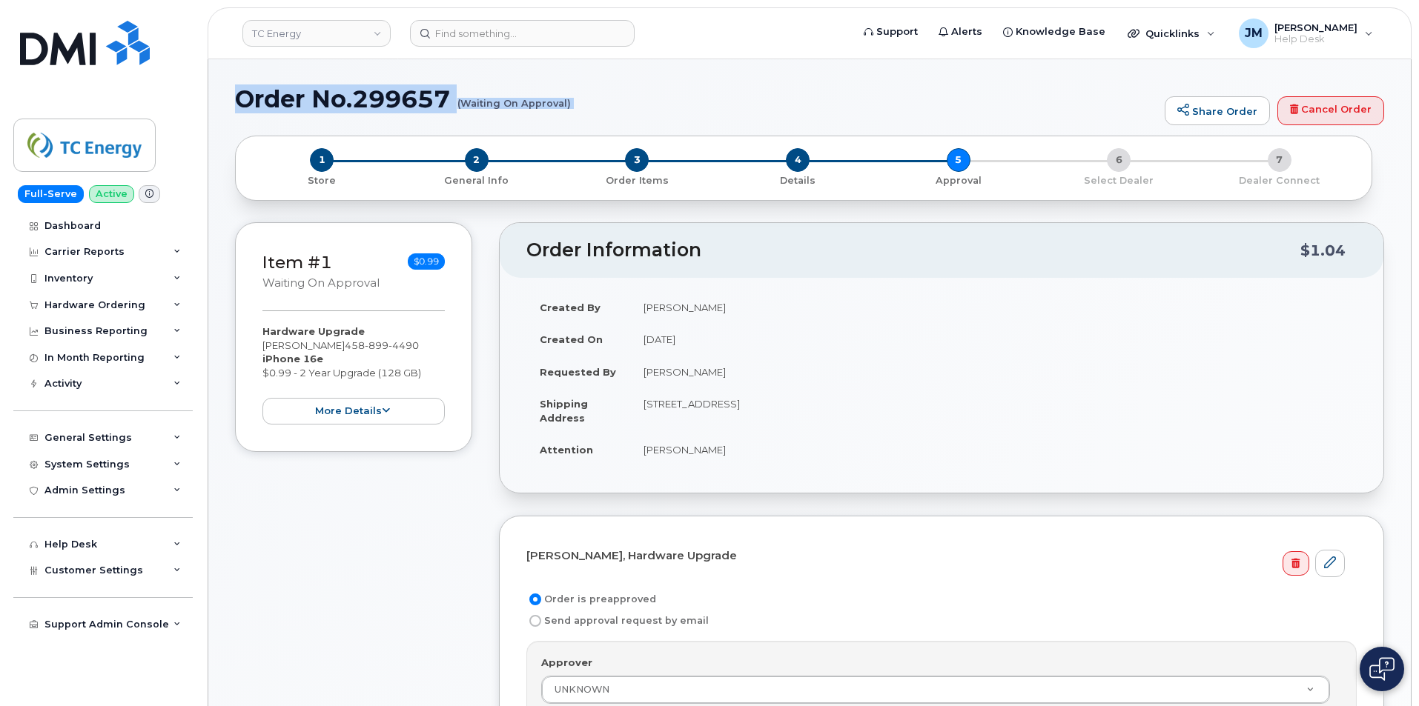
copy div "Order No.299657 (Waiting On Approval) Share Order Cancel Order × Share This Ord…"
